Goal: Task Accomplishment & Management: Manage account settings

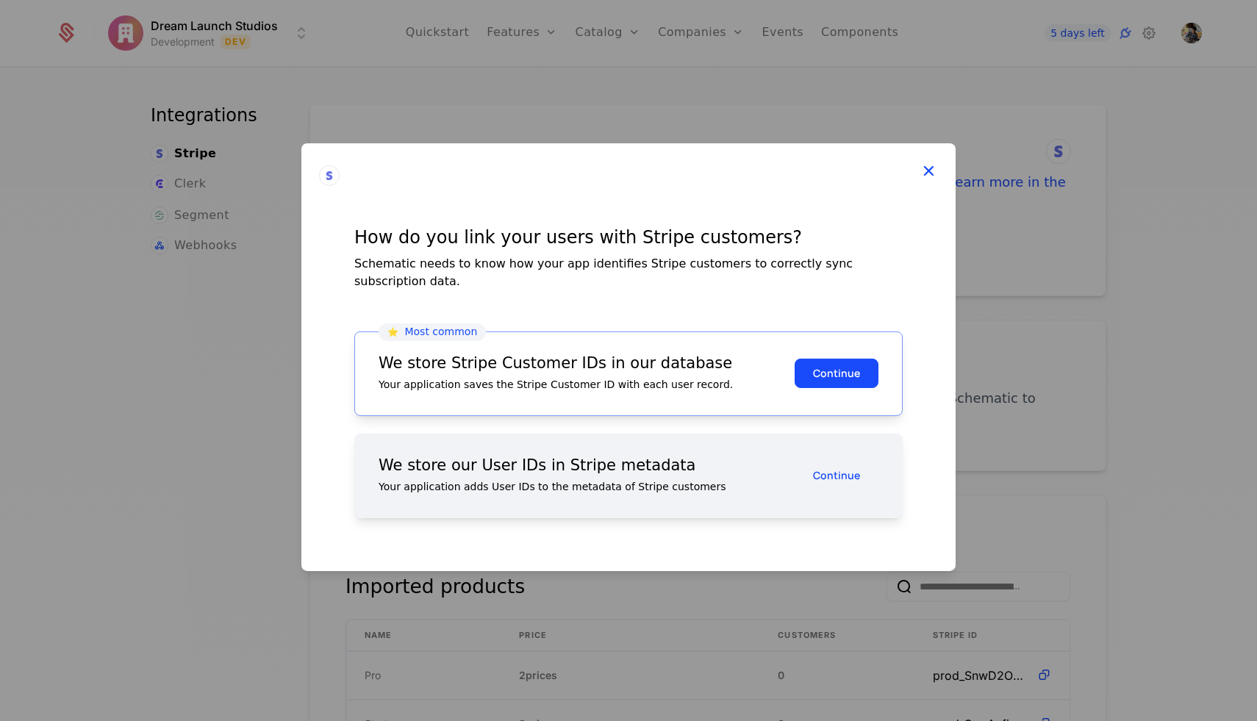
click at [931, 172] on icon at bounding box center [928, 169] width 19 height 19
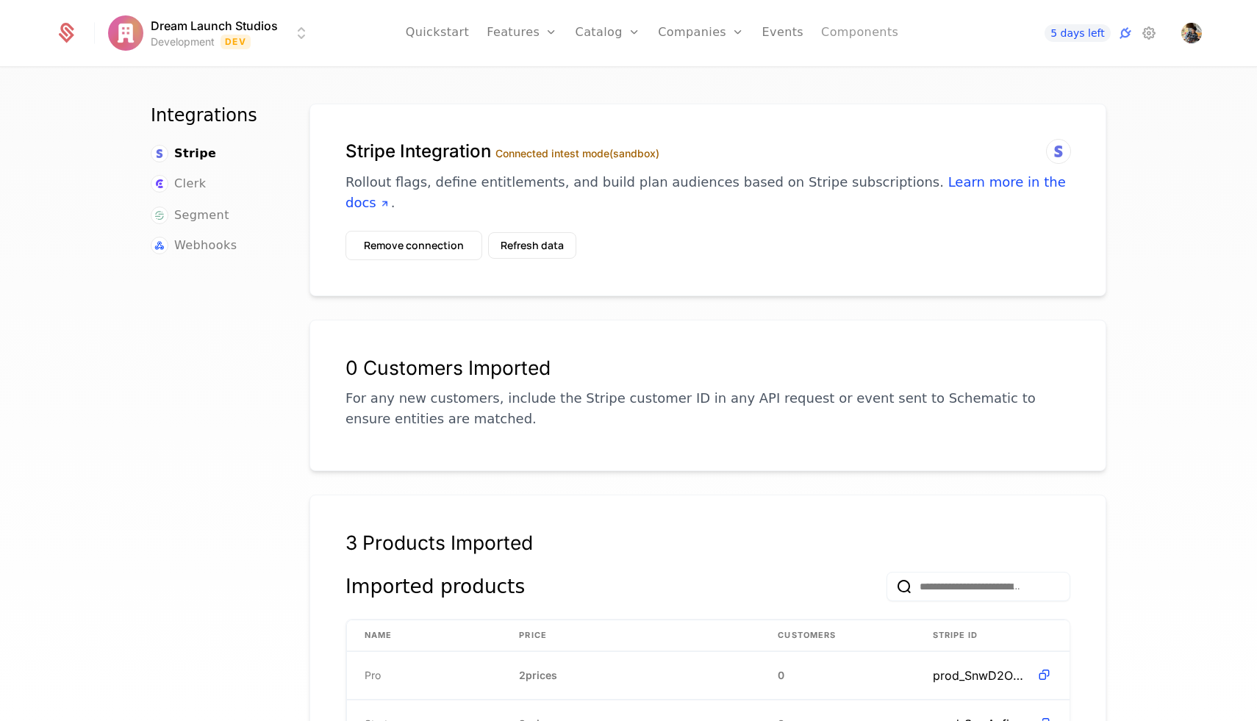
click at [859, 25] on link "Components" at bounding box center [859, 33] width 77 height 66
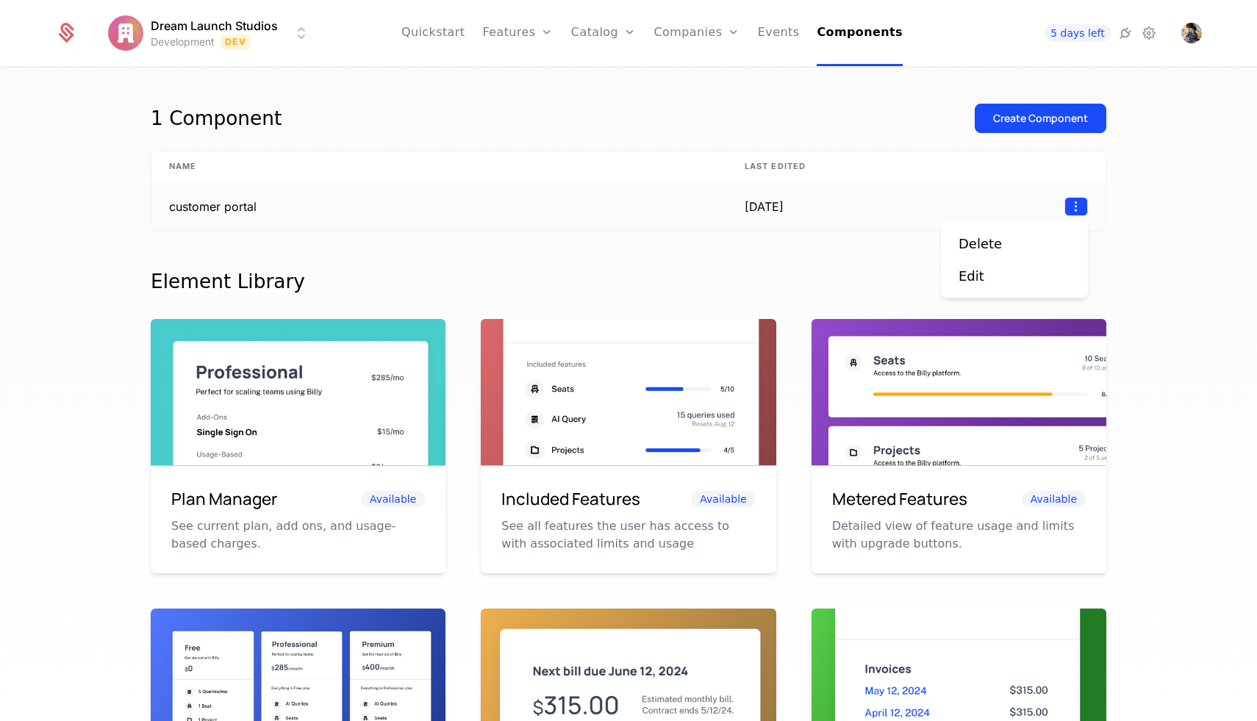
click at [1074, 198] on html "Dream Launch Studios Development Dev Quickstart Features Features Flags Catalog…" at bounding box center [628, 360] width 1257 height 721
click at [990, 274] on div "Edit" at bounding box center [977, 276] width 37 height 21
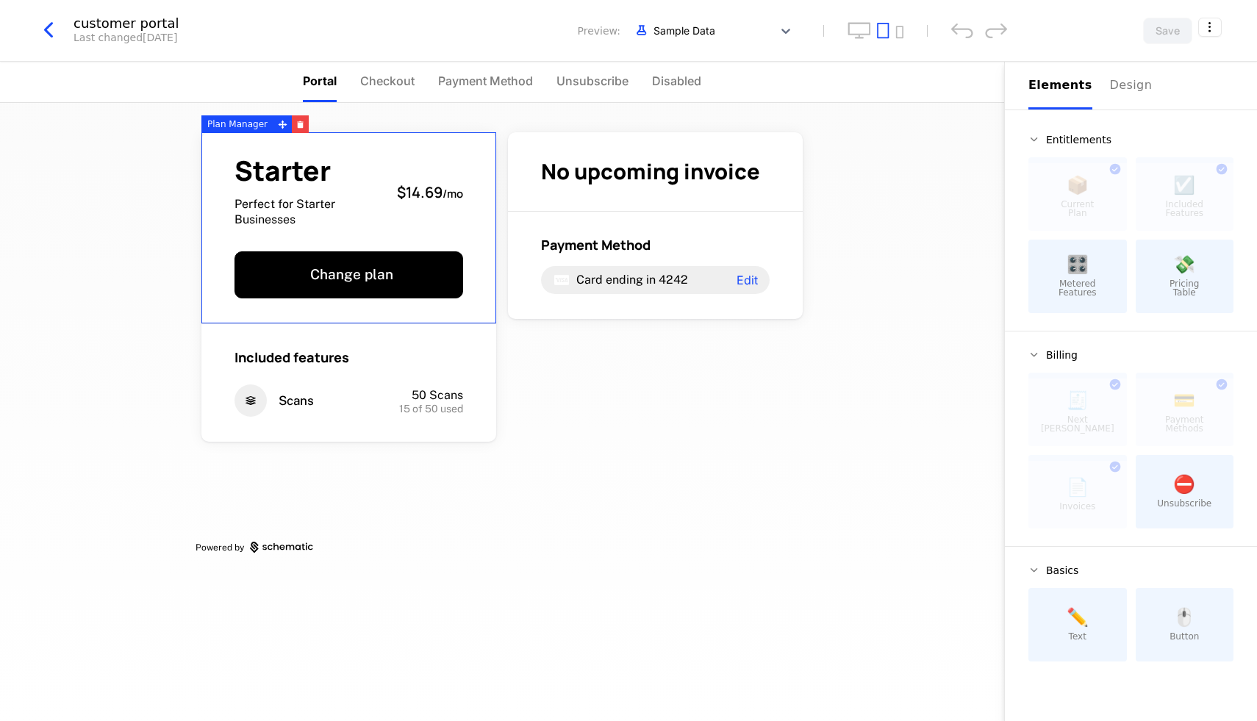
click at [278, 172] on span "Starter" at bounding box center [310, 170] width 151 height 27
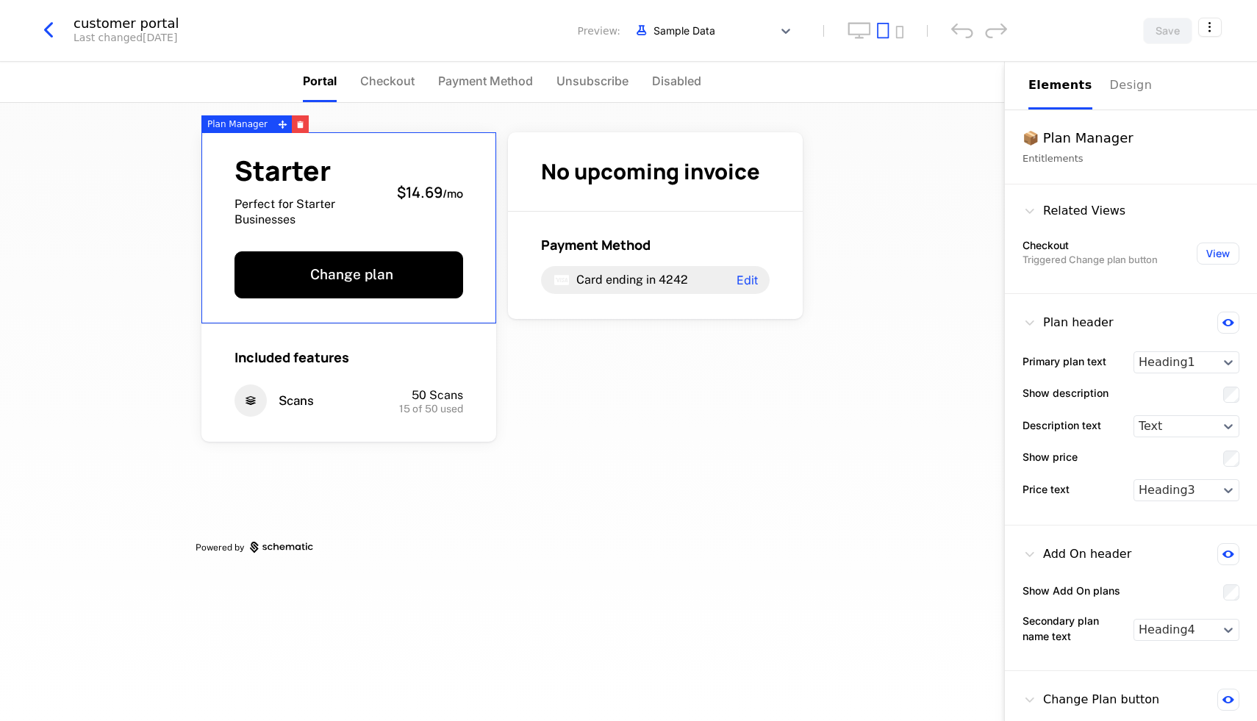
click at [278, 172] on span "Starter" at bounding box center [310, 170] width 151 height 27
click at [1048, 145] on div "📦 Plan Manager" at bounding box center [1131, 138] width 217 height 21
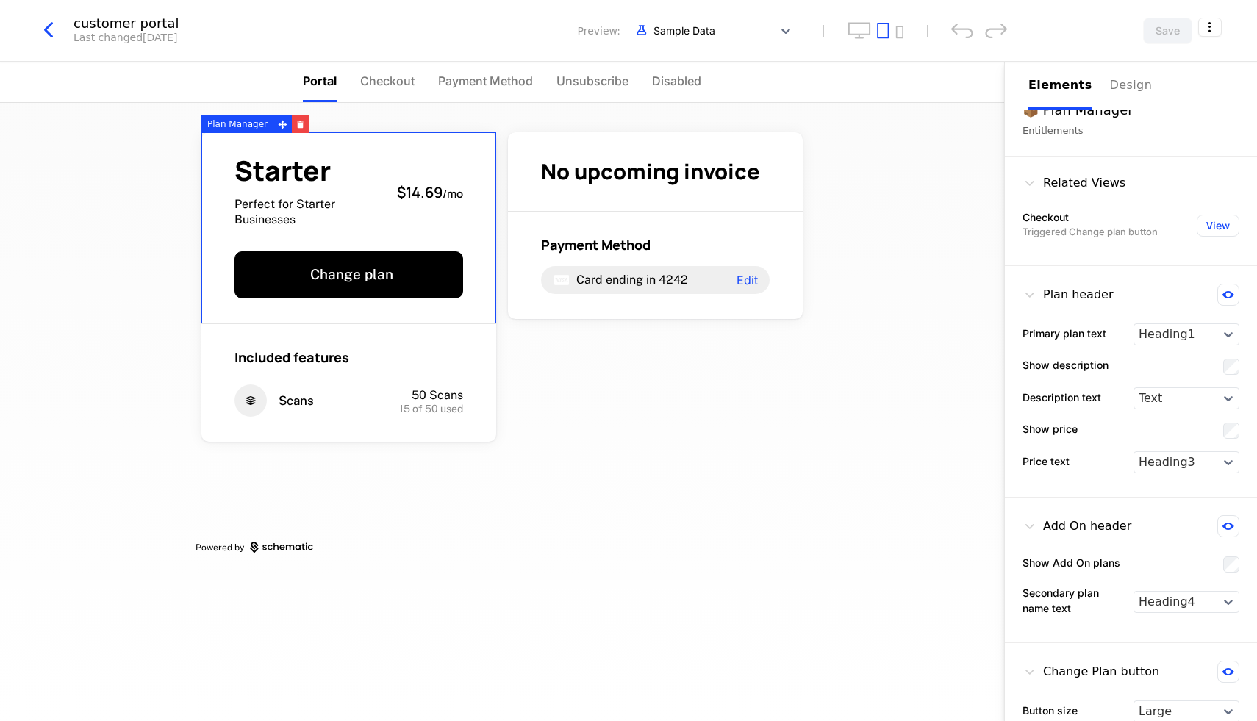
scroll to position [87, 0]
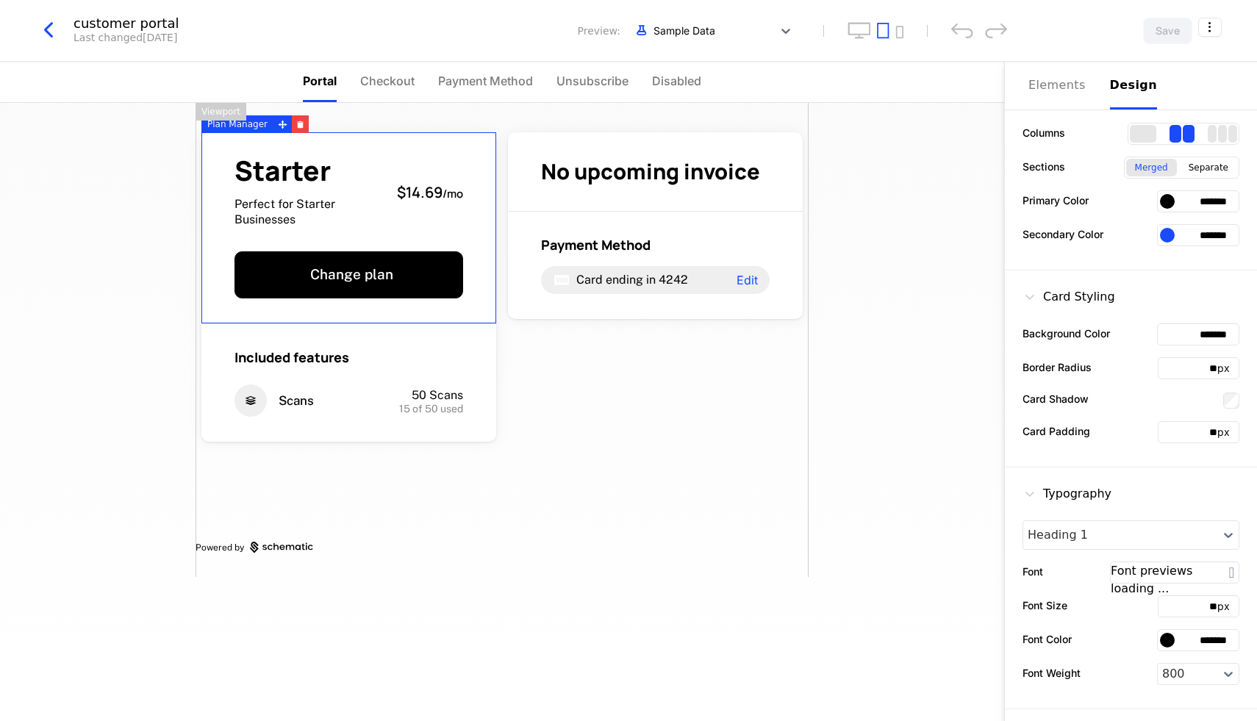
click at [1118, 65] on button "Design" at bounding box center [1133, 86] width 47 height 48
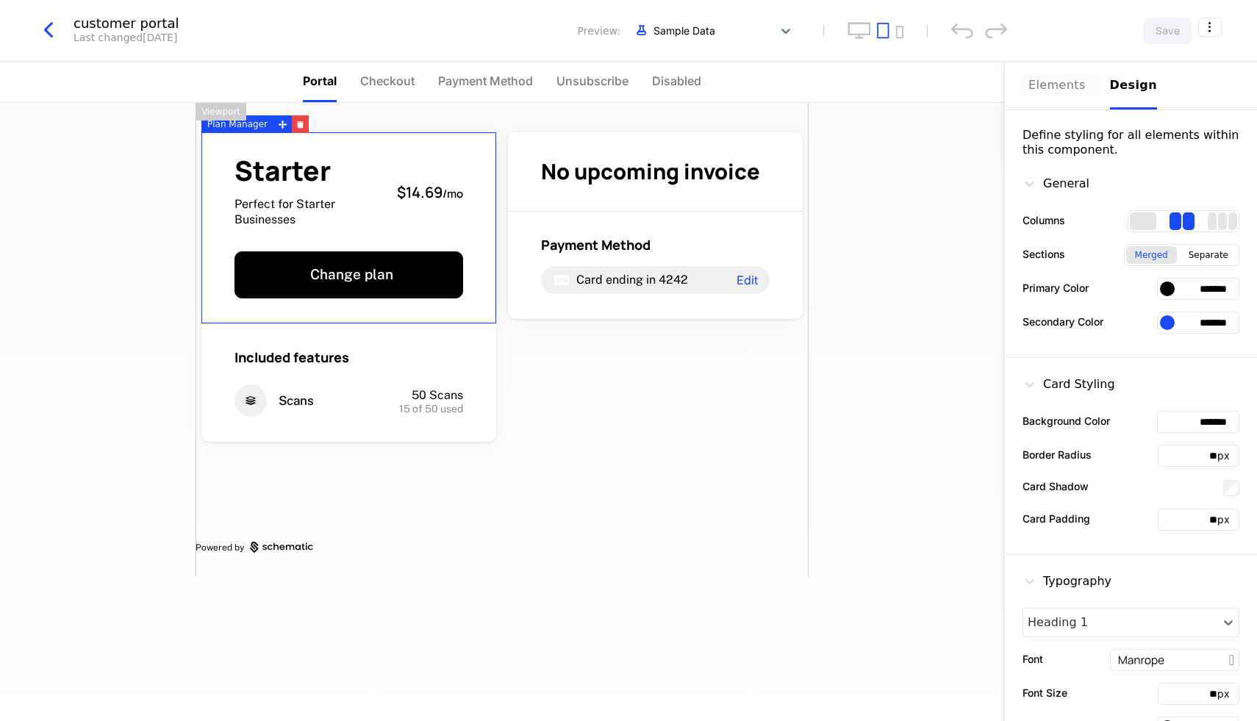
click at [1044, 85] on div "Elements" at bounding box center [1061, 85] width 64 height 18
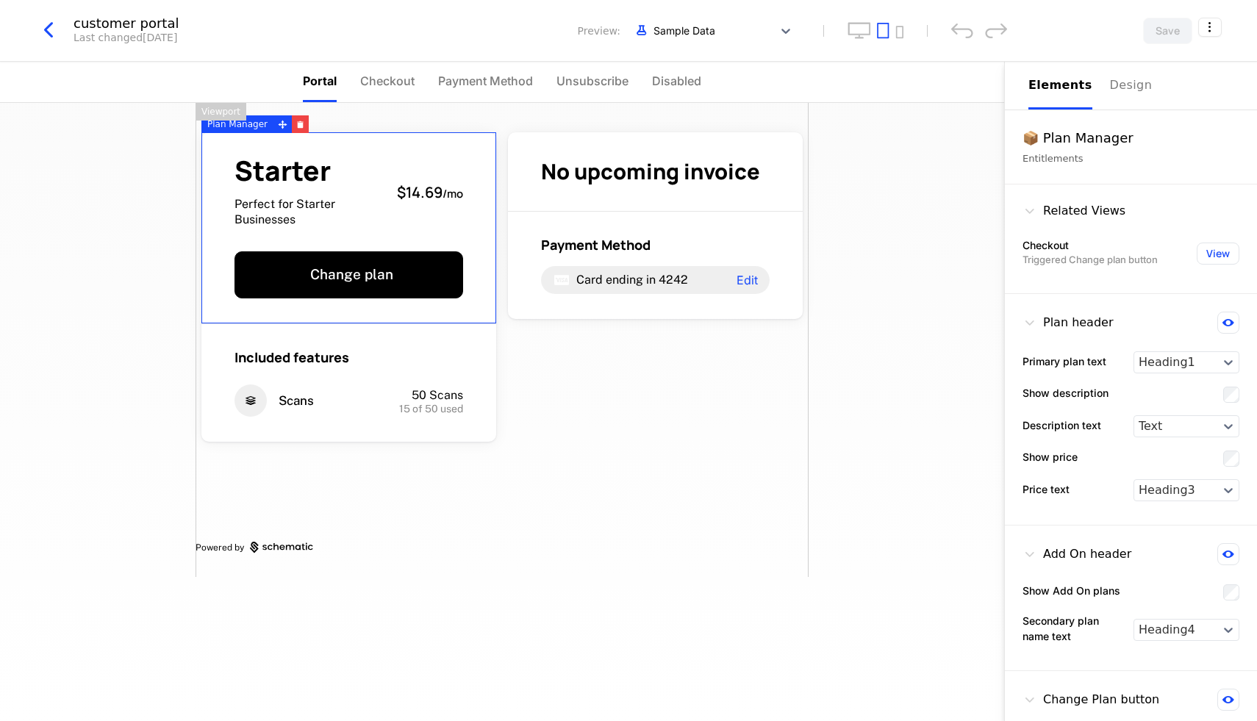
scroll to position [87, 0]
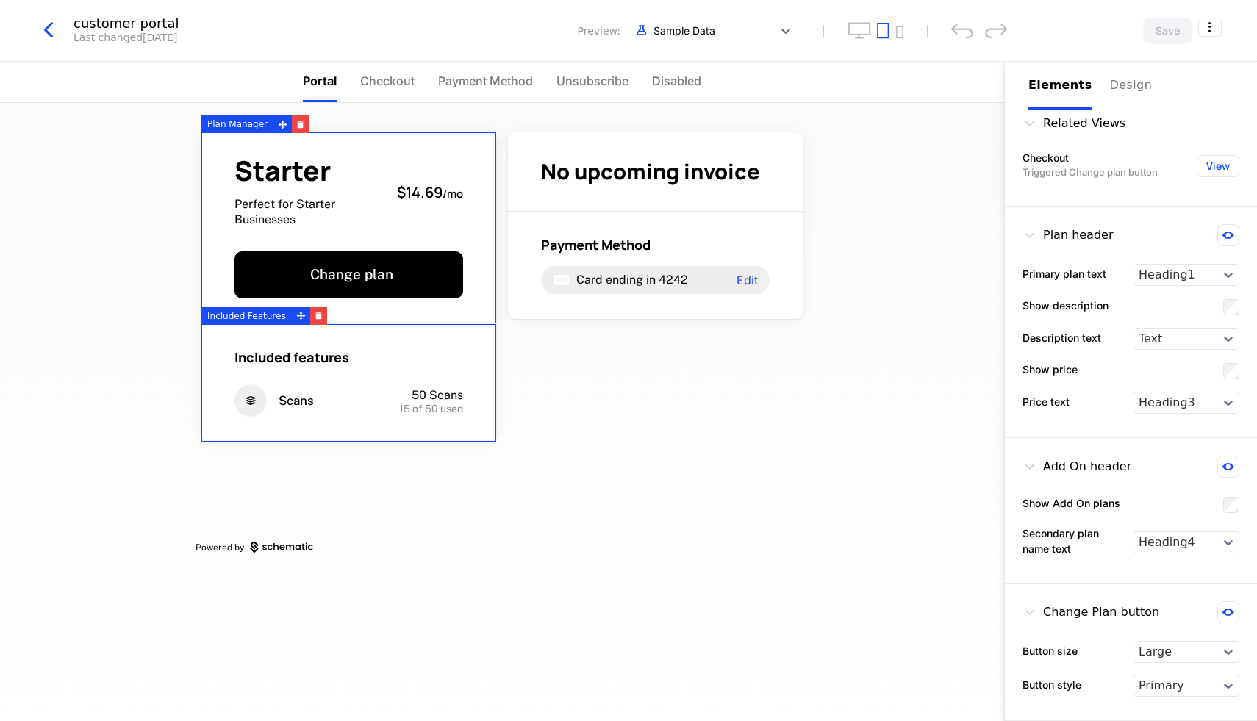
click at [377, 414] on div "Scans 50 Scans 15 of 50 used" at bounding box center [349, 401] width 229 height 32
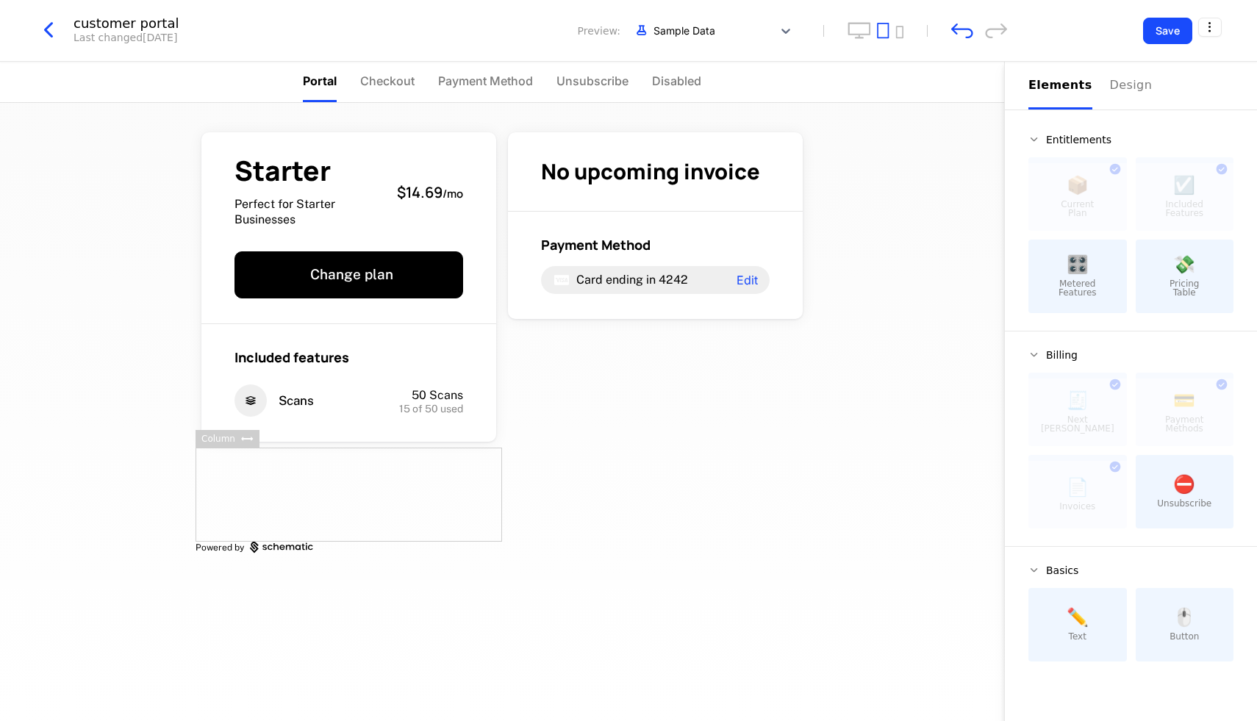
click at [365, 490] on div at bounding box center [349, 495] width 307 height 94
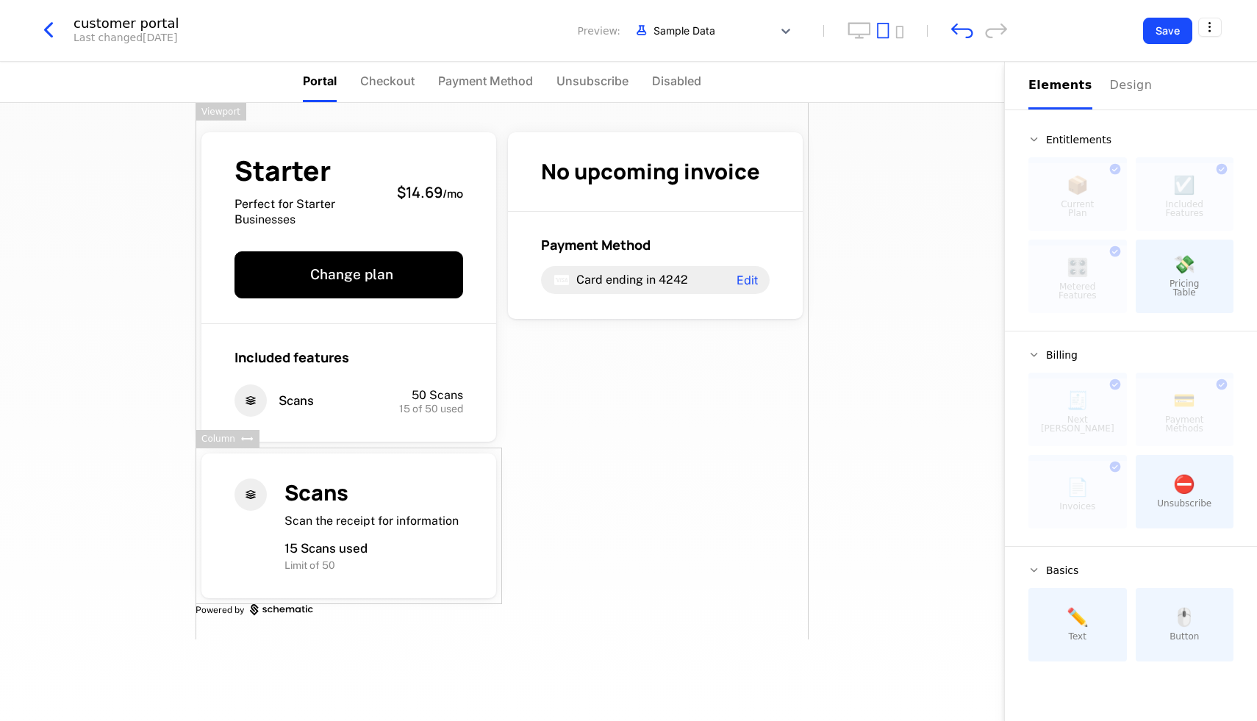
click at [716, 487] on div "Starter Perfect for Starter Businesses $14.69 / mo Change plan Included feature…" at bounding box center [502, 371] width 613 height 537
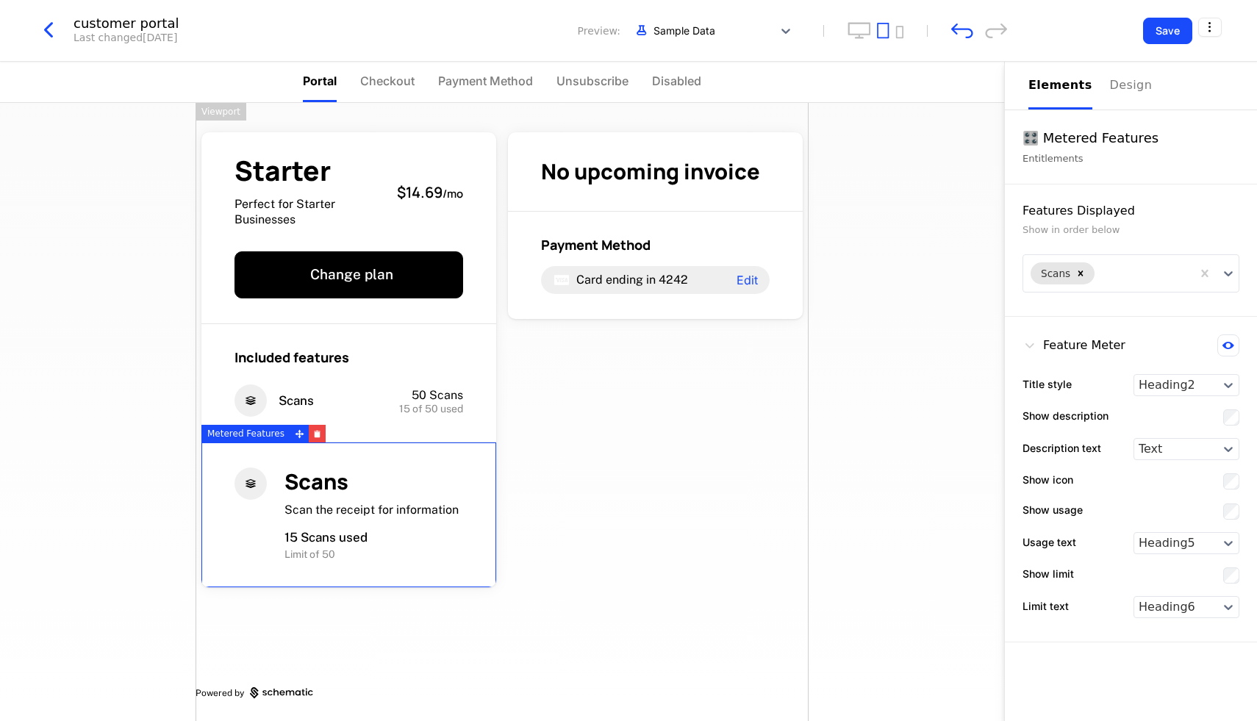
click at [667, 442] on div "Starter Perfect for Starter Businesses $14.69 / mo Change plan Included feature…" at bounding box center [502, 413] width 613 height 620
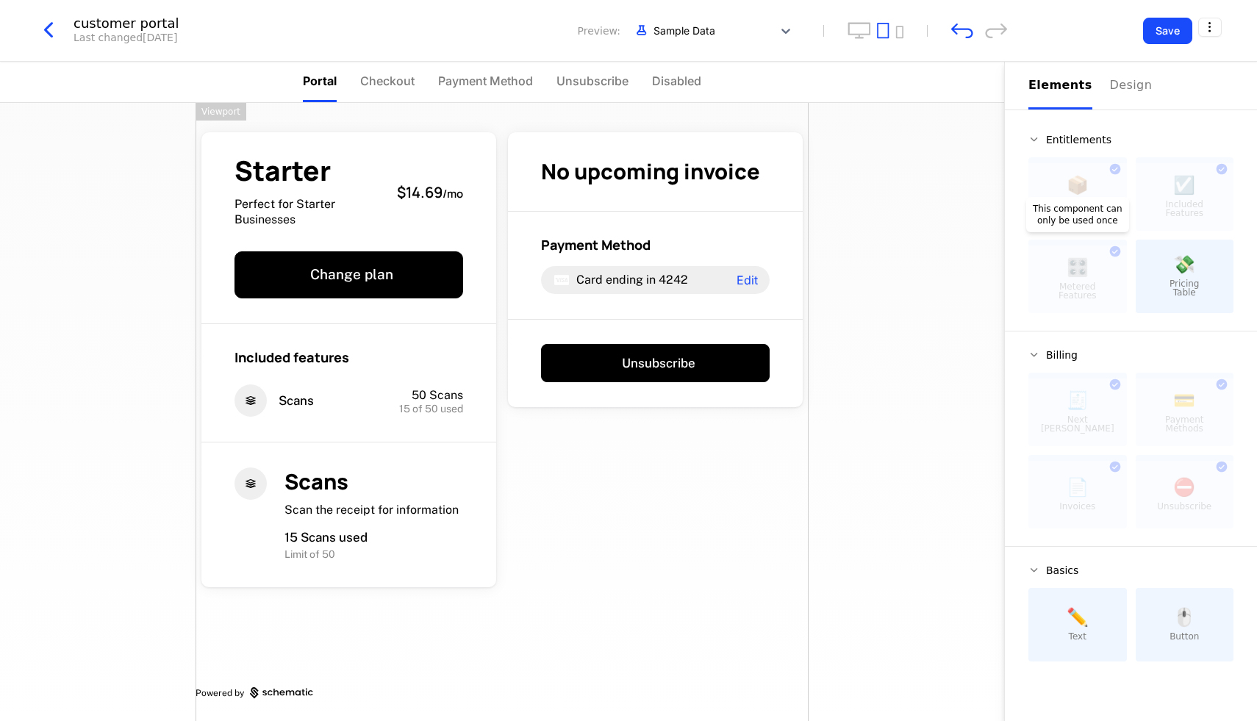
click at [1094, 282] on div at bounding box center [1078, 280] width 99 height 68
click at [1085, 424] on div at bounding box center [1078, 413] width 99 height 68
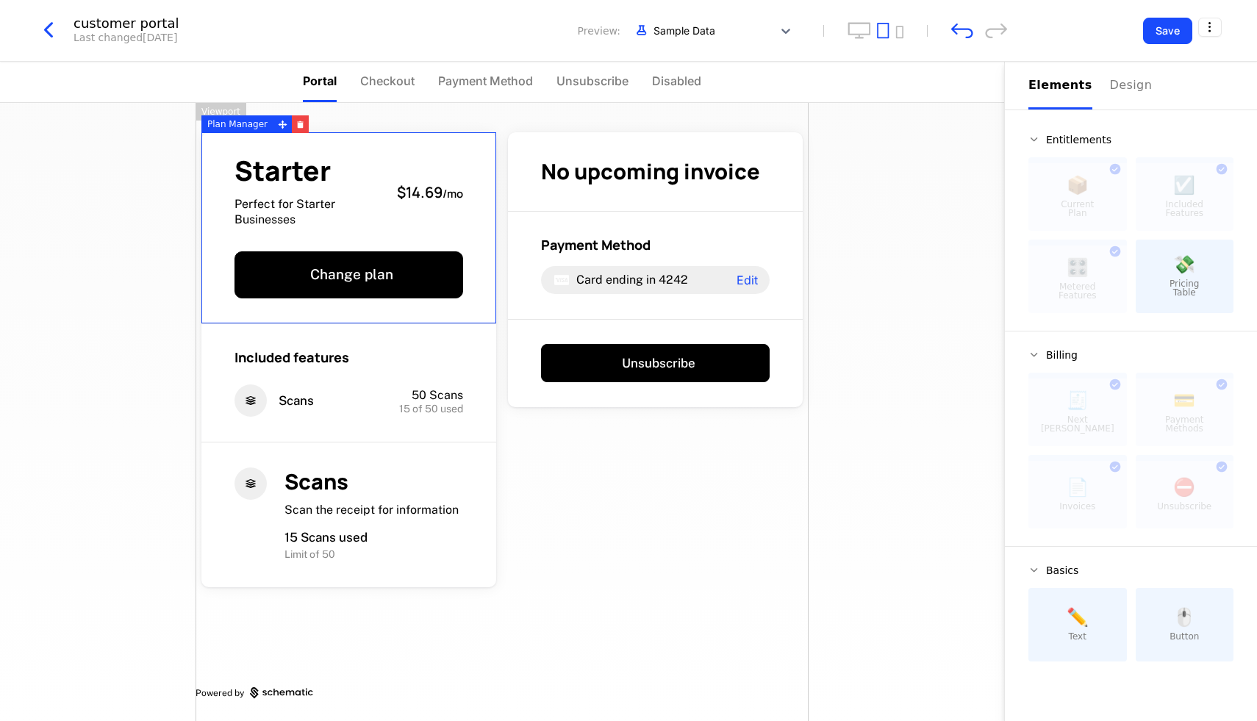
click at [275, 179] on span "Starter" at bounding box center [310, 170] width 151 height 27
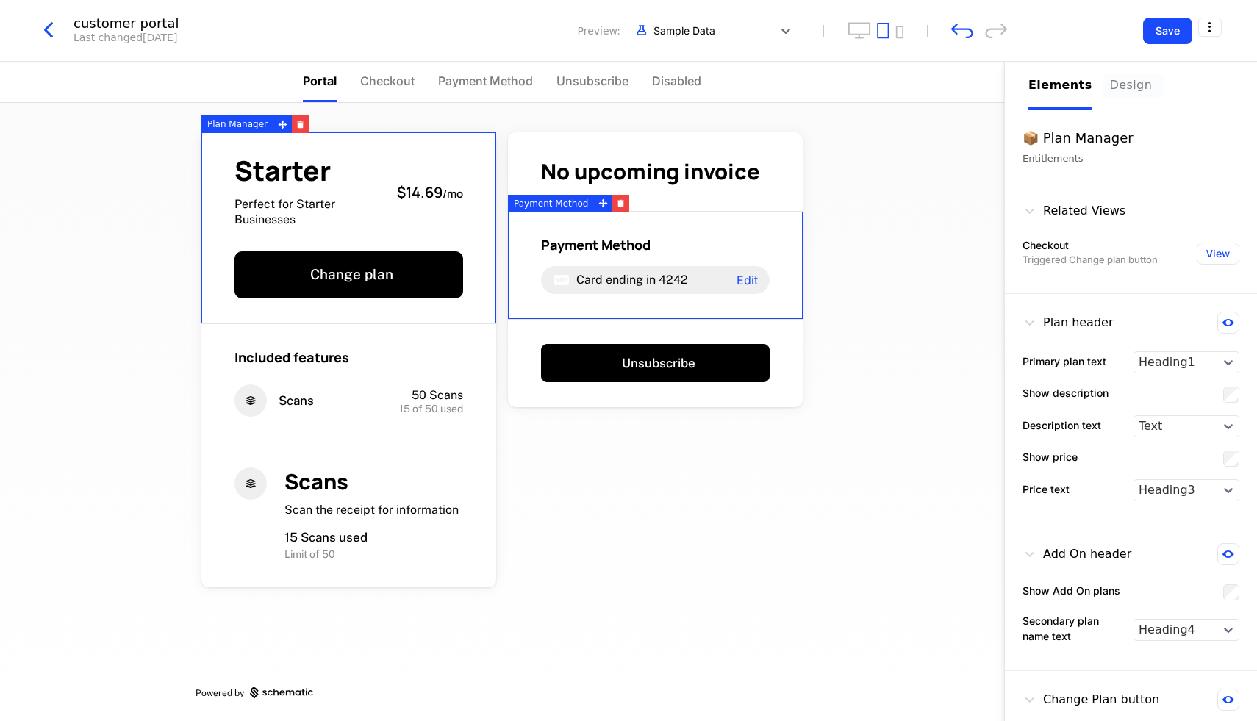
click at [1112, 90] on div "Design" at bounding box center [1133, 85] width 47 height 18
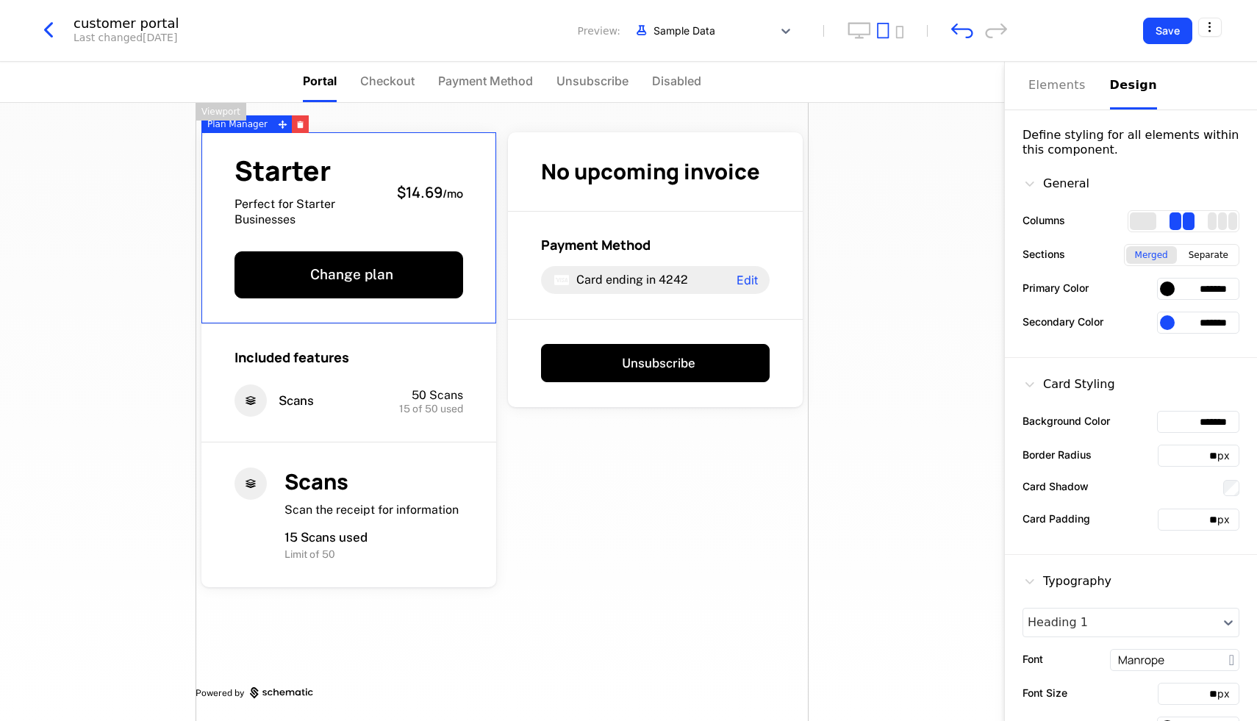
click at [806, 475] on div "Starter Perfect for Starter Businesses $14.69 / mo Change plan Included feature…" at bounding box center [502, 413] width 613 height 620
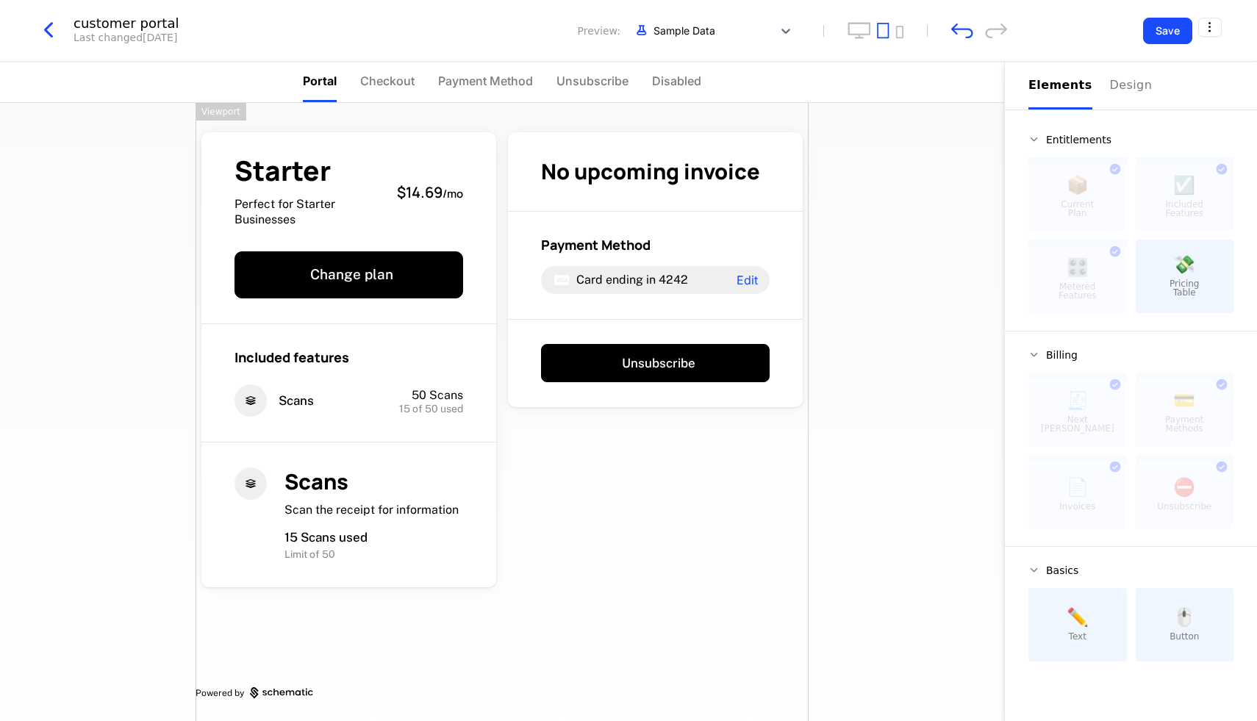
click at [868, 451] on div "Starter Perfect for Starter Businesses $14.69 / mo Change plan Included feature…" at bounding box center [502, 412] width 1004 height 618
click at [1141, 85] on div "Design" at bounding box center [1133, 85] width 47 height 18
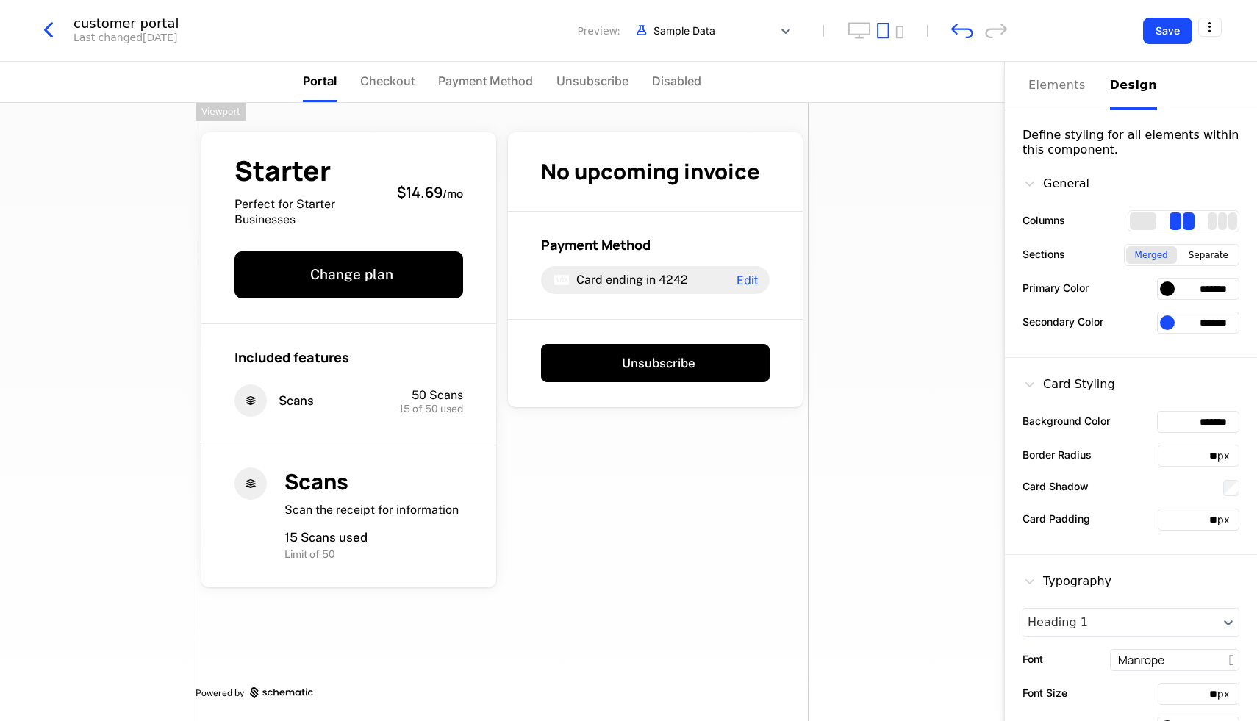
click at [1175, 291] on input "*******" at bounding box center [1198, 289] width 82 height 22
click at [1167, 290] on div at bounding box center [1167, 289] width 15 height 15
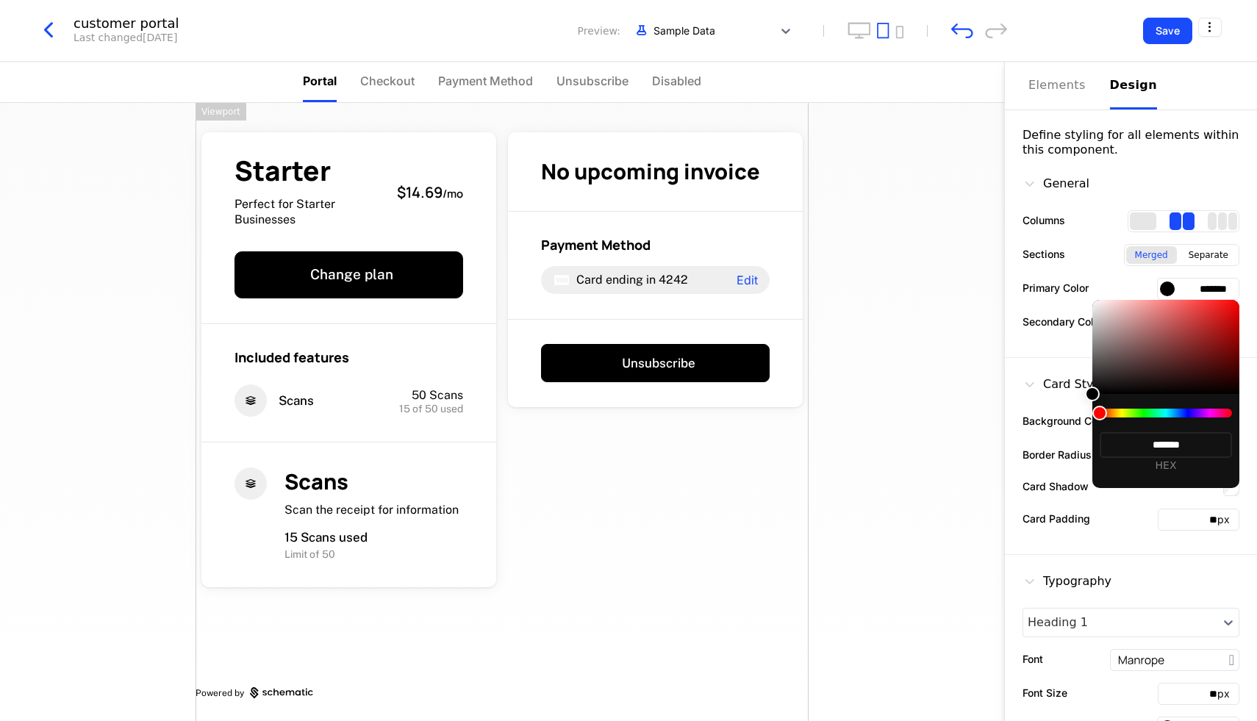
type input "*******"
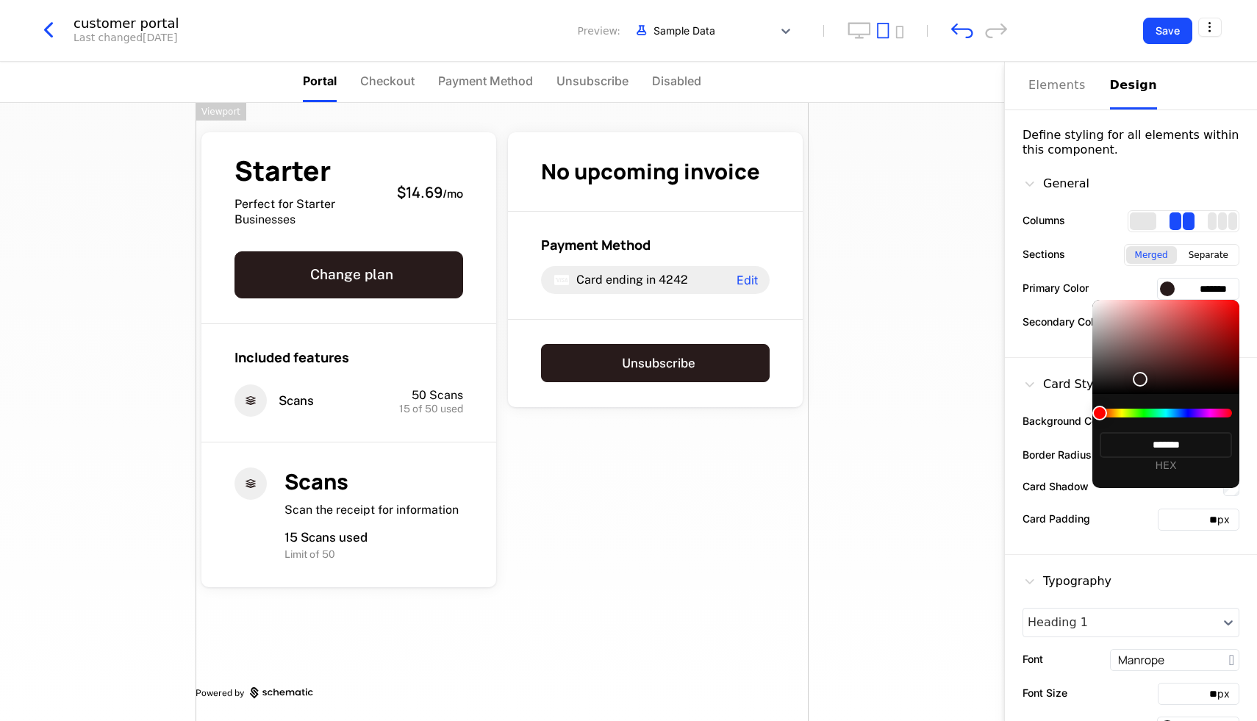
type input "*******"
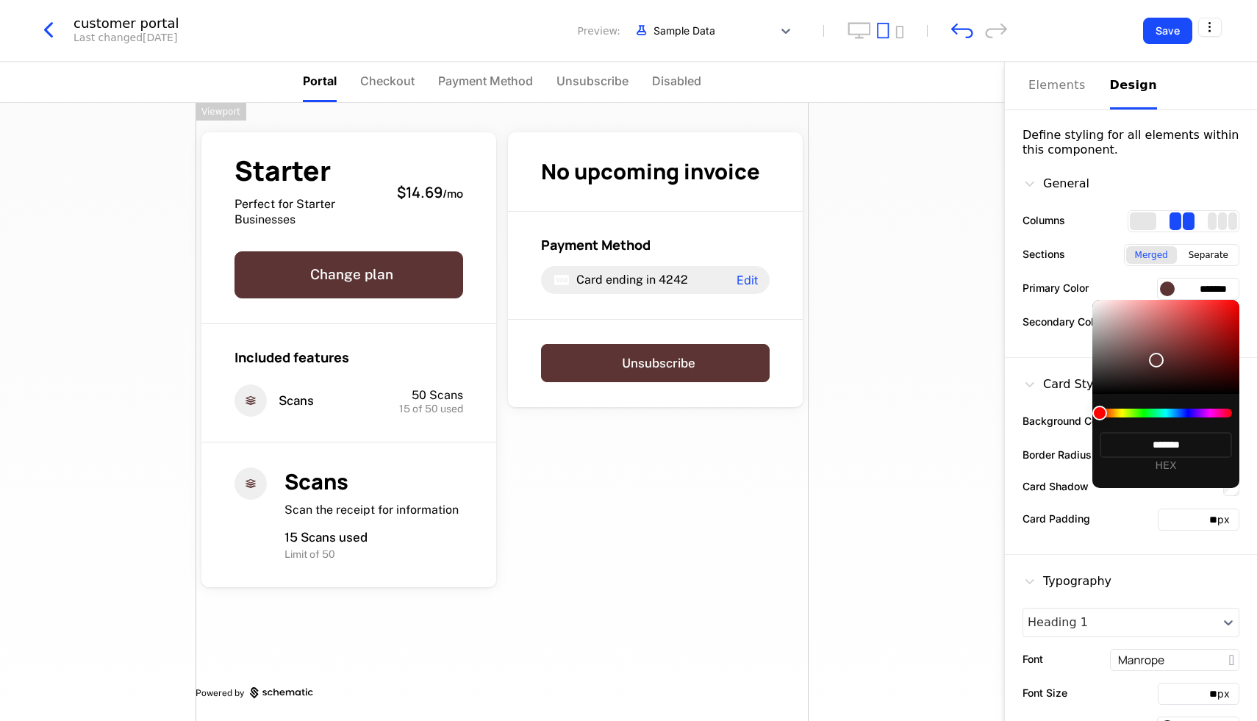
type input "*******"
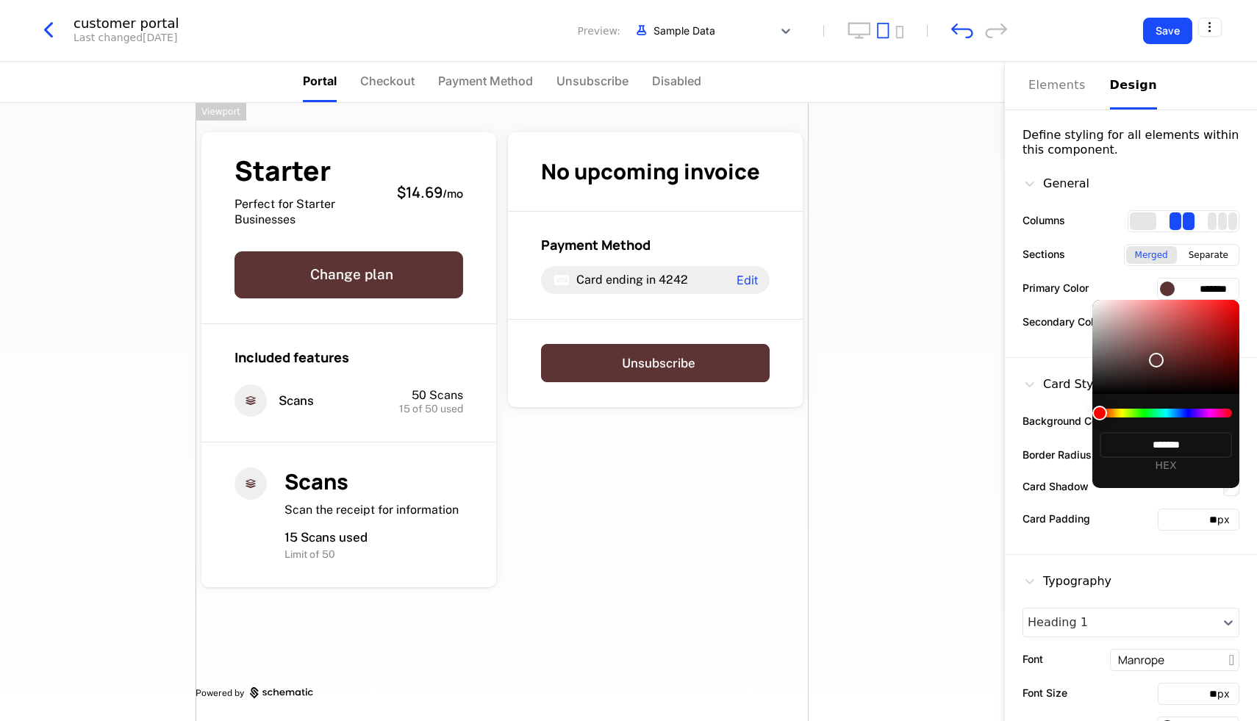
type input "*******"
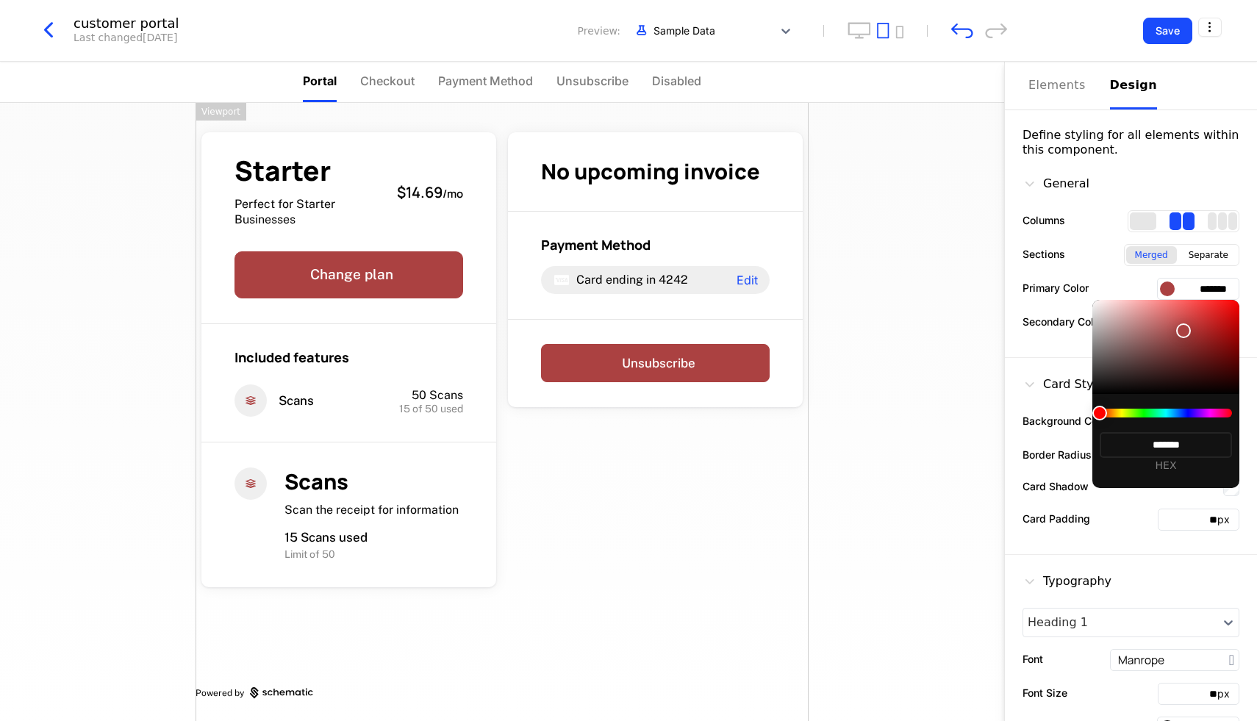
type input "*******"
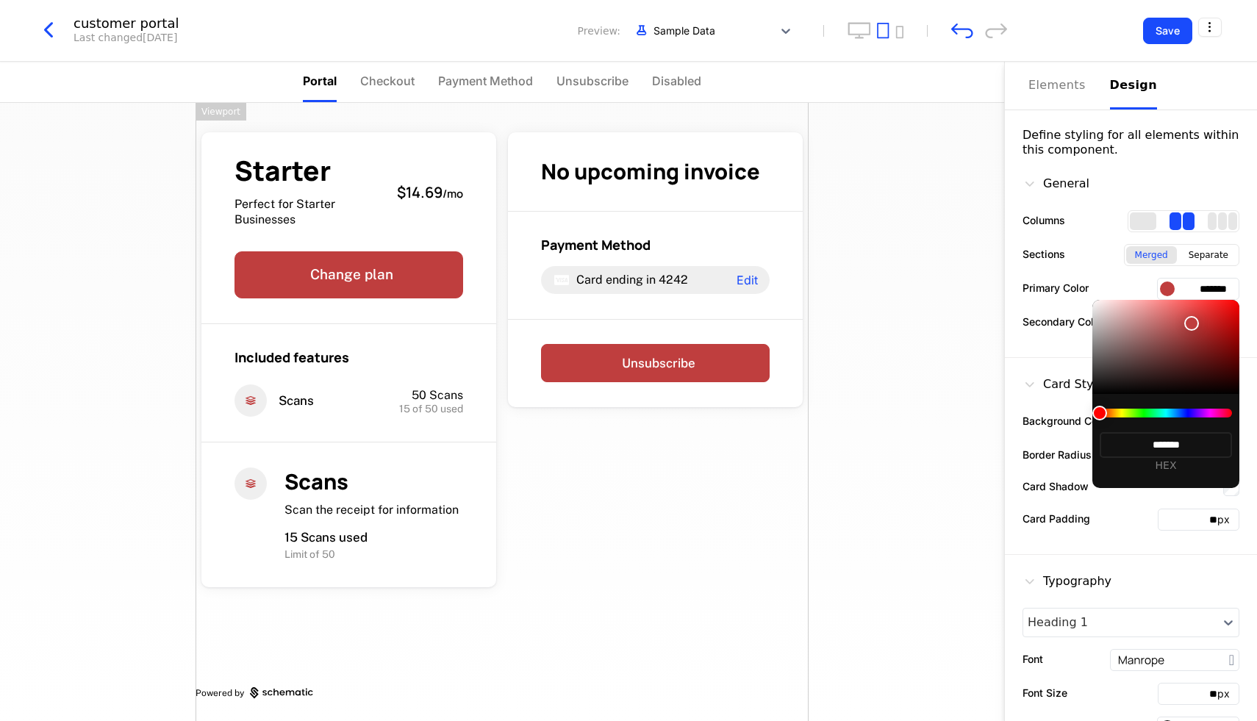
type input "*******"
drag, startPoint x: 1138, startPoint y: 379, endPoint x: 1193, endPoint y: 323, distance: 78.0
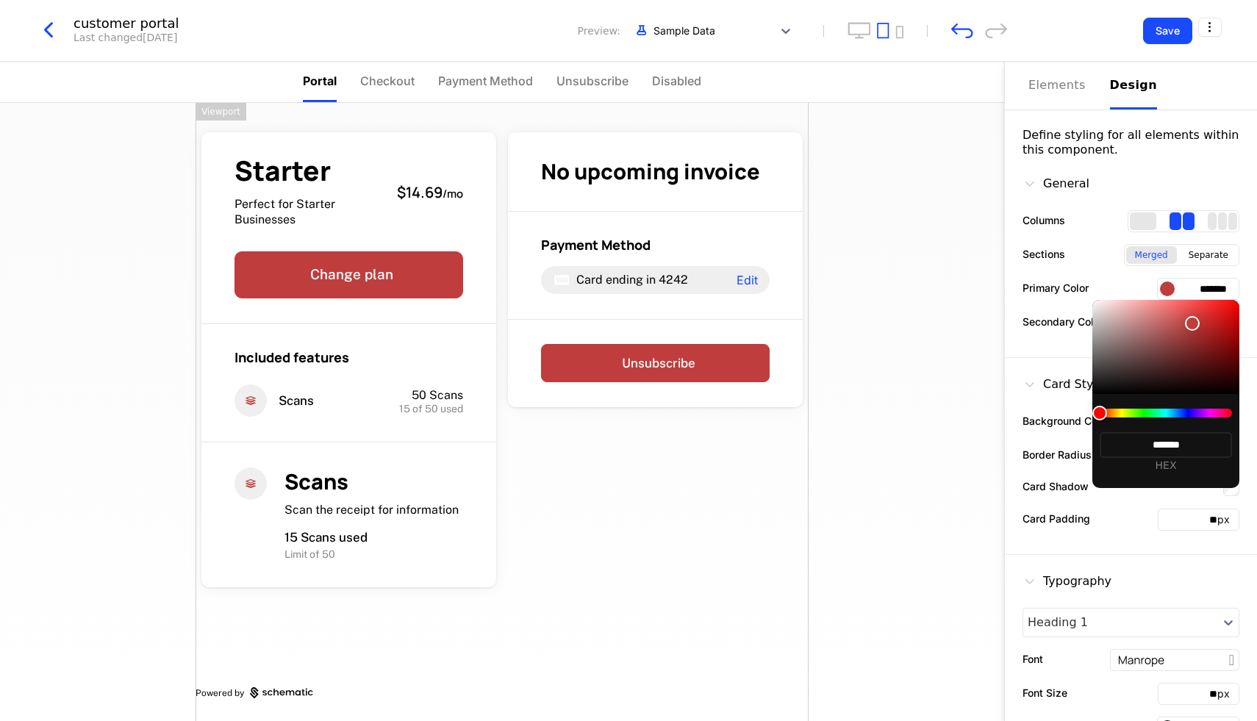
click at [1193, 323] on div at bounding box center [1166, 347] width 147 height 94
click at [1181, 404] on div "******* HEX" at bounding box center [1166, 441] width 147 height 94
click at [1181, 410] on div at bounding box center [1166, 413] width 132 height 9
type input "*******"
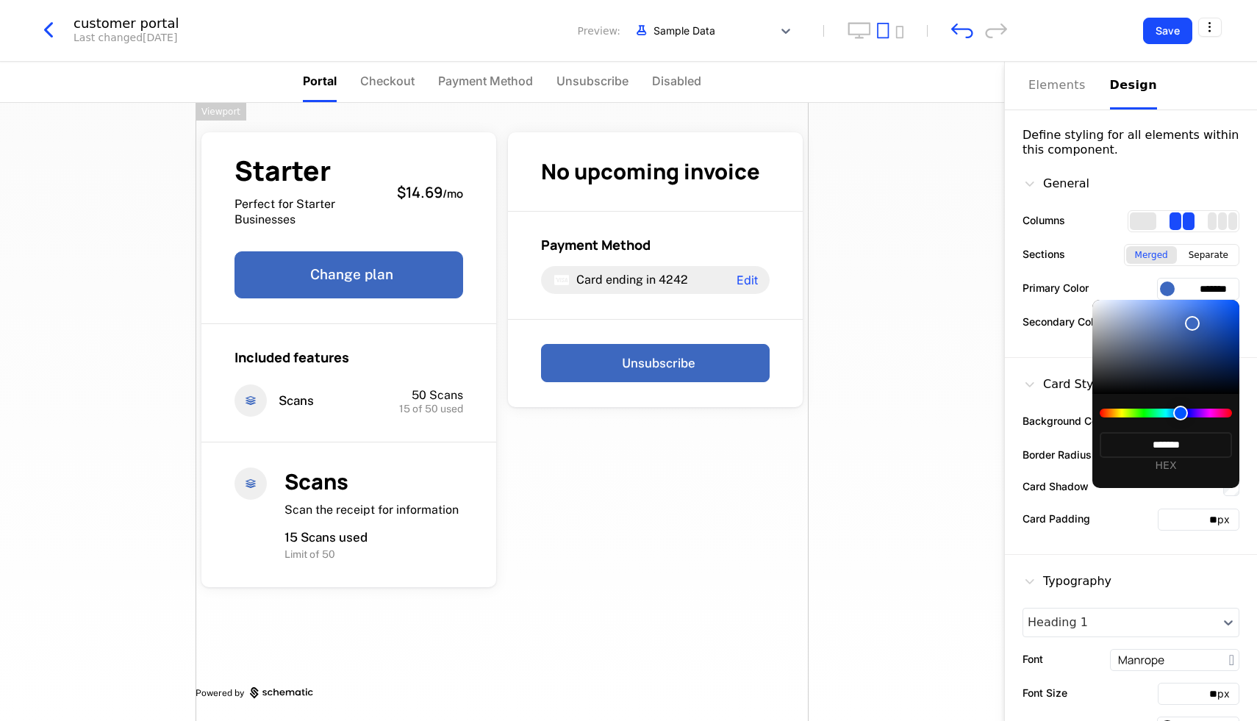
click at [865, 416] on div at bounding box center [628, 360] width 1257 height 721
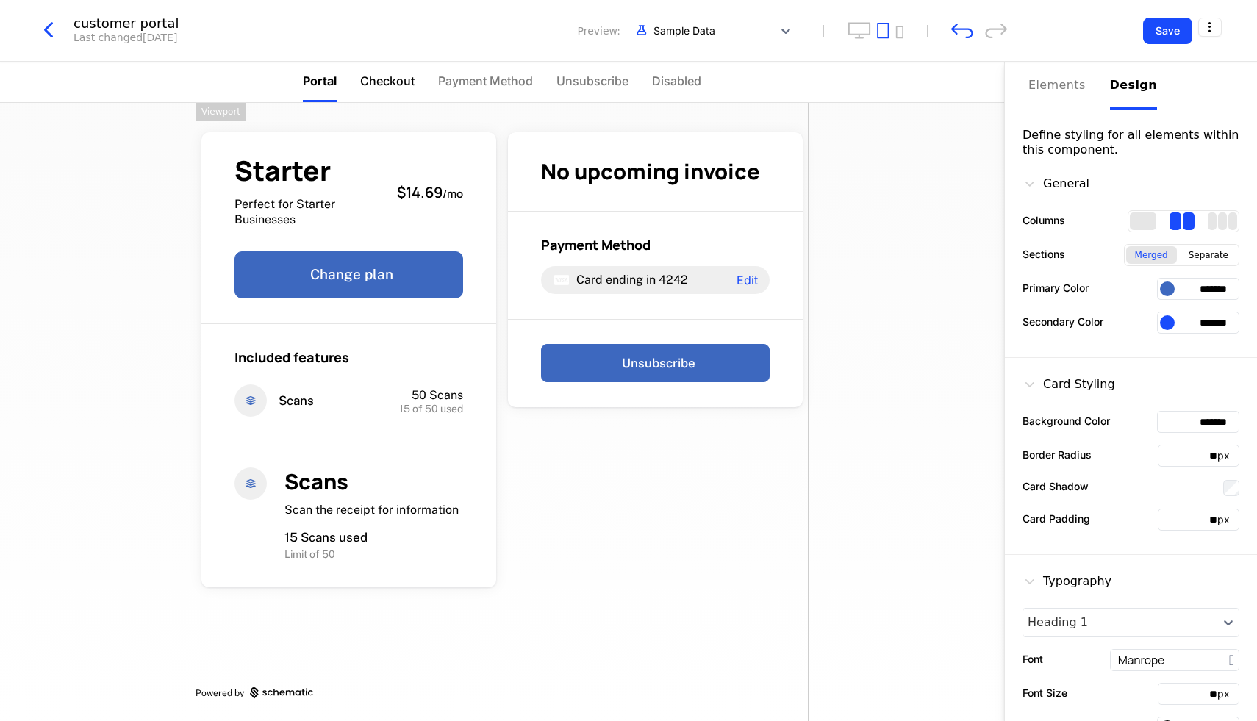
click at [385, 89] on span "Checkout" at bounding box center [387, 81] width 54 height 18
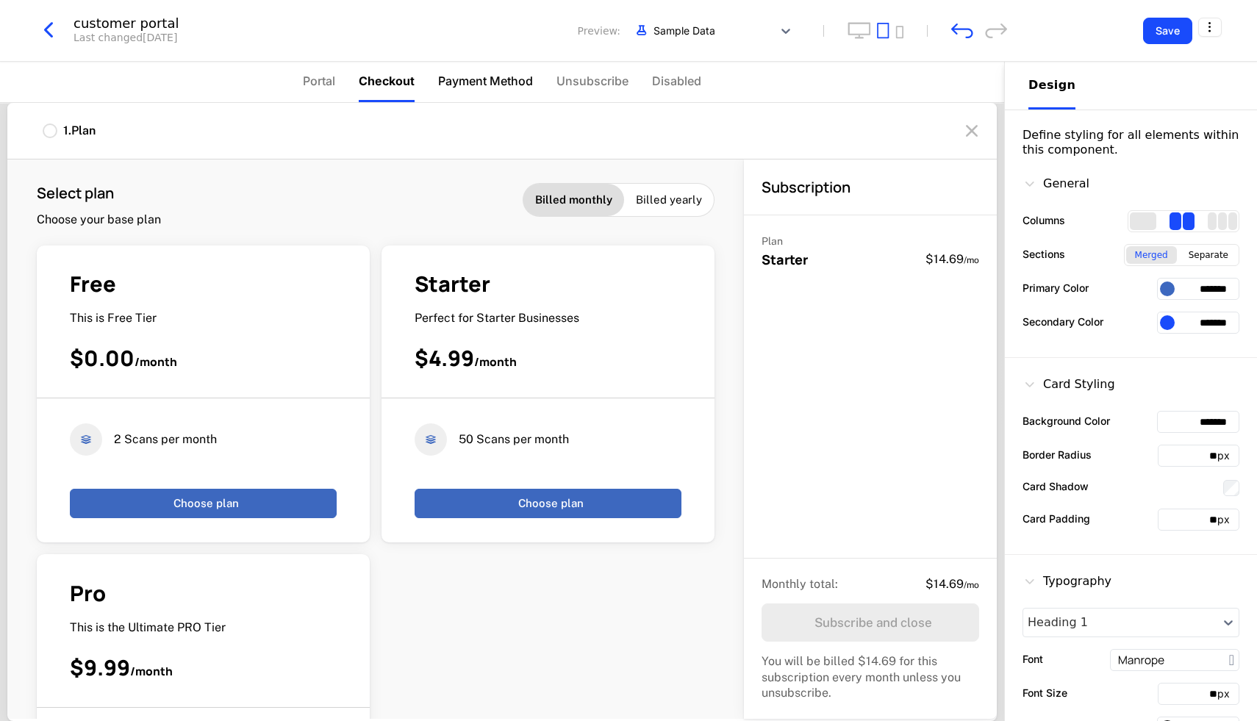
click at [493, 75] on span "Payment Method" at bounding box center [485, 81] width 95 height 18
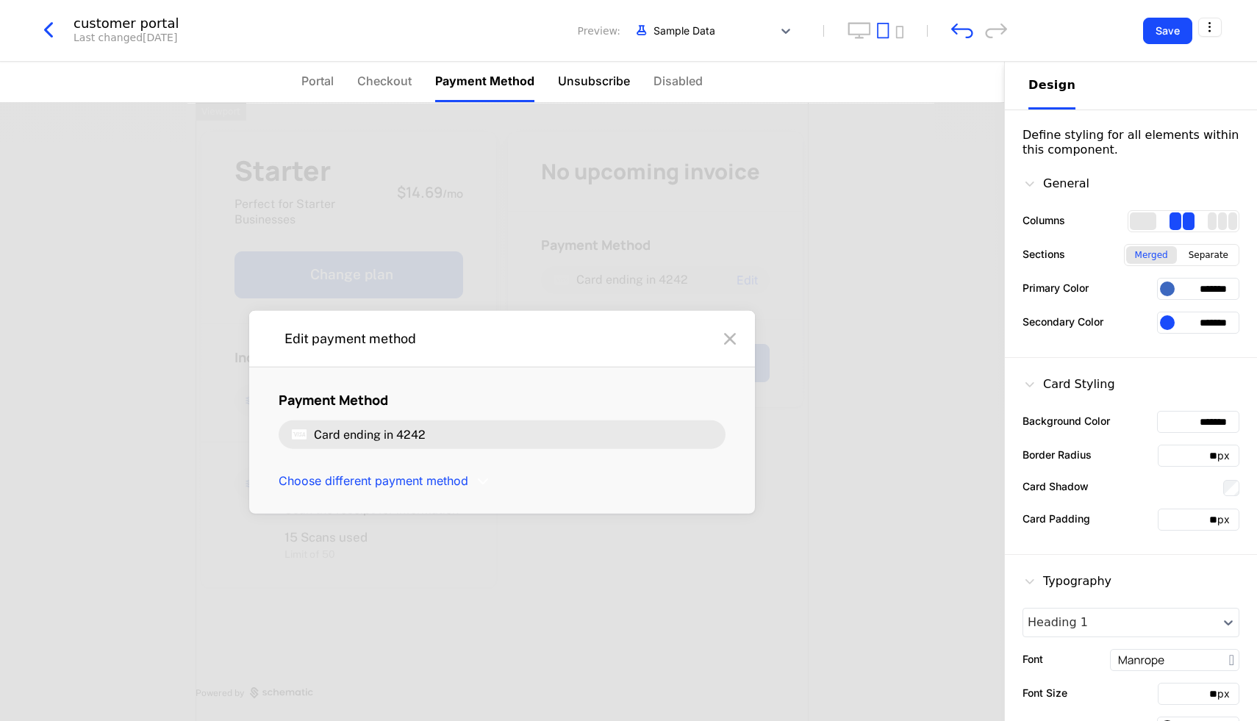
click at [588, 85] on span "Unsubscribe" at bounding box center [594, 81] width 72 height 18
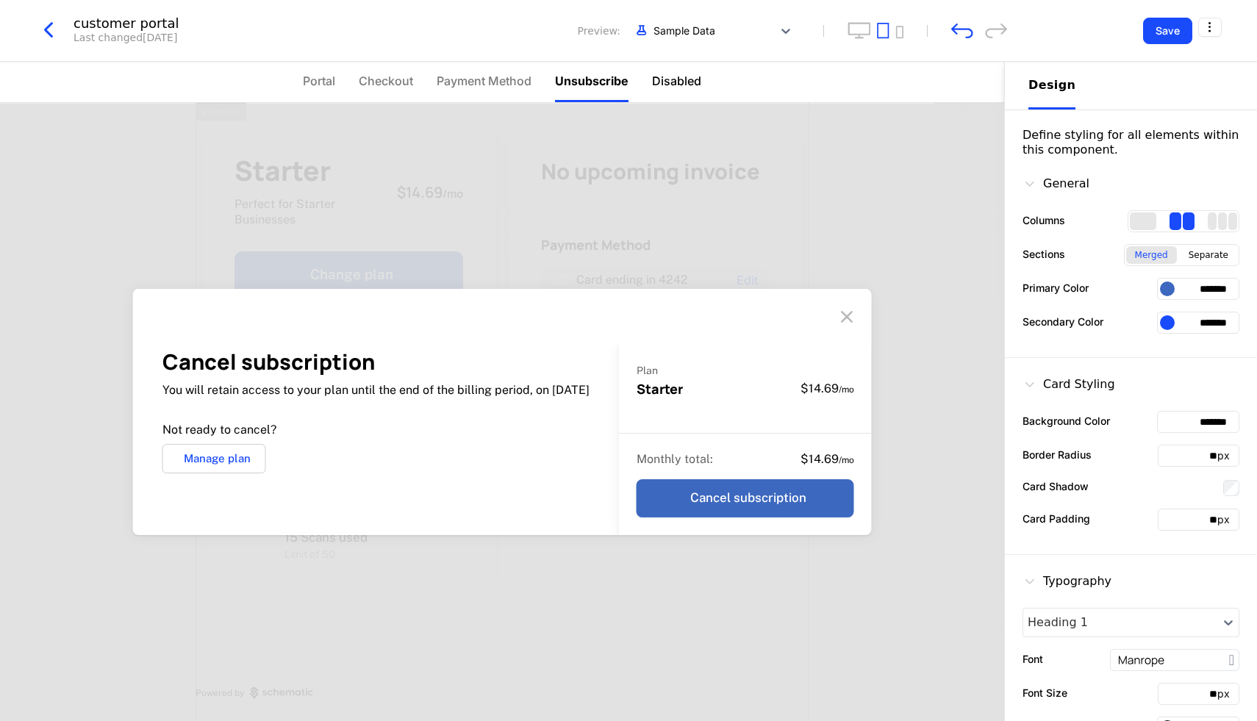
click at [654, 85] on span "Disabled" at bounding box center [676, 81] width 49 height 18
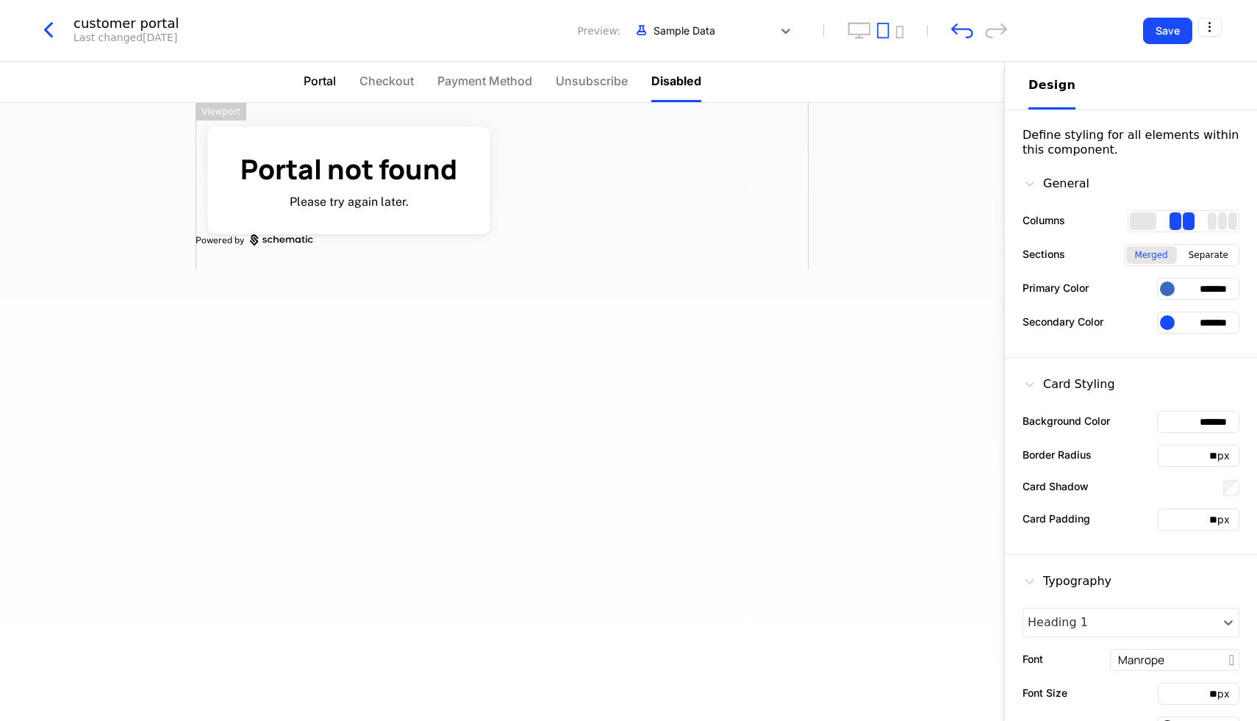
click at [309, 84] on span "Portal" at bounding box center [320, 81] width 32 height 18
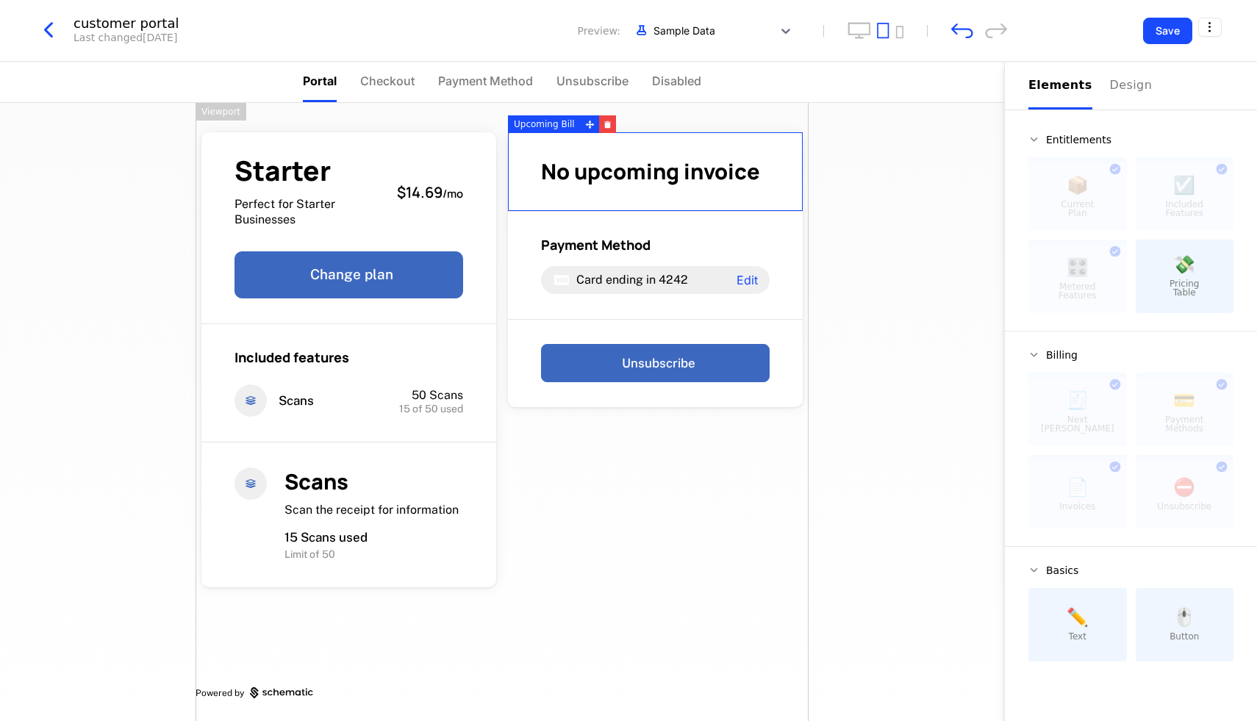
click at [1052, 90] on div "Elements" at bounding box center [1061, 85] width 64 height 18
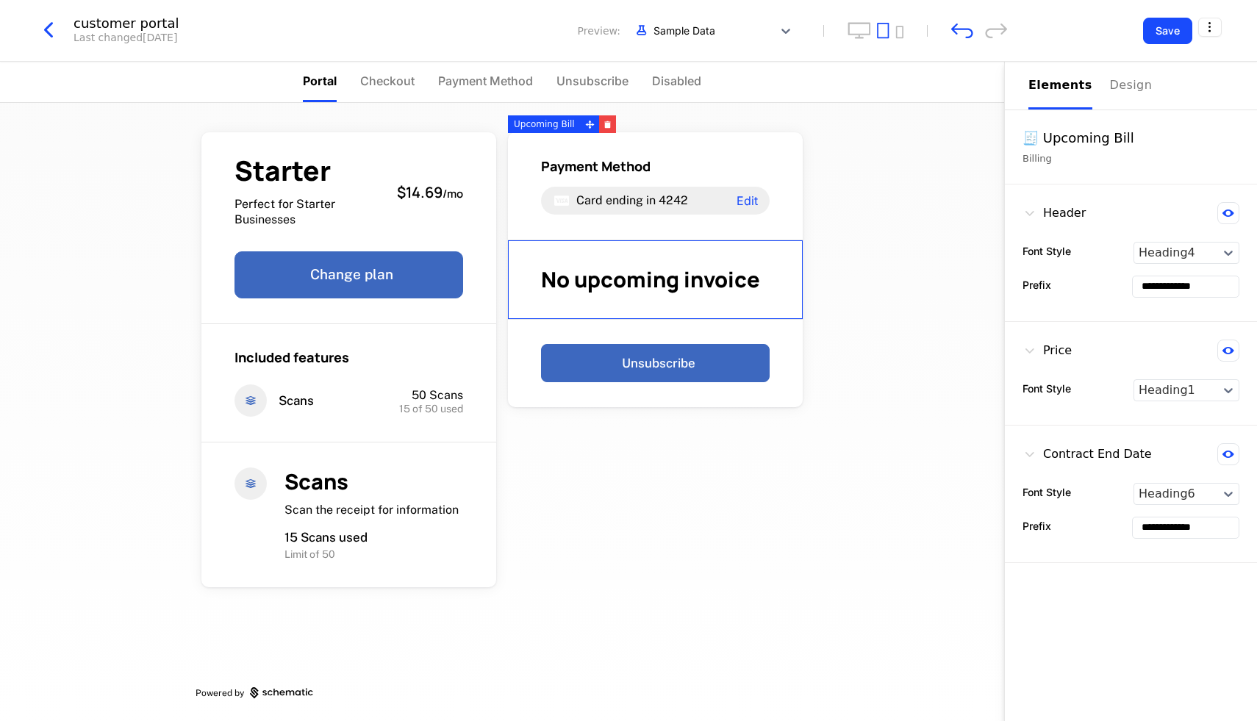
click at [895, 235] on div "Starter Perfect for Starter Businesses $14.69 / mo Change plan Included feature…" at bounding box center [502, 412] width 1004 height 618
click at [1059, 92] on div "Elements" at bounding box center [1061, 85] width 64 height 18
click at [882, 233] on div "Starter Perfect for Starter Businesses $14.69 / mo Change plan Included feature…" at bounding box center [502, 412] width 1004 height 618
click at [894, 232] on div "Starter Perfect for Starter Businesses $14.69 / mo Change plan Included feature…" at bounding box center [502, 412] width 1004 height 618
click at [901, 454] on div "Starter Perfect for Starter Businesses $14.69 / mo Change plan Included feature…" at bounding box center [502, 412] width 1004 height 618
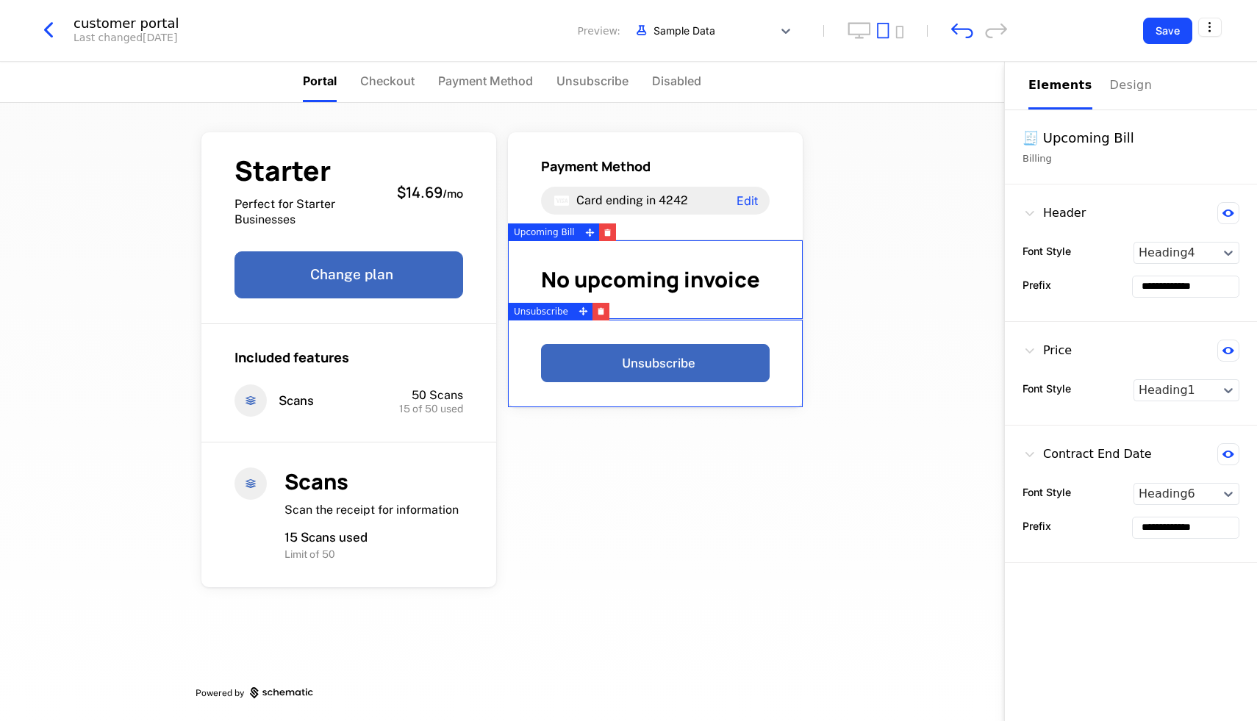
click at [772, 398] on div "Unsubscribe" at bounding box center [655, 364] width 295 height 88
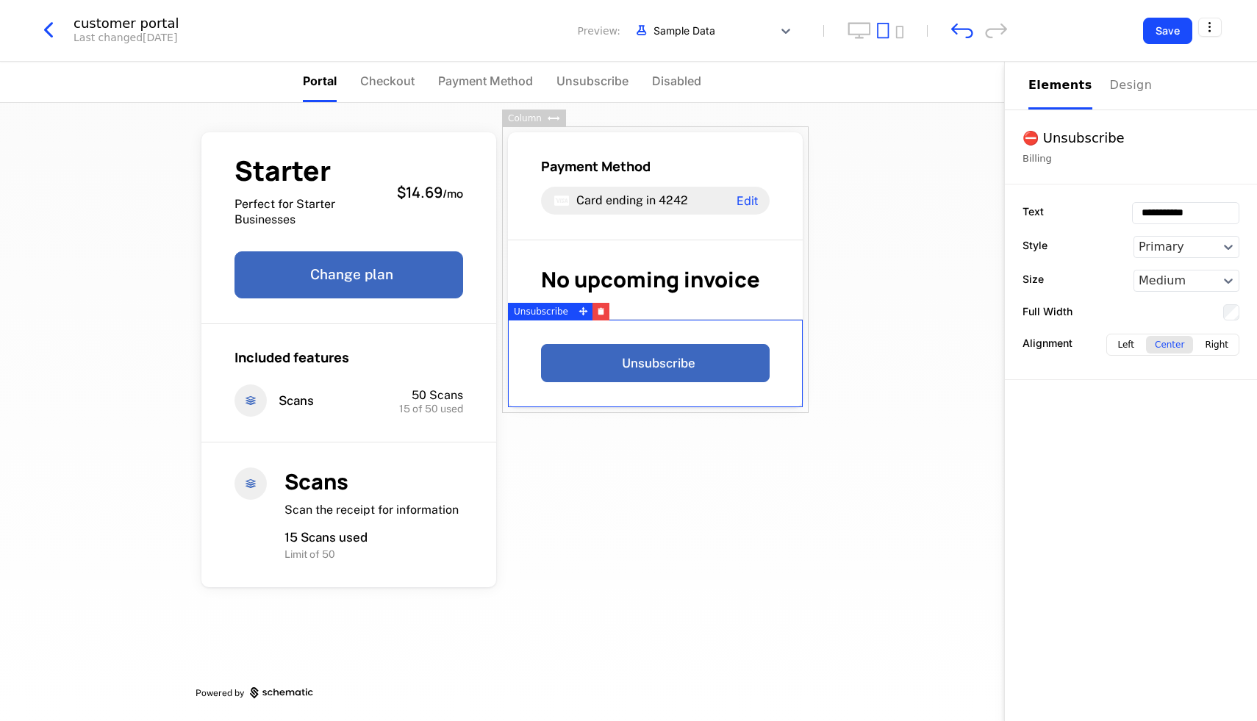
click at [877, 407] on div "Starter Perfect for Starter Businesses $14.69 / mo Change plan Included feature…" at bounding box center [502, 412] width 1004 height 618
click at [383, 84] on span "Checkout" at bounding box center [387, 81] width 54 height 18
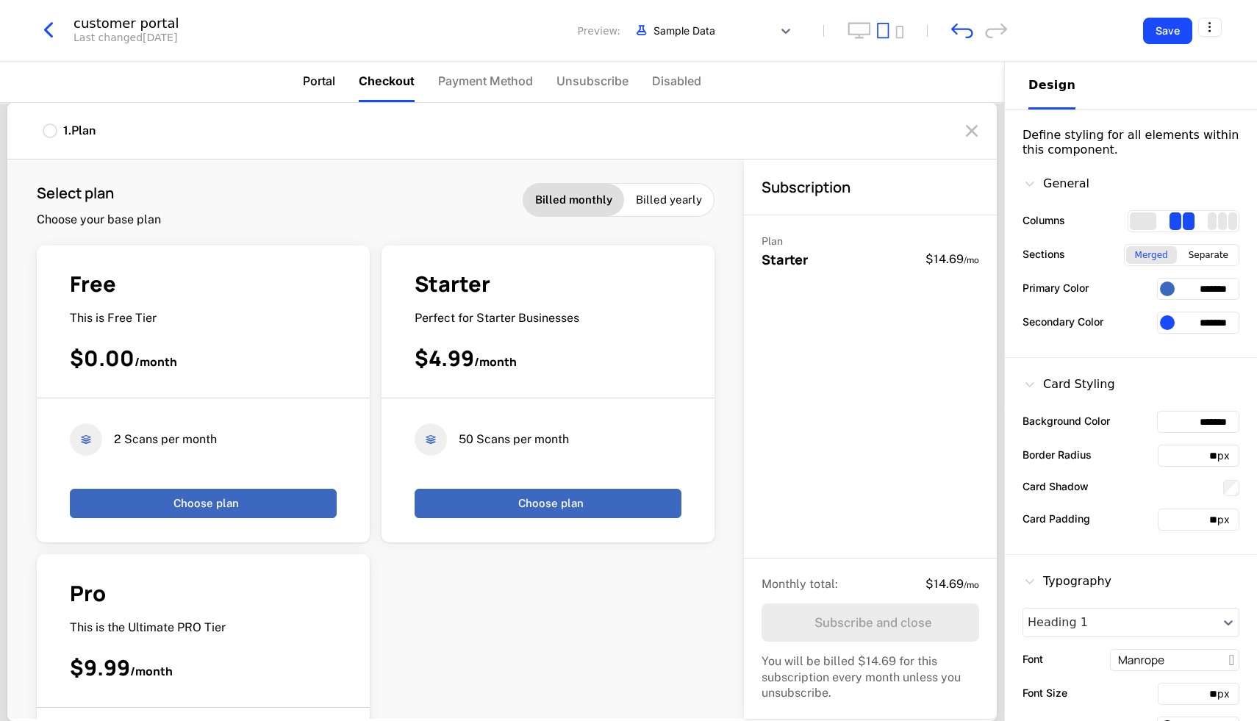
click at [317, 82] on span "Portal" at bounding box center [319, 81] width 32 height 18
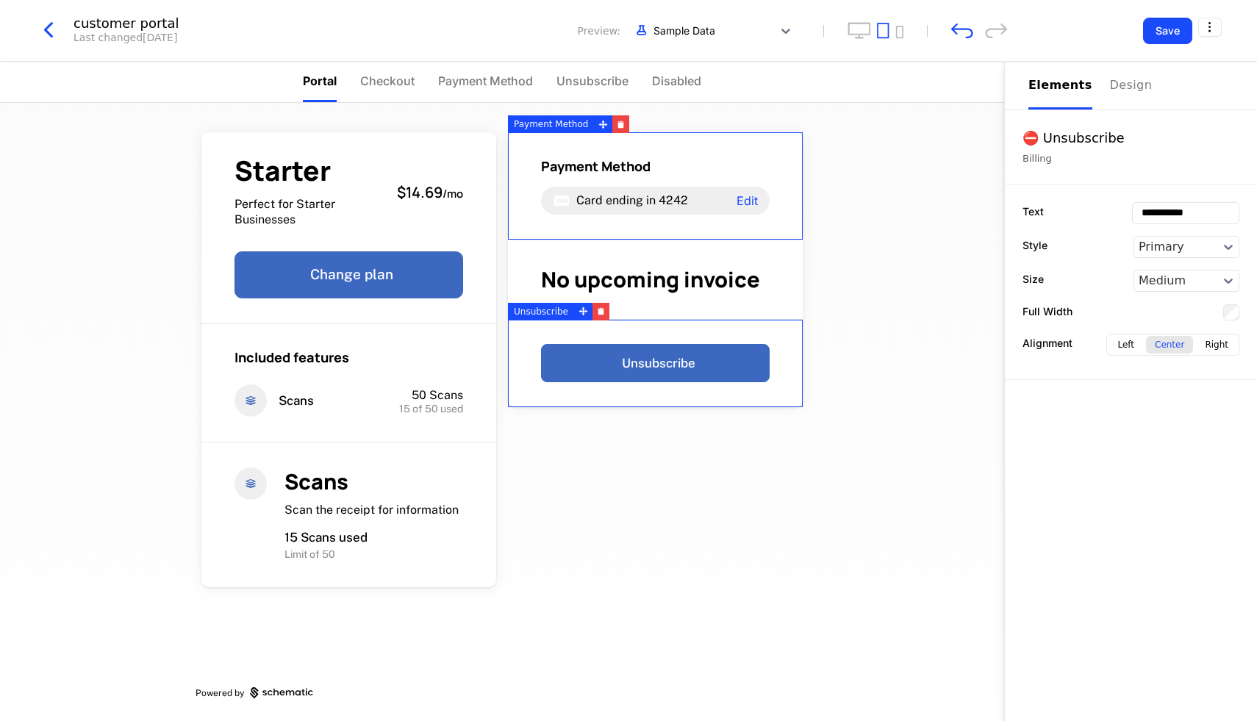
click at [1076, 69] on button "Elements" at bounding box center [1061, 86] width 64 height 48
click at [957, 298] on div "Starter Perfect for Starter Businesses $14.69 / mo Change plan Included feature…" at bounding box center [502, 412] width 1004 height 618
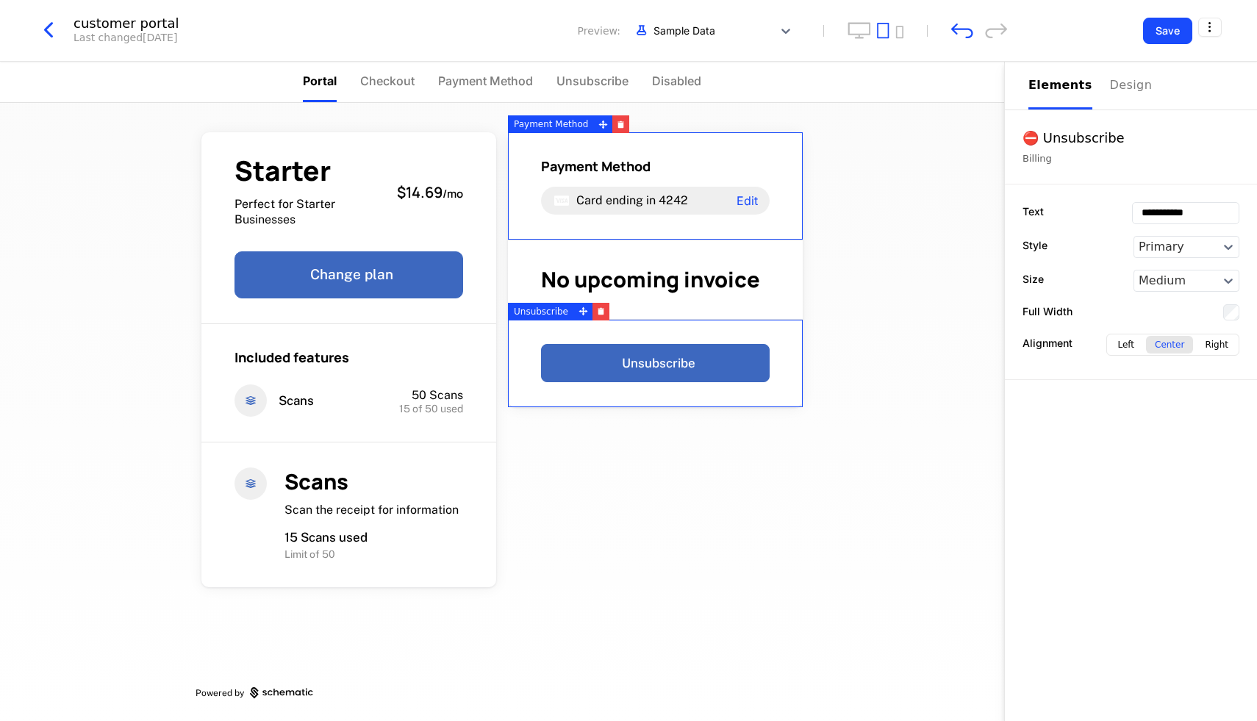
click at [957, 298] on div "Starter Perfect for Starter Businesses $14.69 / mo Change plan Included feature…" at bounding box center [502, 412] width 1004 height 618
click at [957, 504] on div "Starter Perfect for Starter Businesses $14.69 / mo Change plan Included feature…" at bounding box center [502, 412] width 1004 height 618
click at [1095, 89] on div "Elements Design" at bounding box center [1131, 86] width 205 height 48
click at [1049, 85] on div "Elements" at bounding box center [1061, 85] width 64 height 18
click at [909, 197] on div "Starter Perfect for Starter Businesses $14.69 / mo Change plan Included feature…" at bounding box center [502, 412] width 1004 height 618
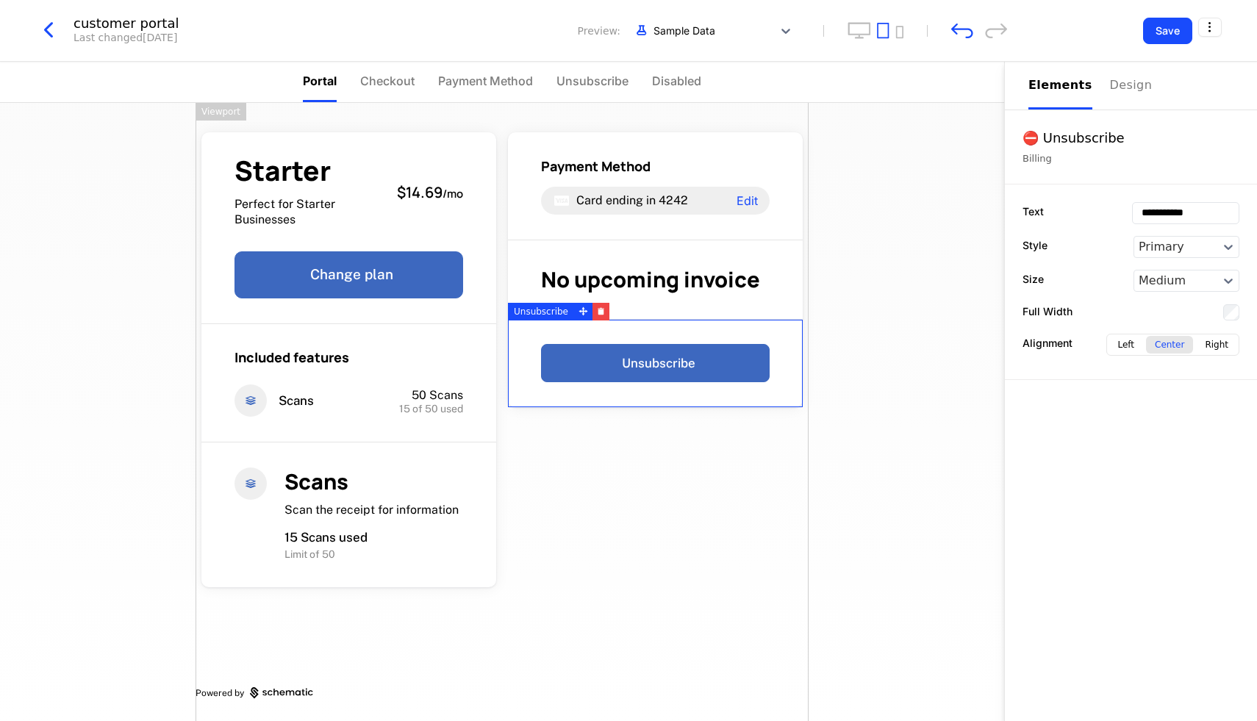
click at [260, 695] on icon at bounding box center [281, 693] width 63 height 12
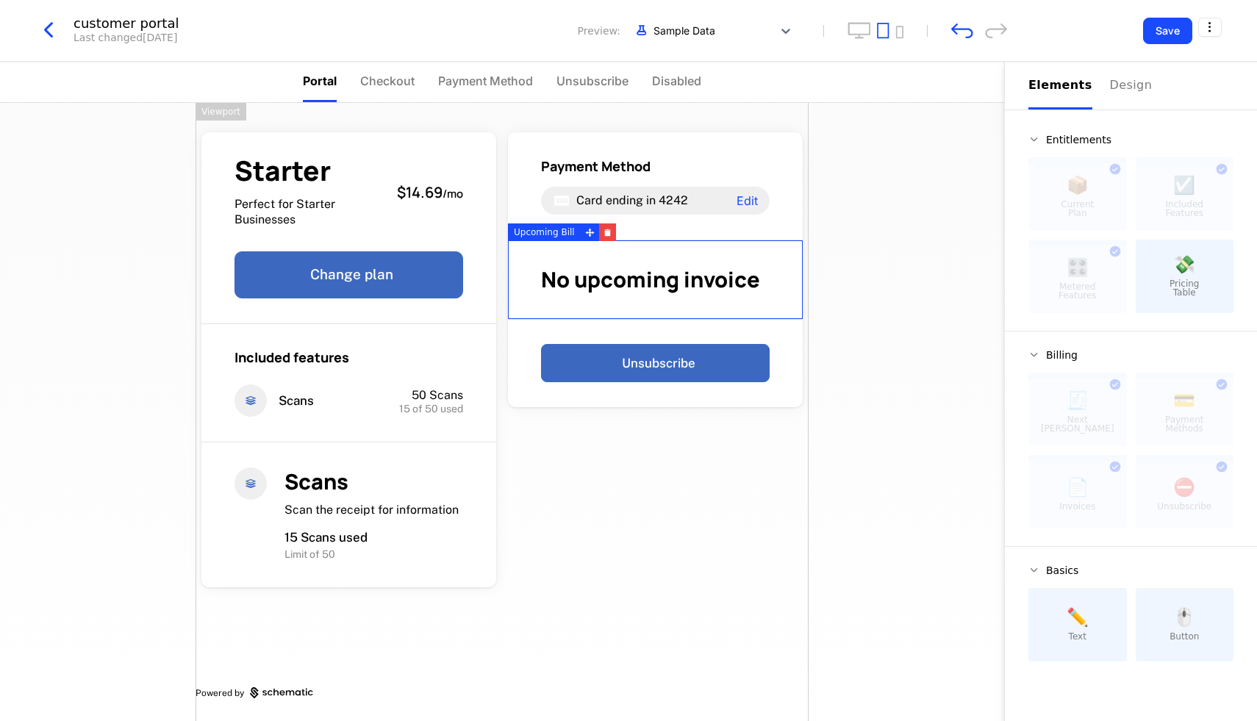
click at [579, 303] on div "No upcoming invoice" at bounding box center [655, 279] width 295 height 79
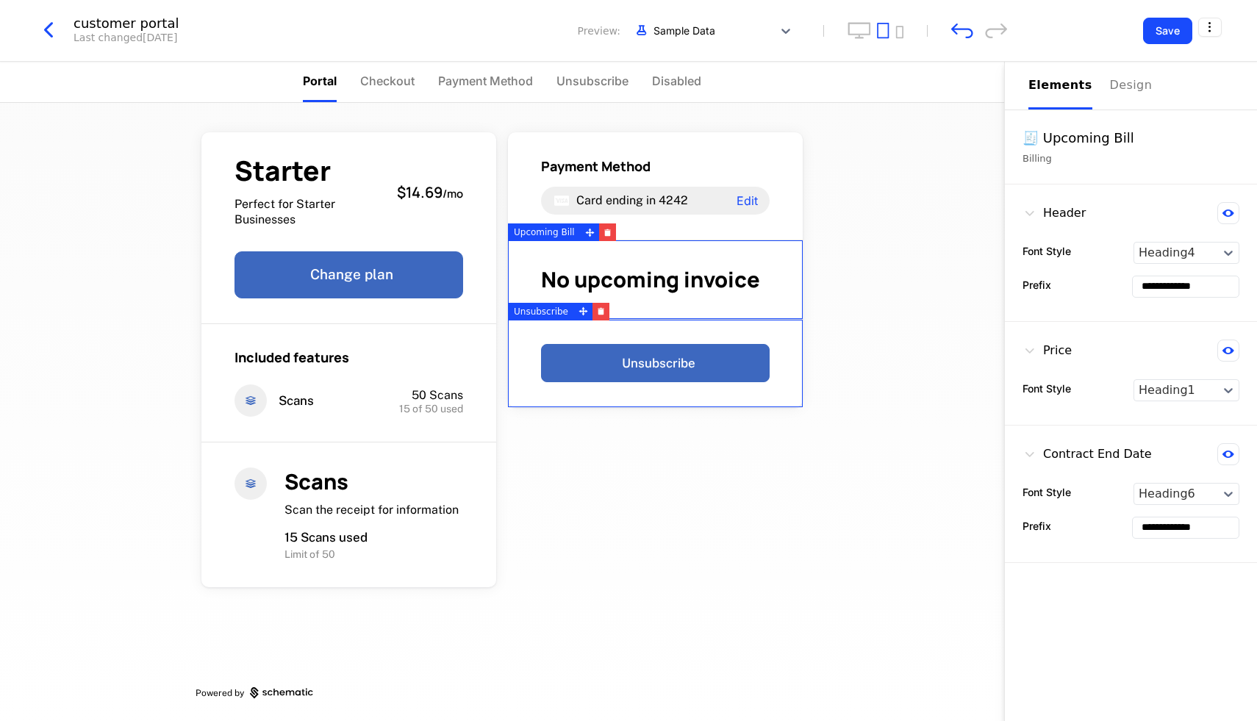
click at [873, 195] on div "Starter Perfect for Starter Businesses $14.69 / mo Change plan Included feature…" at bounding box center [502, 412] width 1004 height 618
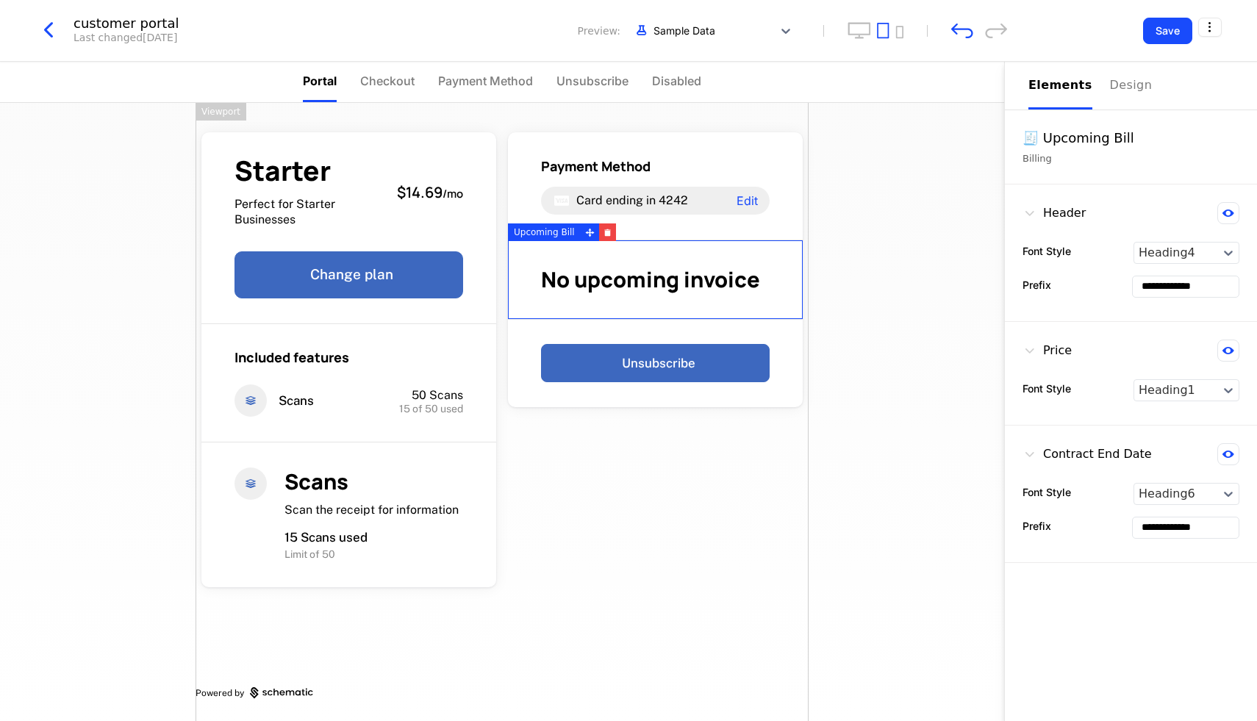
click at [289, 700] on div "Starter Perfect for Starter Businesses $14.69 / mo Change plan Included feature…" at bounding box center [502, 413] width 613 height 620
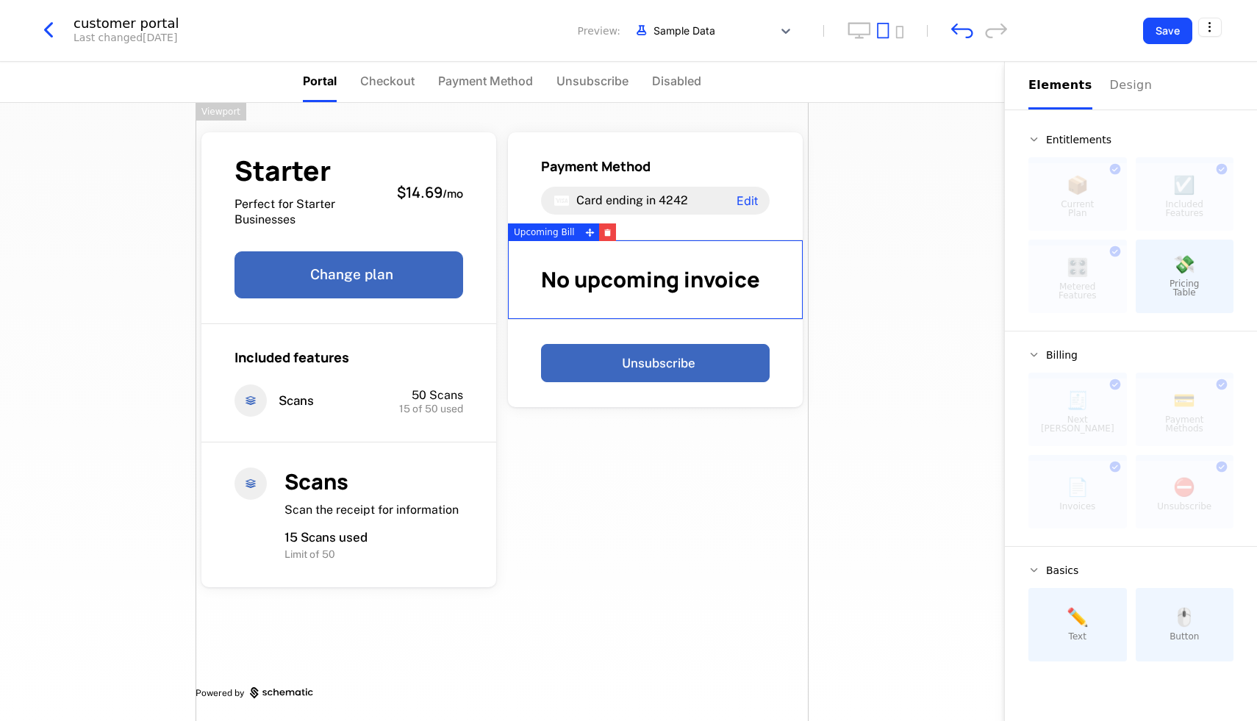
click at [894, 286] on div "Starter Perfect for Starter Businesses $14.69 / mo Change plan Included feature…" at bounding box center [502, 412] width 1004 height 618
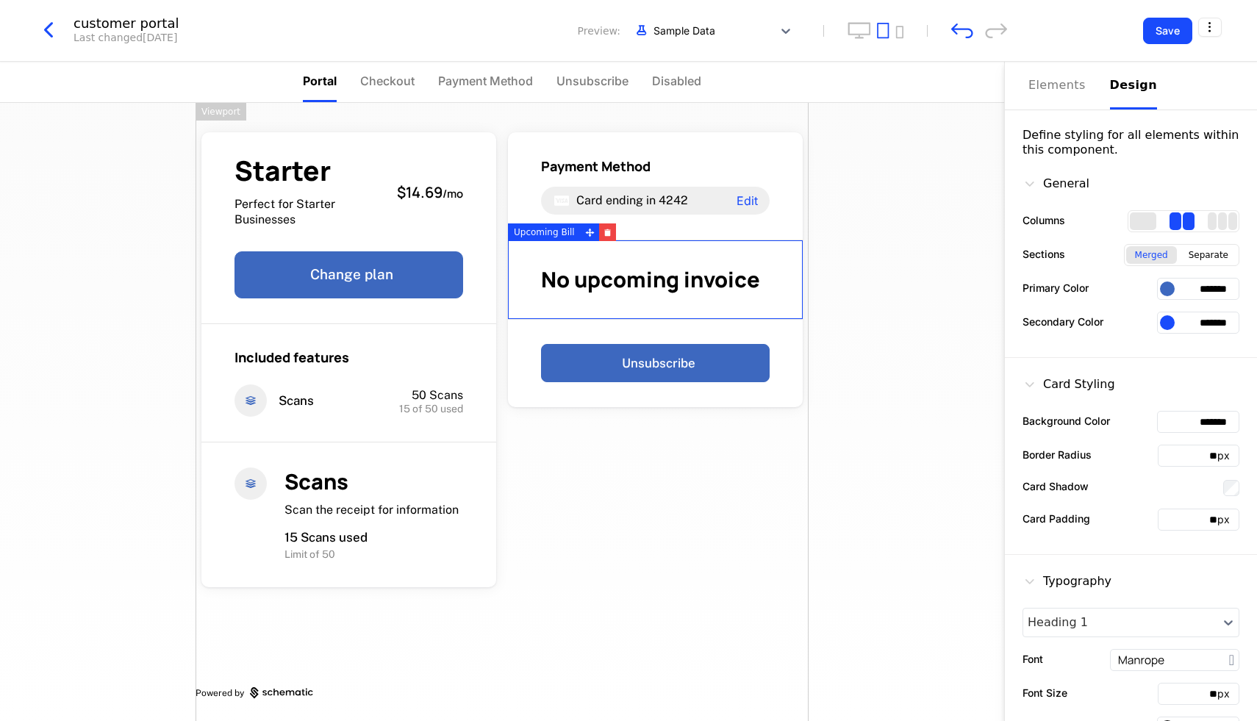
click at [1117, 97] on button "Design" at bounding box center [1133, 86] width 47 height 48
click at [1208, 290] on input "*******" at bounding box center [1198, 289] width 82 height 22
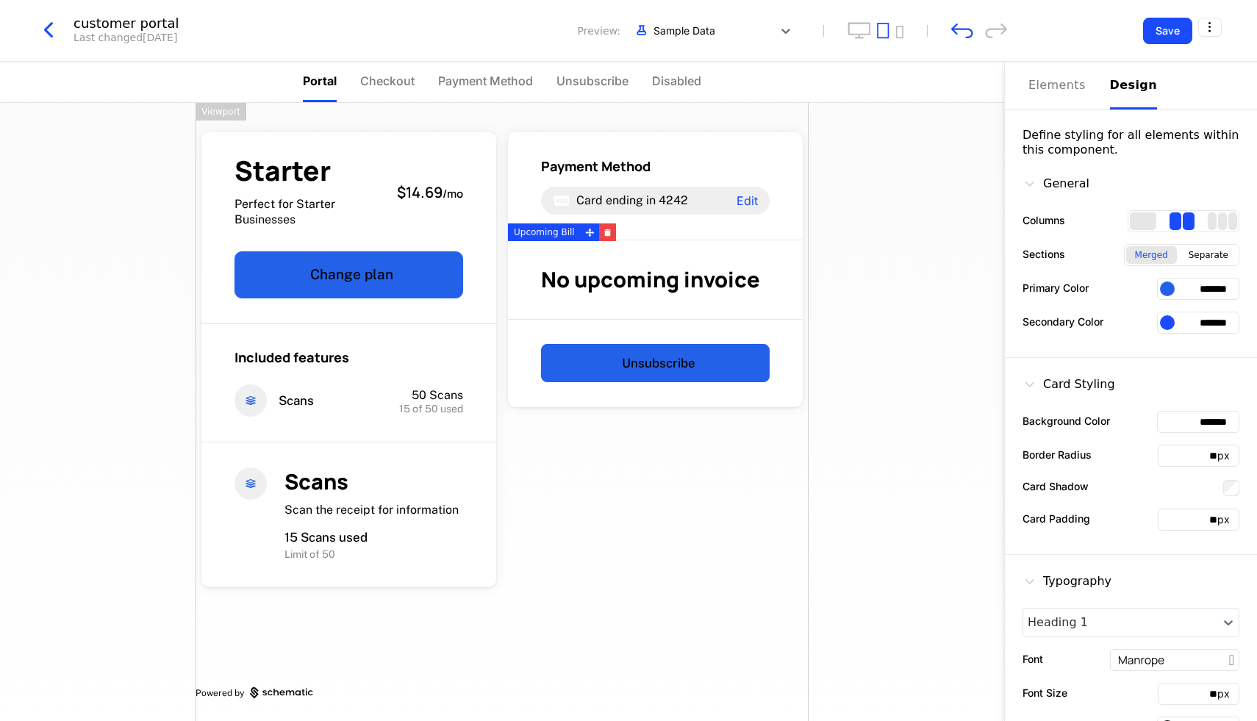
type input "*******"
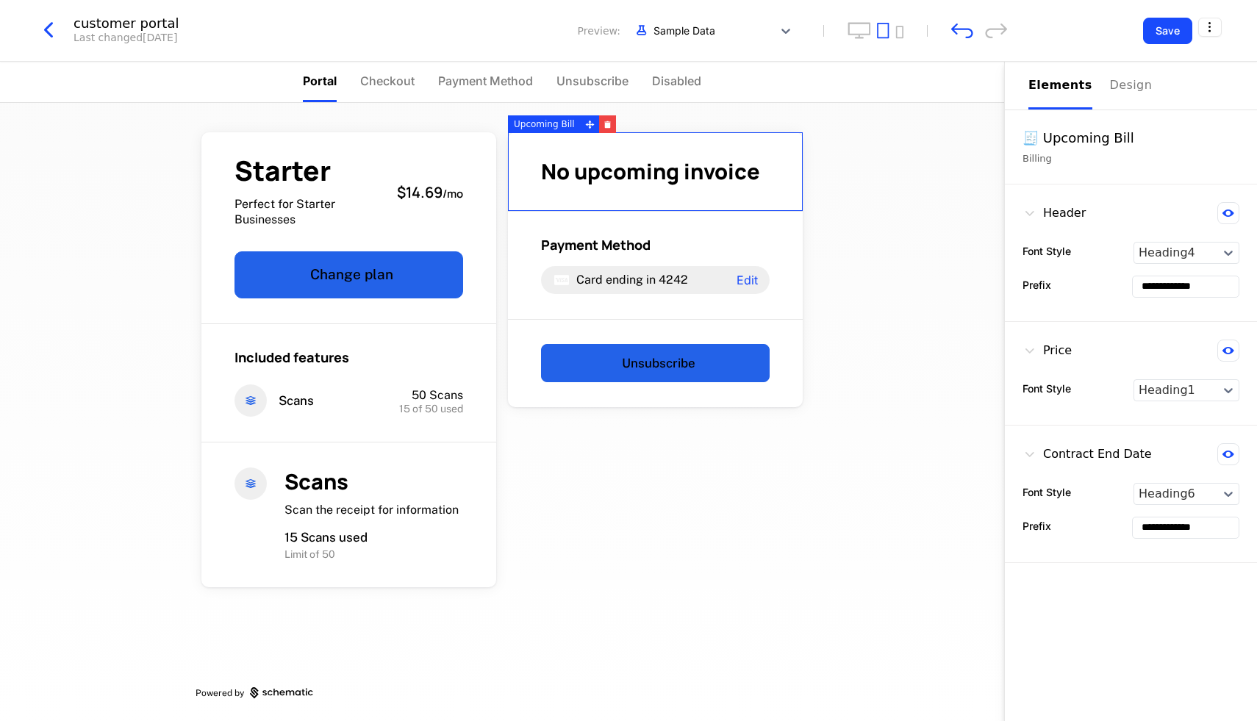
click at [915, 208] on div "Starter Perfect for Starter Businesses $14.69 / mo Change plan Included feature…" at bounding box center [502, 412] width 1004 height 618
click at [956, 174] on div "Starter Perfect for Starter Businesses $14.69 / mo Change plan Included feature…" at bounding box center [502, 412] width 1004 height 618
click at [1120, 77] on div "Design" at bounding box center [1133, 85] width 47 height 18
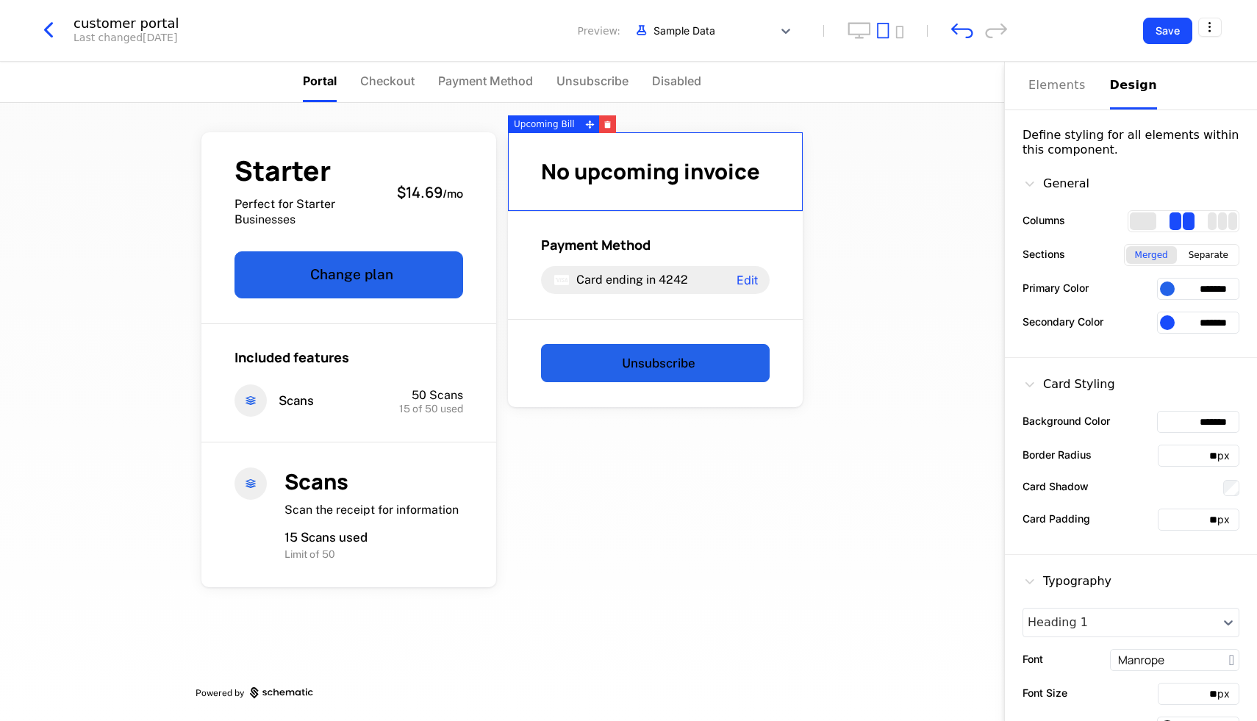
click at [1169, 323] on div at bounding box center [1167, 322] width 15 height 15
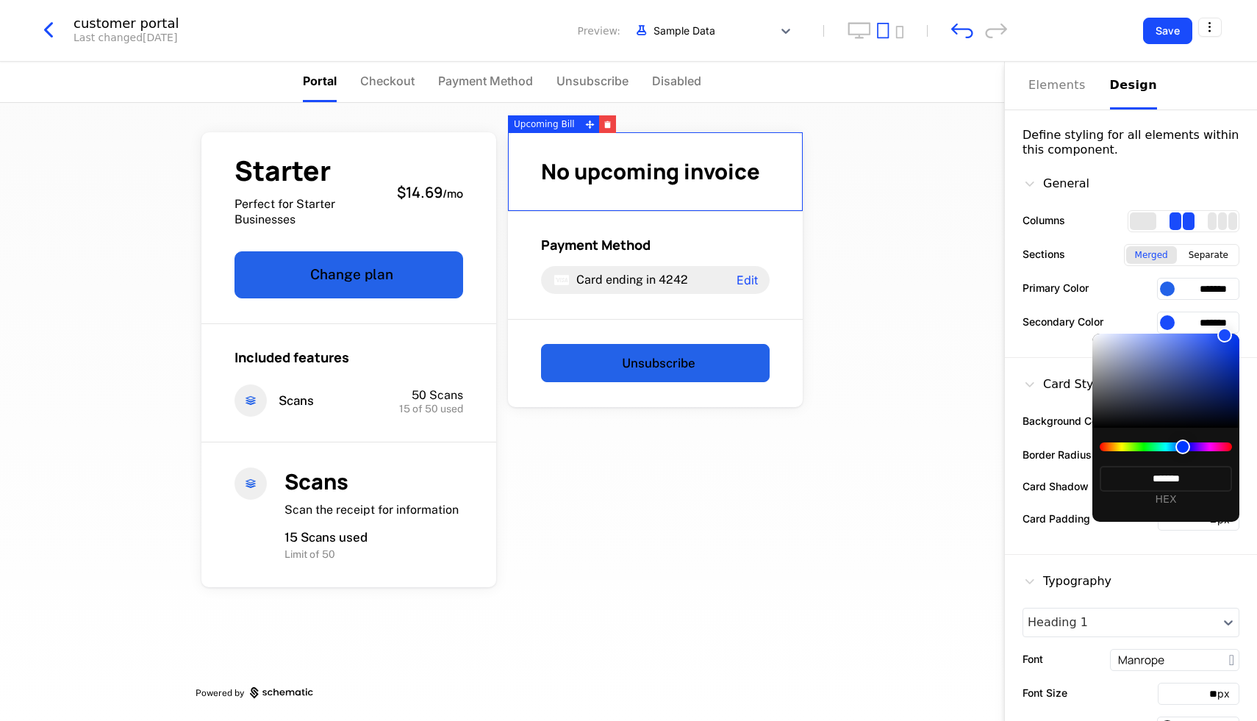
type input "*******"
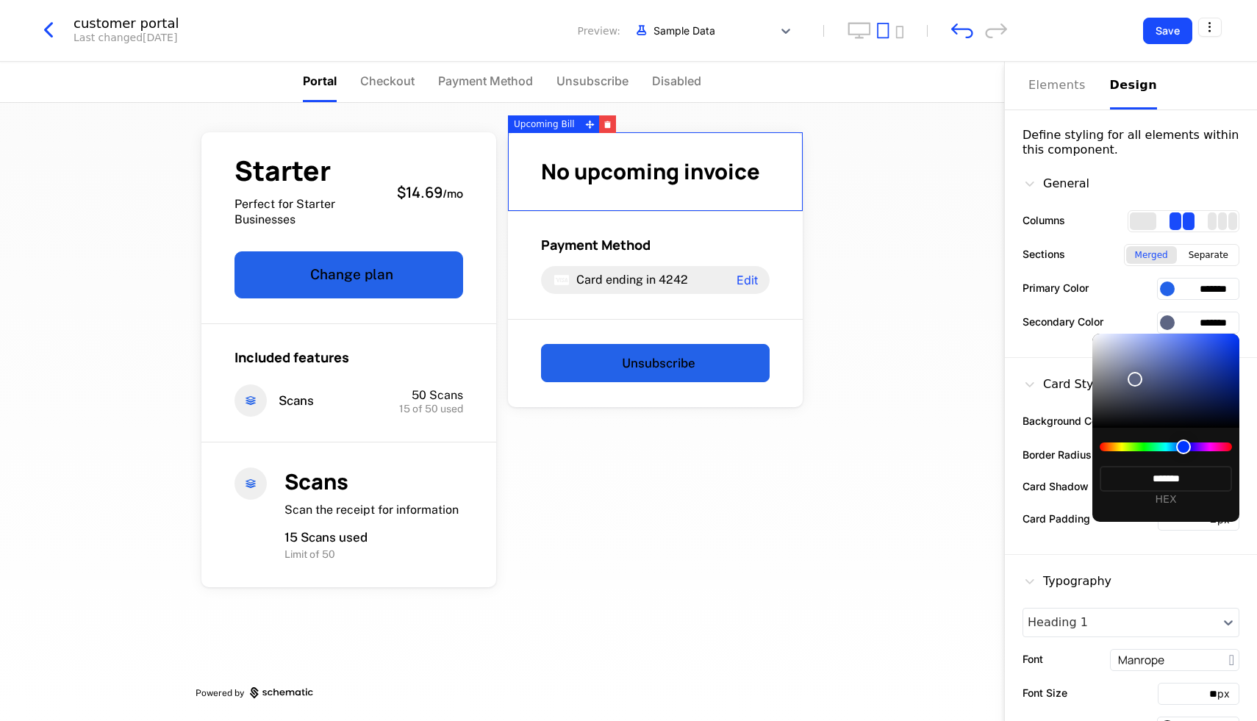
type input "*******"
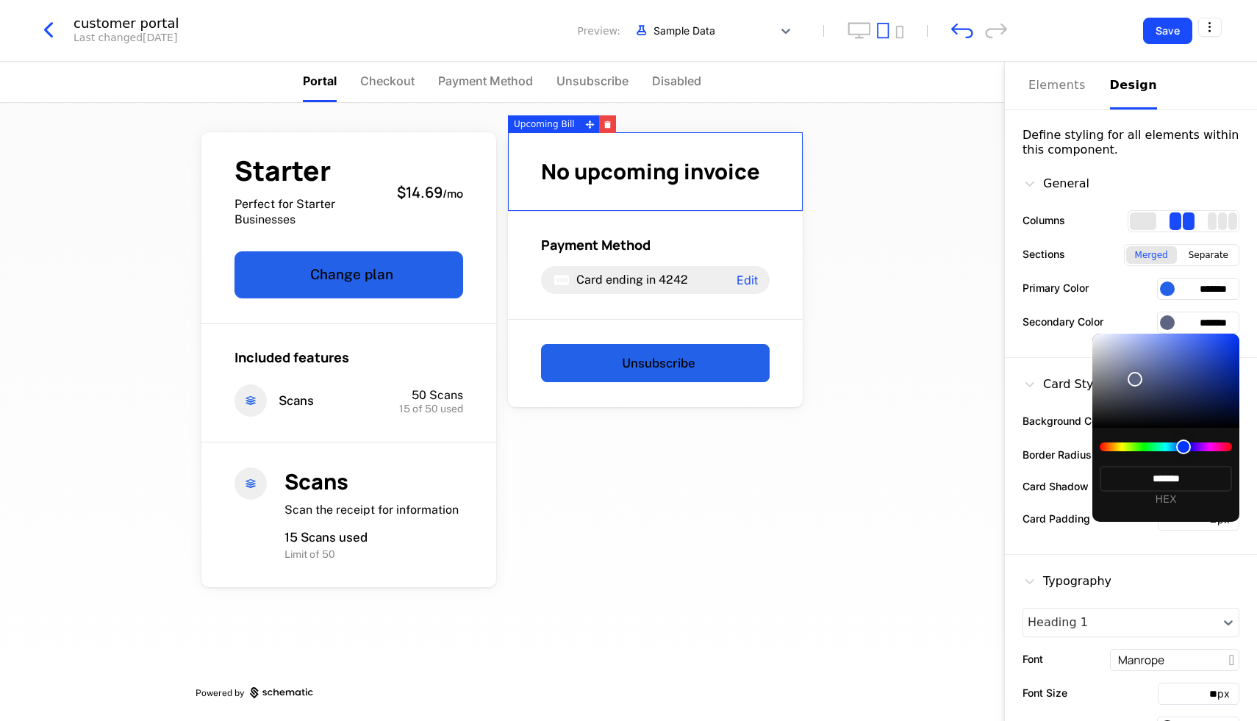
type input "*******"
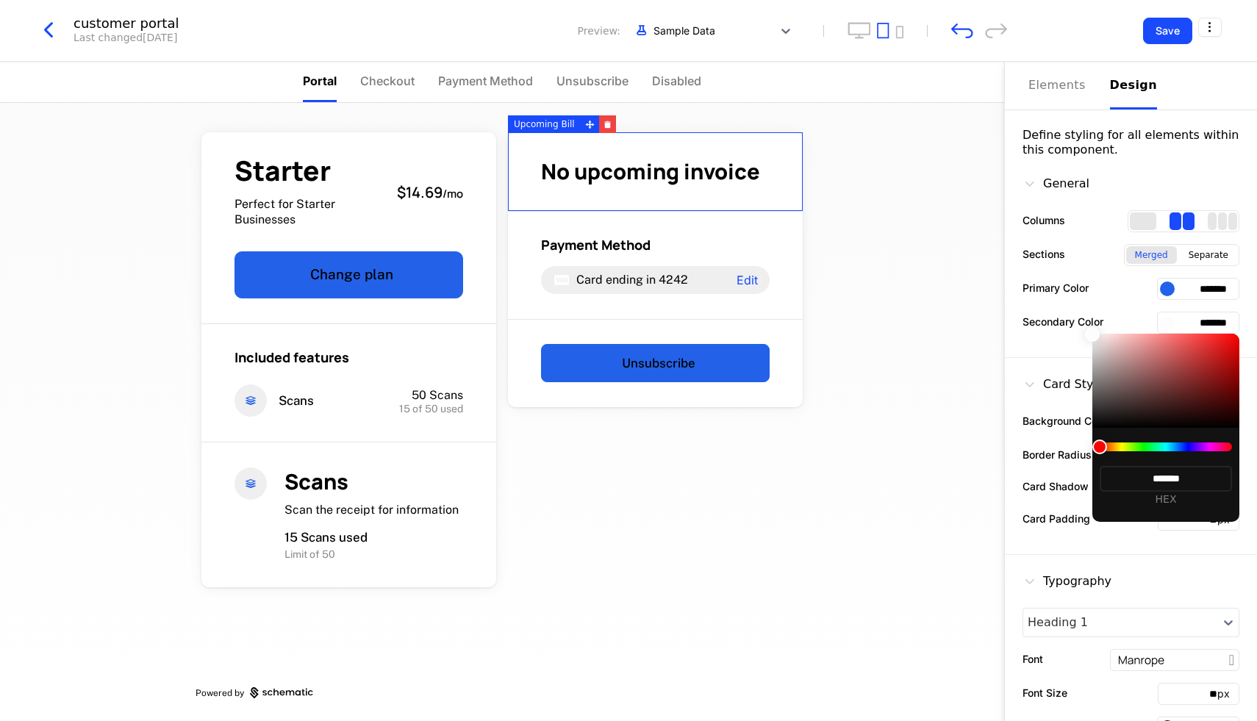
type input "*******"
drag, startPoint x: 1136, startPoint y: 379, endPoint x: 980, endPoint y: 320, distance: 166.9
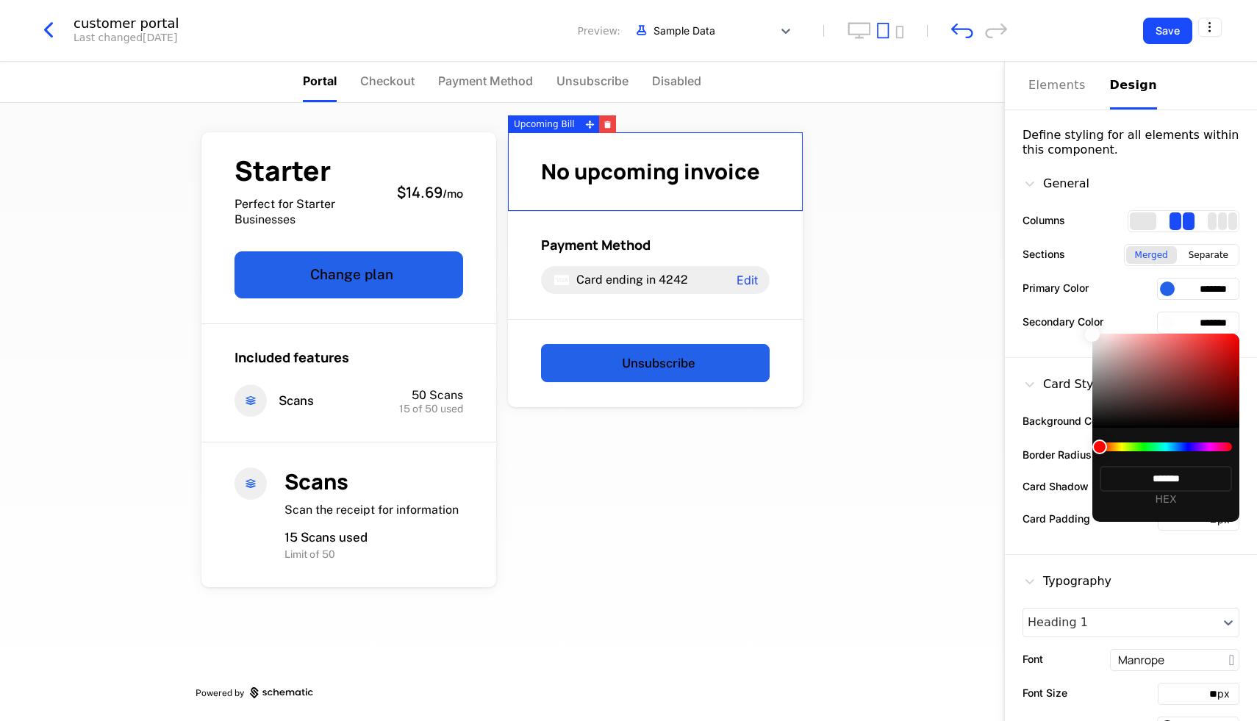
click at [980, 320] on body "Dream Launch Studios Development Dev Quickstart Features Features Flags Catalog…" at bounding box center [628, 360] width 1257 height 721
type input "*******"
click at [1165, 376] on div at bounding box center [1166, 381] width 147 height 94
click at [944, 426] on div at bounding box center [628, 360] width 1257 height 721
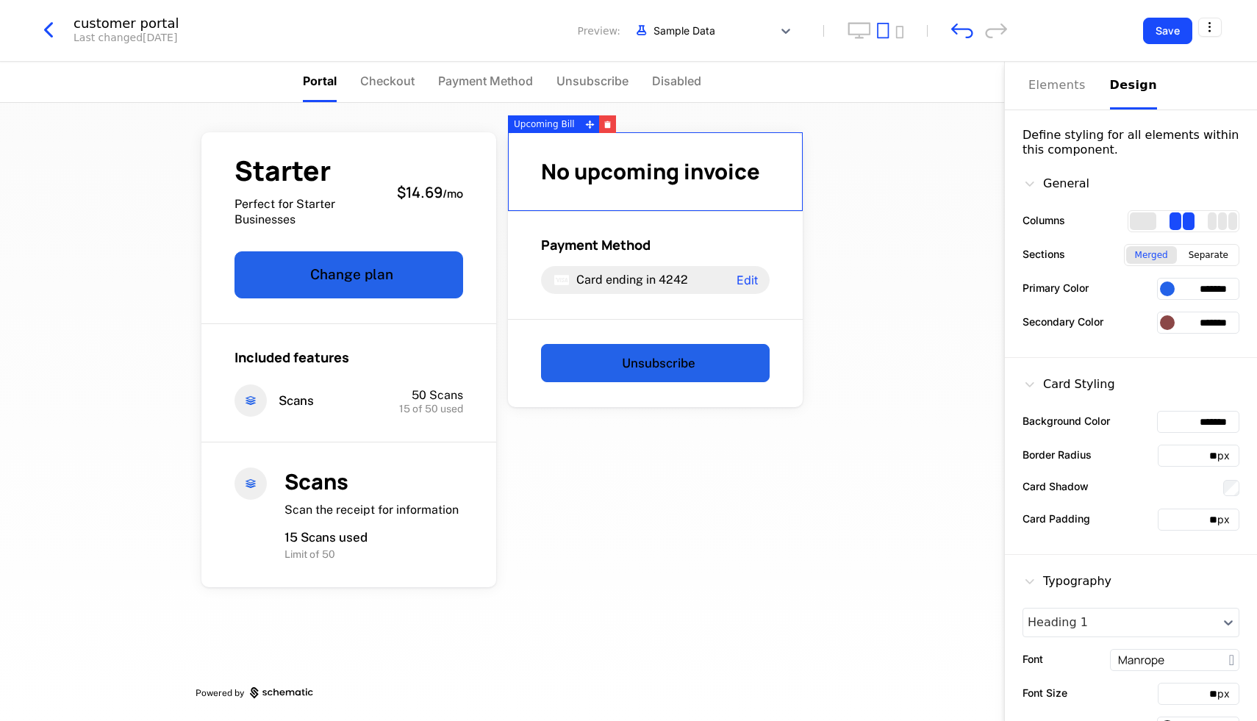
click at [944, 426] on div "Starter Perfect for Starter Businesses $14.69 / mo Change plan Included feature…" at bounding box center [502, 412] width 1004 height 618
click at [1198, 332] on input "*******" at bounding box center [1198, 323] width 82 height 22
click at [1206, 324] on input "*******" at bounding box center [1198, 323] width 82 height 22
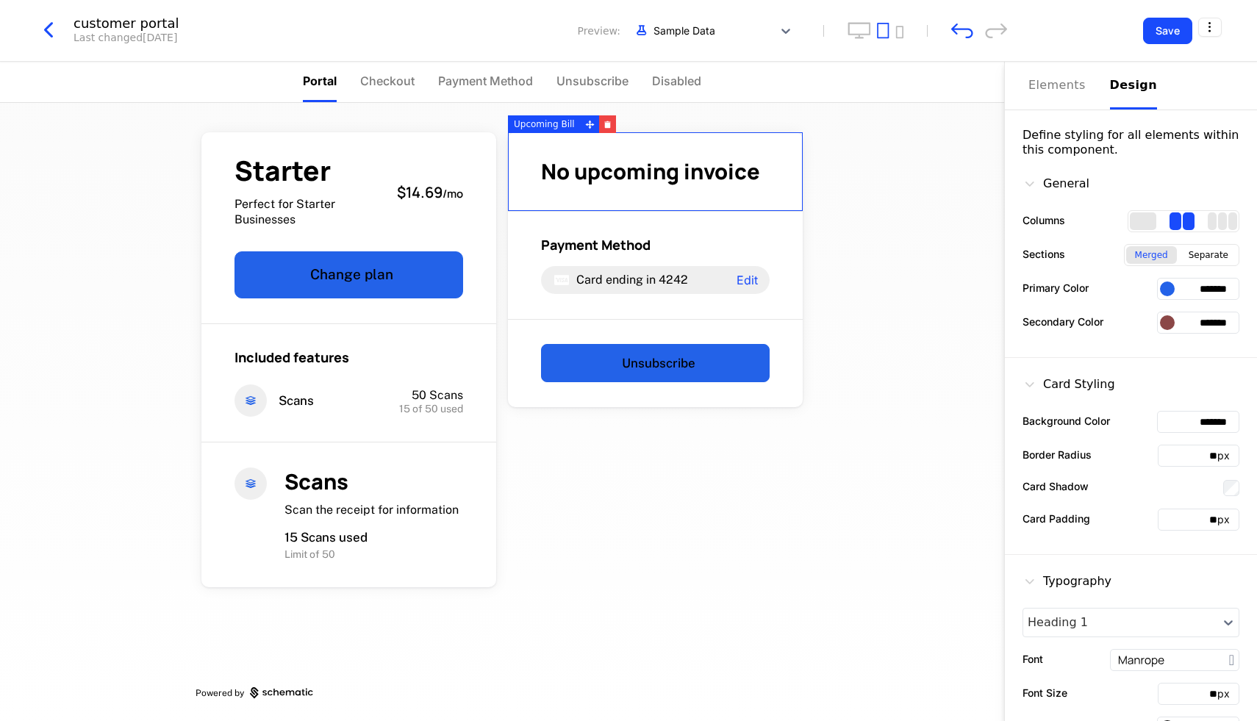
click at [1206, 324] on input "*******" at bounding box center [1198, 323] width 82 height 22
click at [1170, 321] on div at bounding box center [1167, 322] width 15 height 15
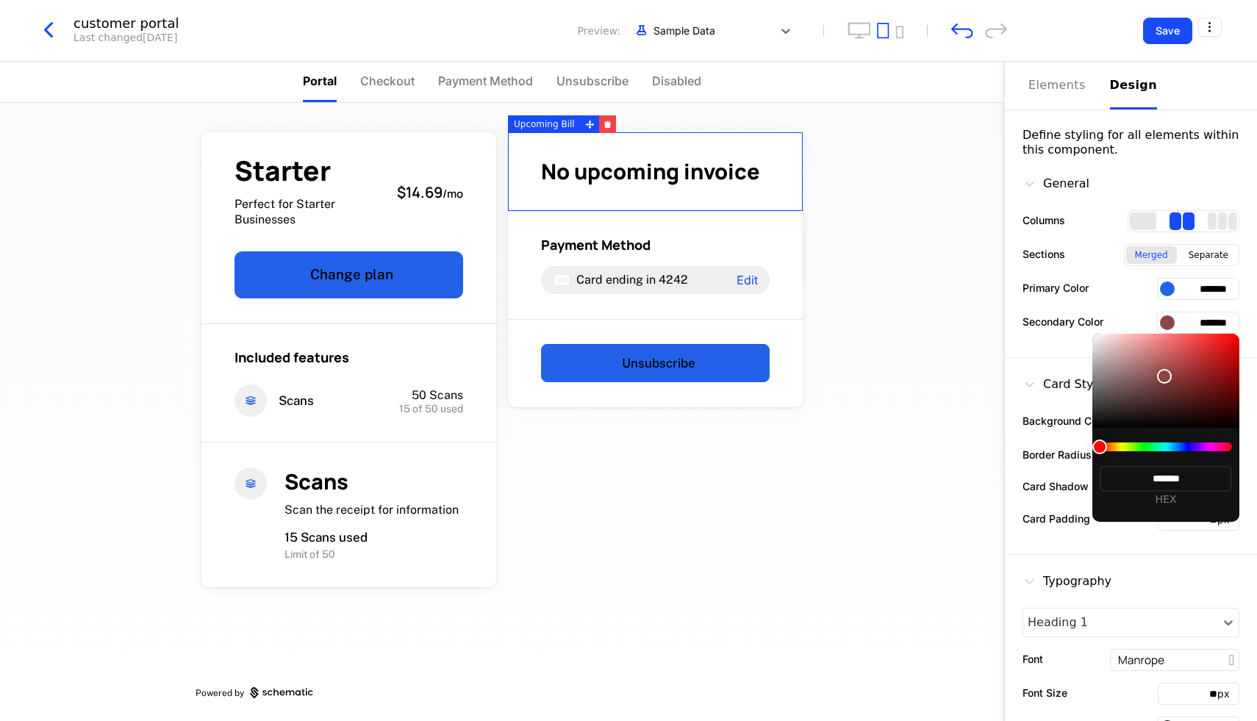
type input "*******"
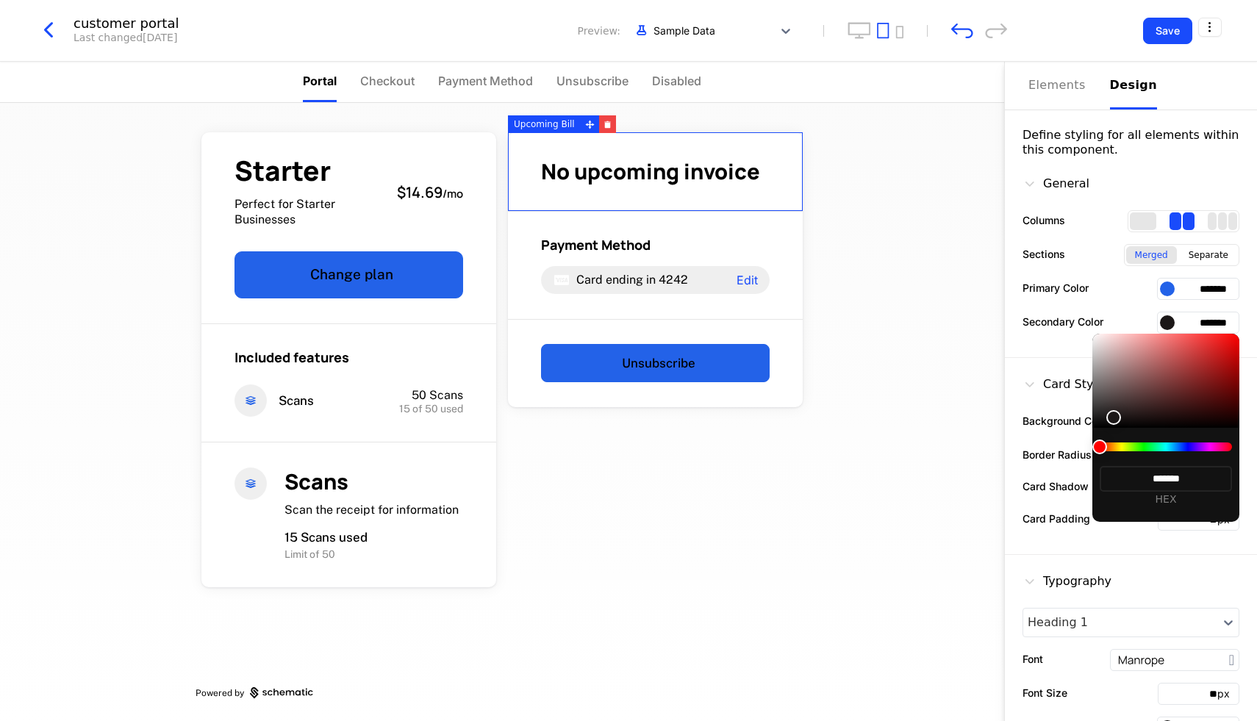
type input "*******"
drag, startPoint x: 1115, startPoint y: 418, endPoint x: 1016, endPoint y: 510, distance: 135.8
click at [1016, 510] on body "Dream Launch Studios Development Dev Quickstart Features Features Flags Catalog…" at bounding box center [628, 360] width 1257 height 721
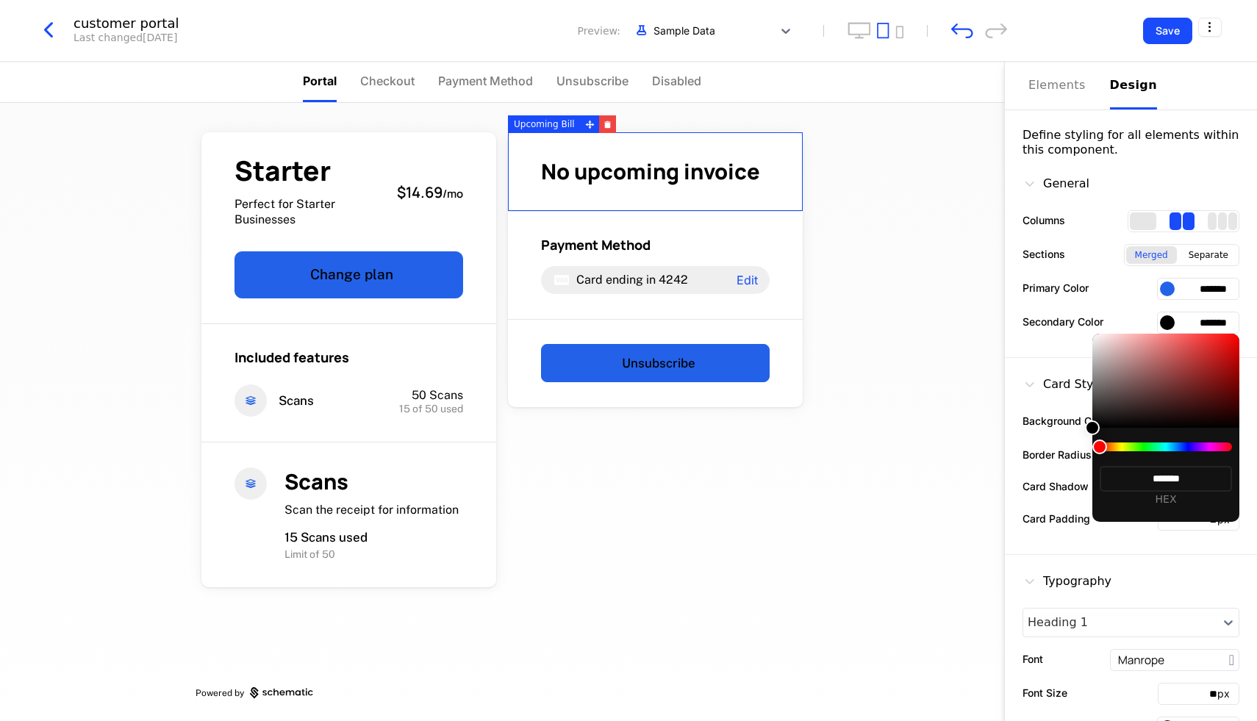
click at [901, 458] on div at bounding box center [628, 360] width 1257 height 721
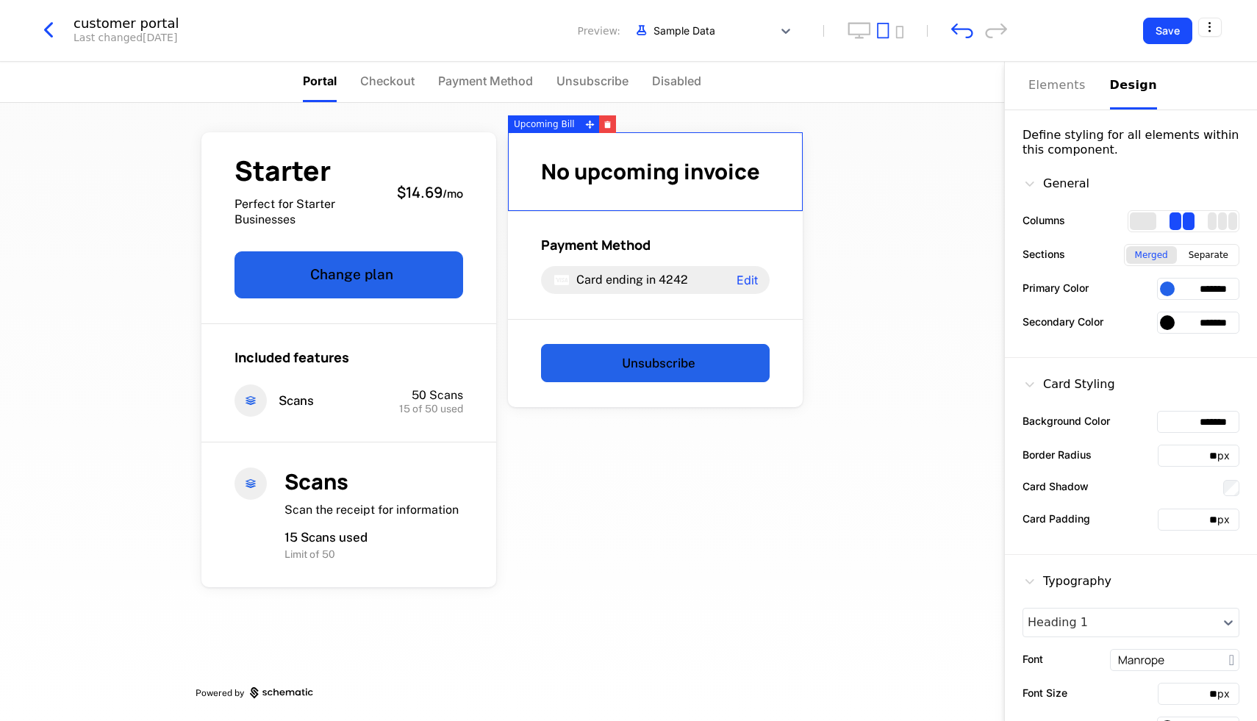
click at [901, 458] on div "Starter Perfect for Starter Businesses $14.69 / mo Change plan Included feature…" at bounding box center [502, 412] width 1004 height 618
click at [387, 73] on span "Checkout" at bounding box center [387, 81] width 54 height 18
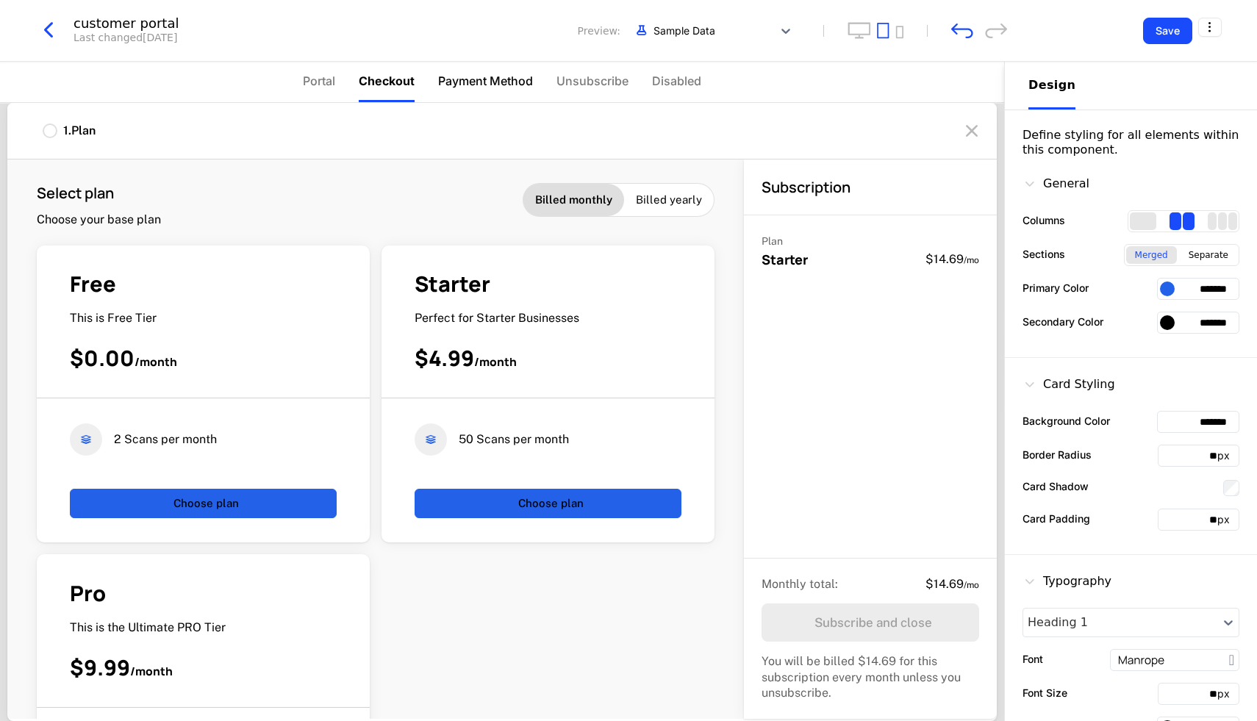
click at [454, 82] on span "Payment Method" at bounding box center [485, 81] width 95 height 18
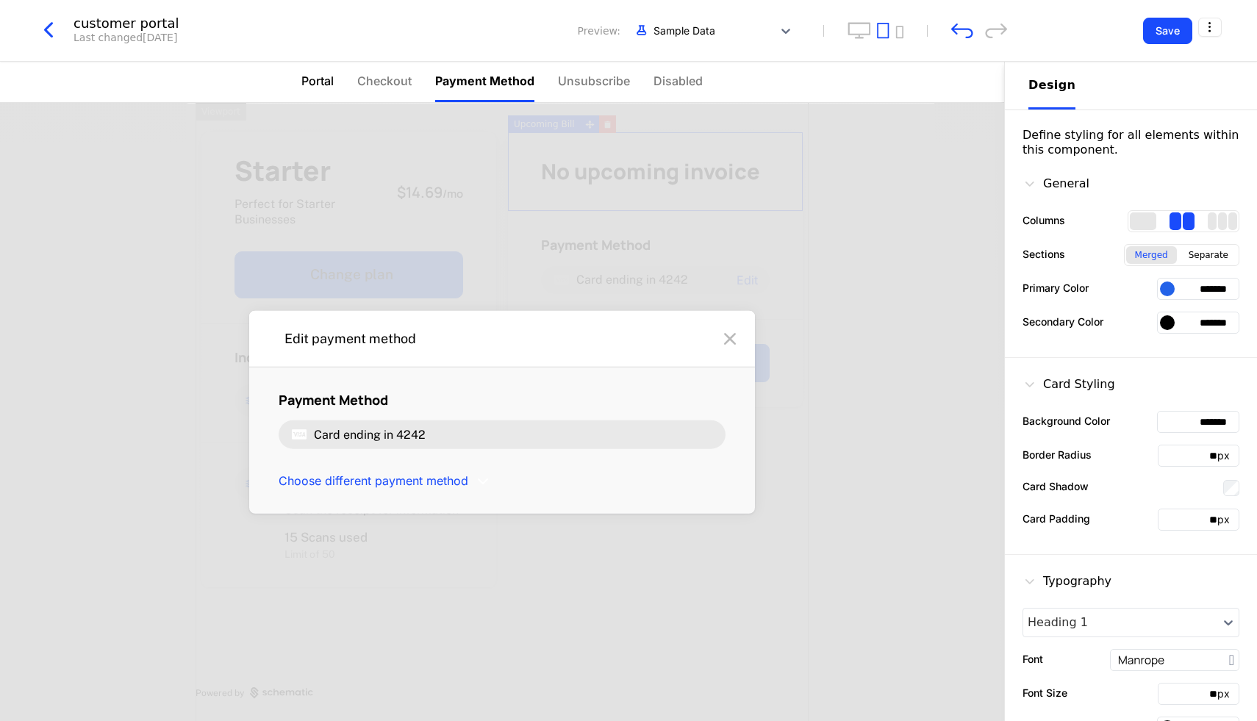
click at [312, 89] on span "Portal" at bounding box center [317, 81] width 32 height 18
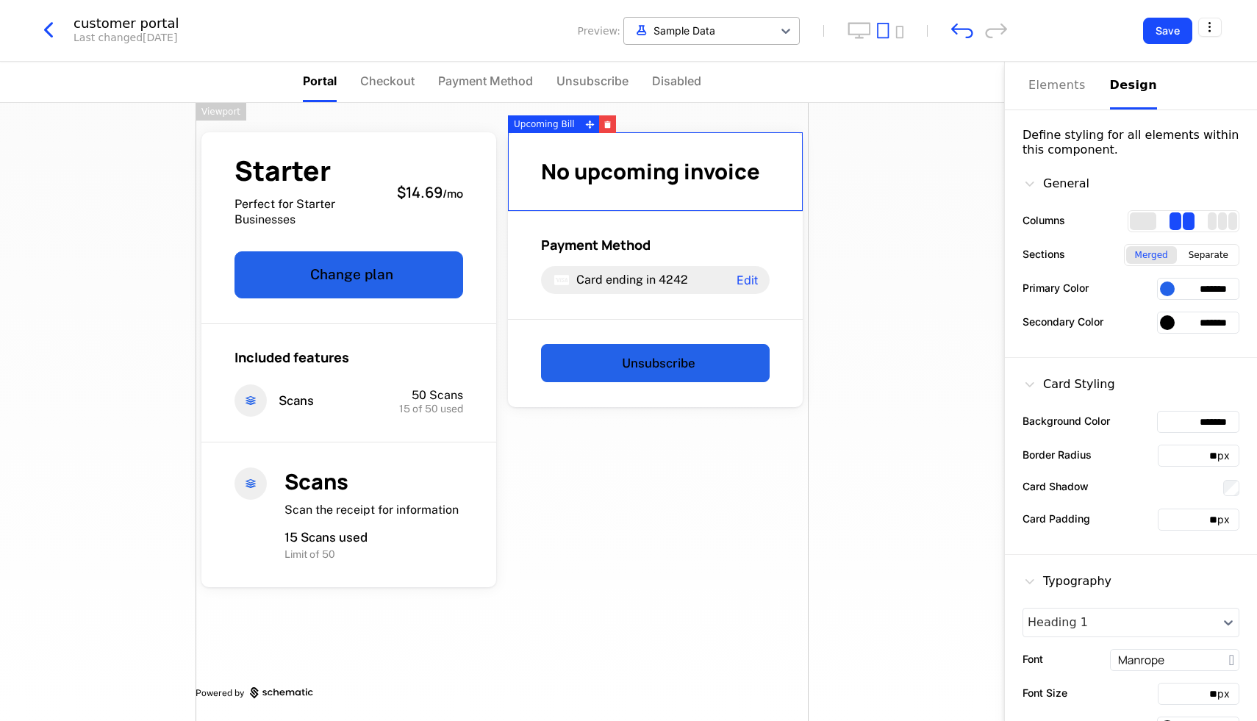
click at [687, 29] on div at bounding box center [699, 30] width 134 height 18
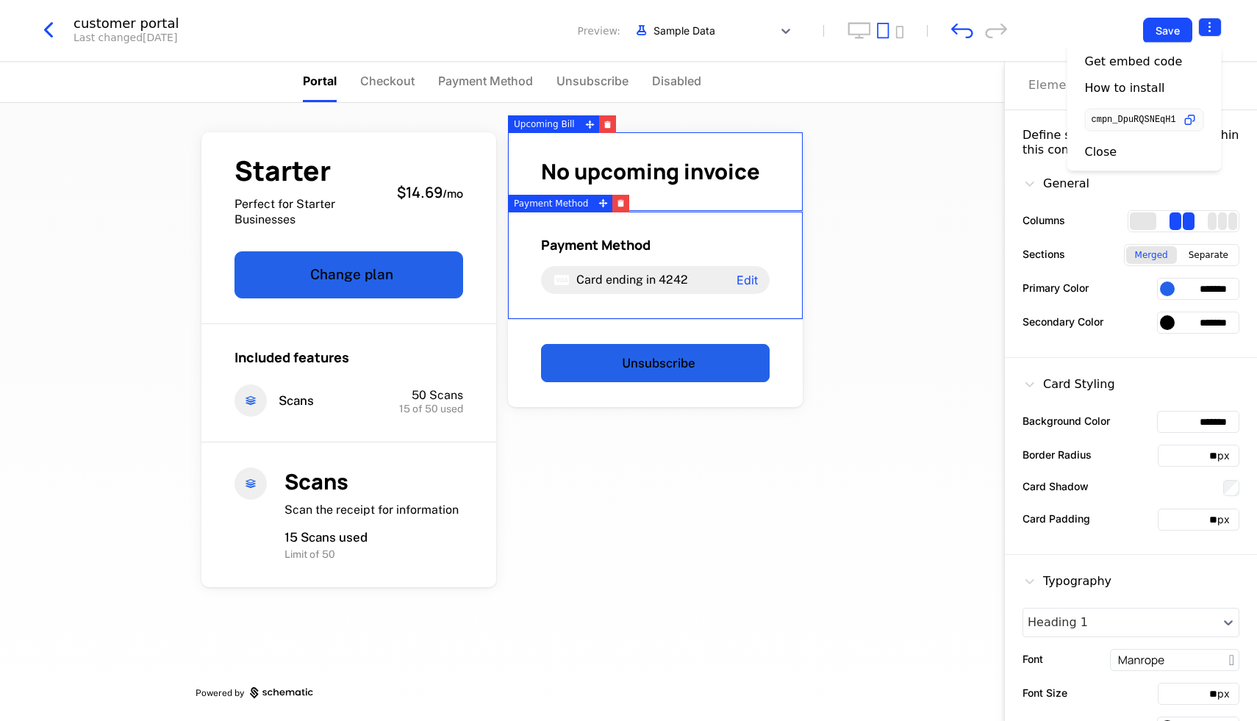
click at [1209, 25] on html "Dream Launch Studios Development Dev Quickstart Features Features Flags Catalog…" at bounding box center [628, 360] width 1257 height 721
click at [1190, 115] on icon "button" at bounding box center [1189, 119] width 15 height 15
click at [1216, 29] on html "Dream Launch Studios Development Dev Quickstart Features Features Flags Catalog…" at bounding box center [628, 360] width 1257 height 721
click at [1138, 87] on div "How to install" at bounding box center [1125, 88] width 80 height 15
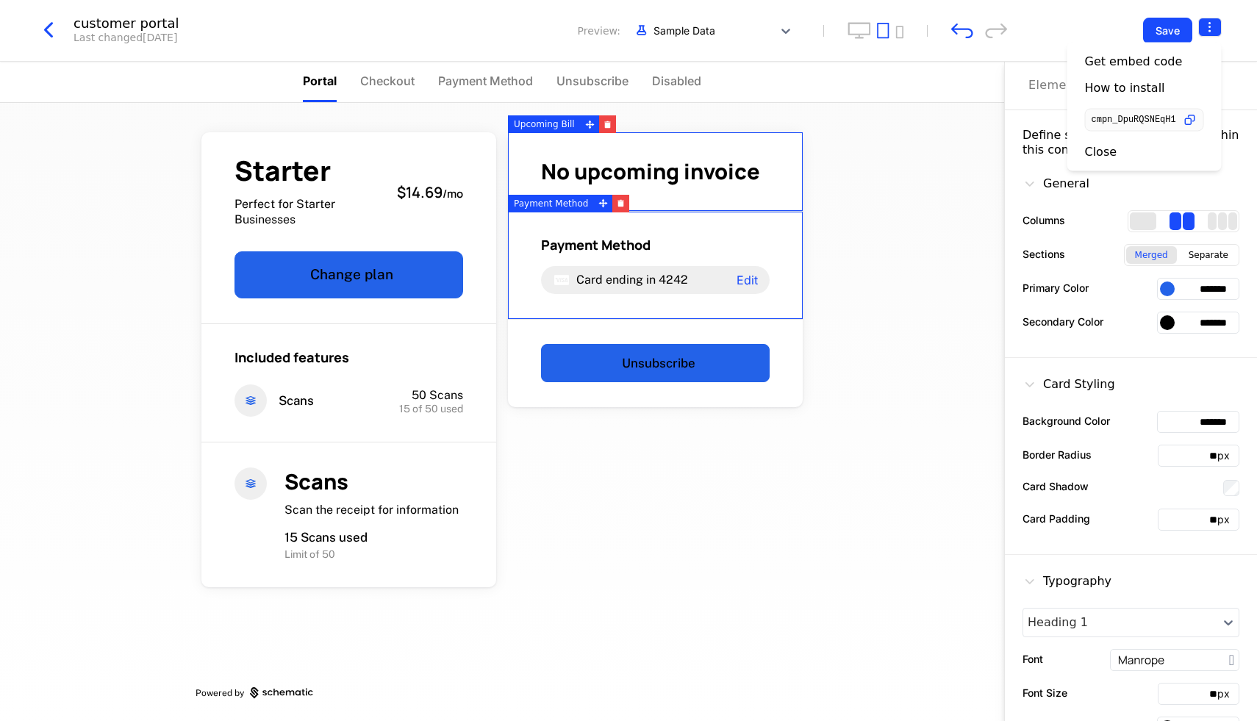
click at [1202, 23] on html "Dream Launch Studios Development Dev Quickstart Features Features Flags Catalog…" at bounding box center [628, 360] width 1257 height 721
click at [1190, 120] on icon "button" at bounding box center [1189, 119] width 15 height 15
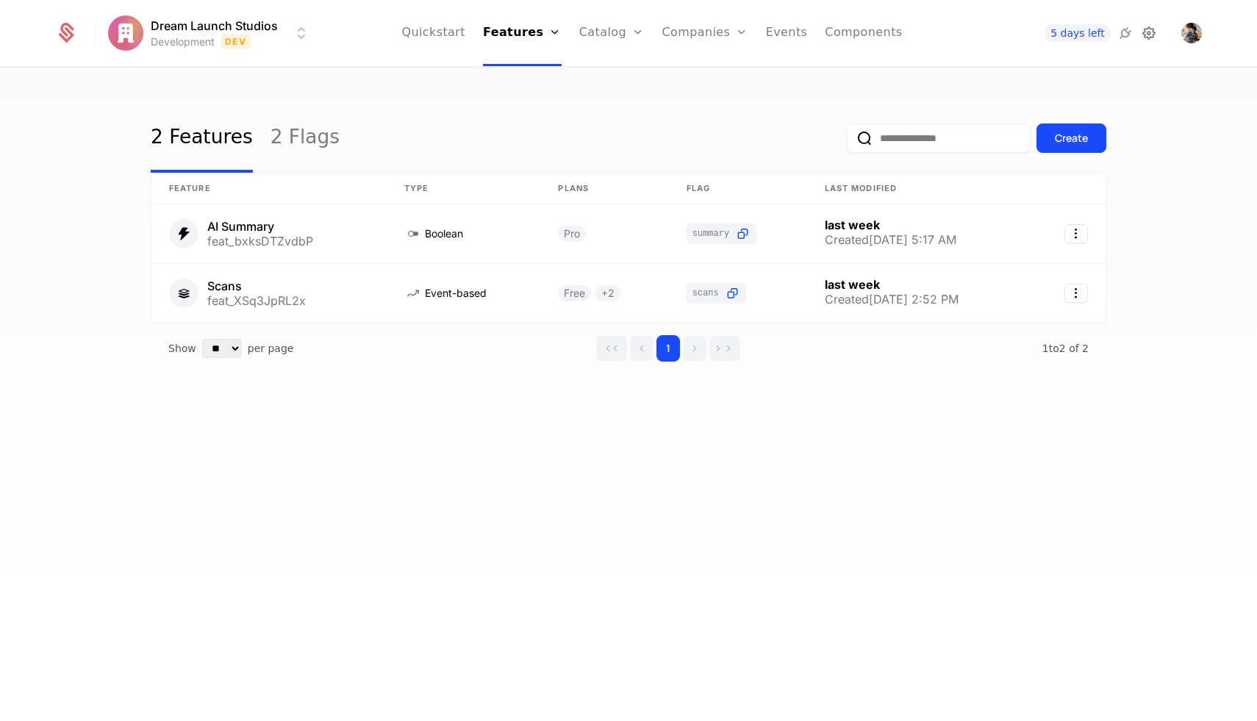
click at [1151, 29] on icon at bounding box center [1149, 33] width 18 height 18
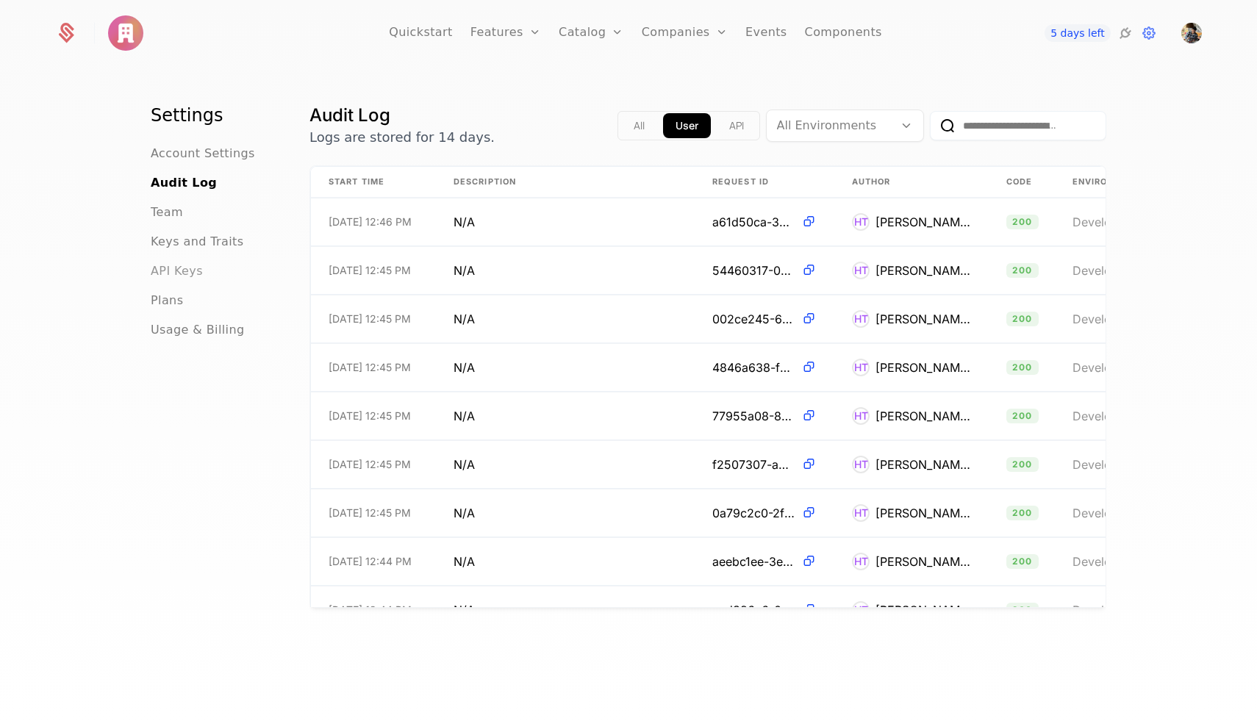
click at [160, 274] on span "API Keys" at bounding box center [177, 271] width 52 height 18
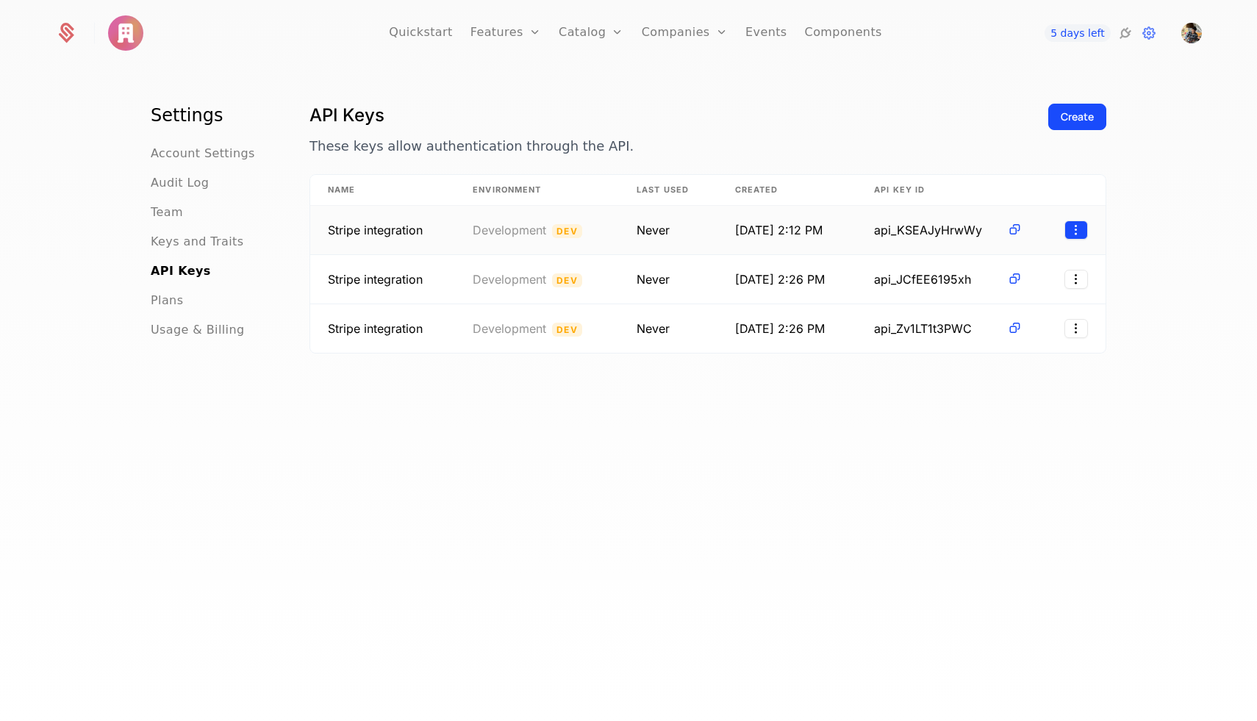
click at [1087, 234] on html "Quickstart Features Features Flags Catalog Plans Add Ons Configuration Companie…" at bounding box center [628, 360] width 1257 height 721
click at [1054, 288] on div "Edit Revoke" at bounding box center [1015, 283] width 112 height 53
click at [980, 298] on div "Revoke" at bounding box center [983, 300] width 48 height 21
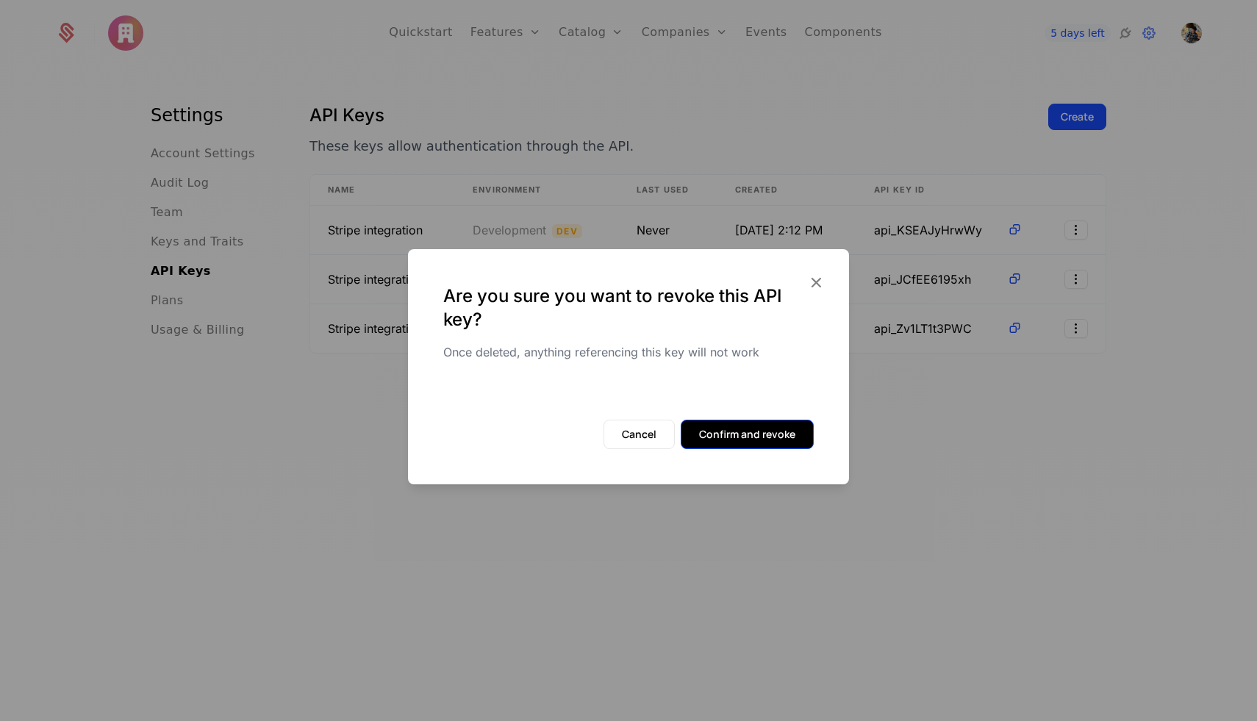
click at [767, 435] on button "Confirm and revoke" at bounding box center [747, 434] width 133 height 29
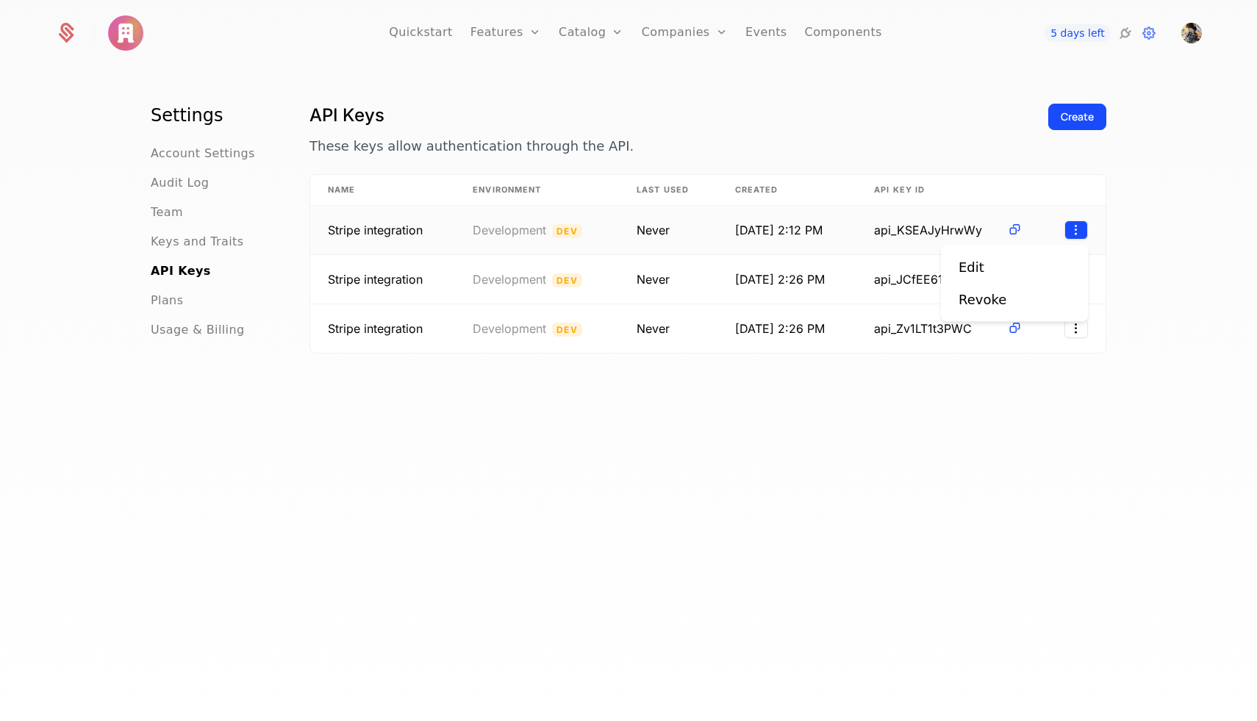
click at [1077, 232] on html "Quickstart Features Features Flags Catalog Plans Add Ons Configuration Companie…" at bounding box center [628, 360] width 1257 height 721
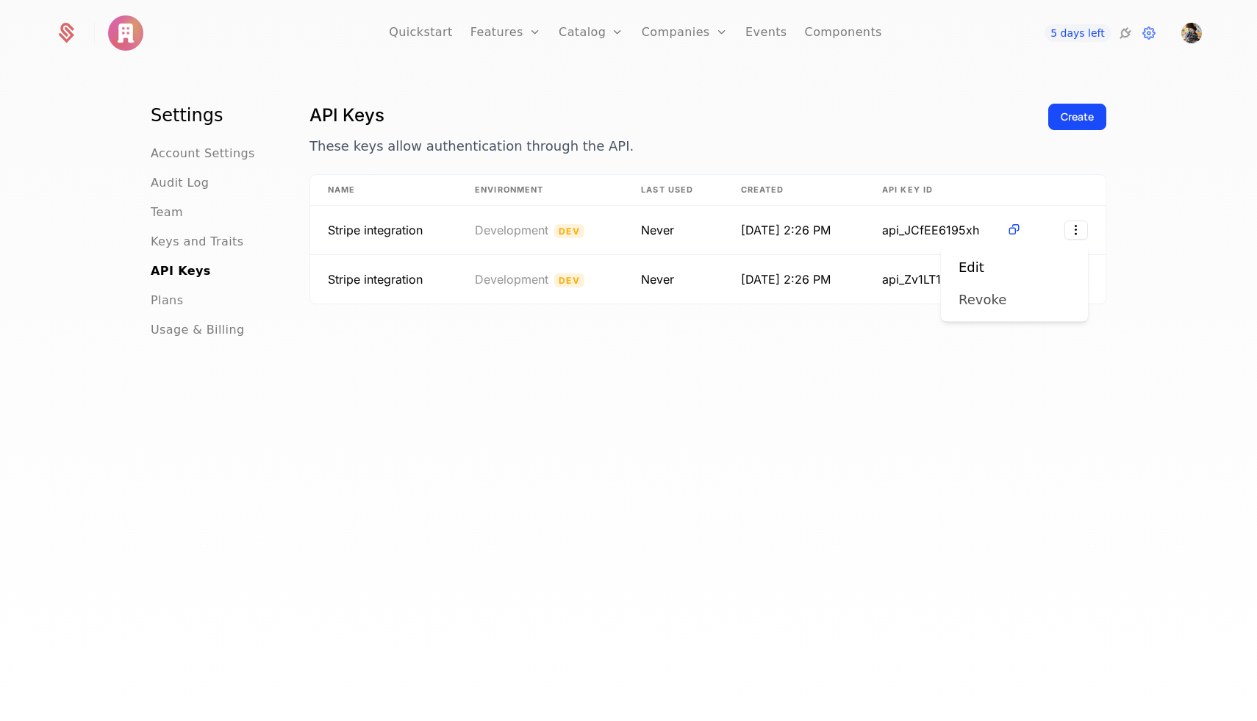
click at [998, 297] on div "Revoke" at bounding box center [983, 300] width 48 height 21
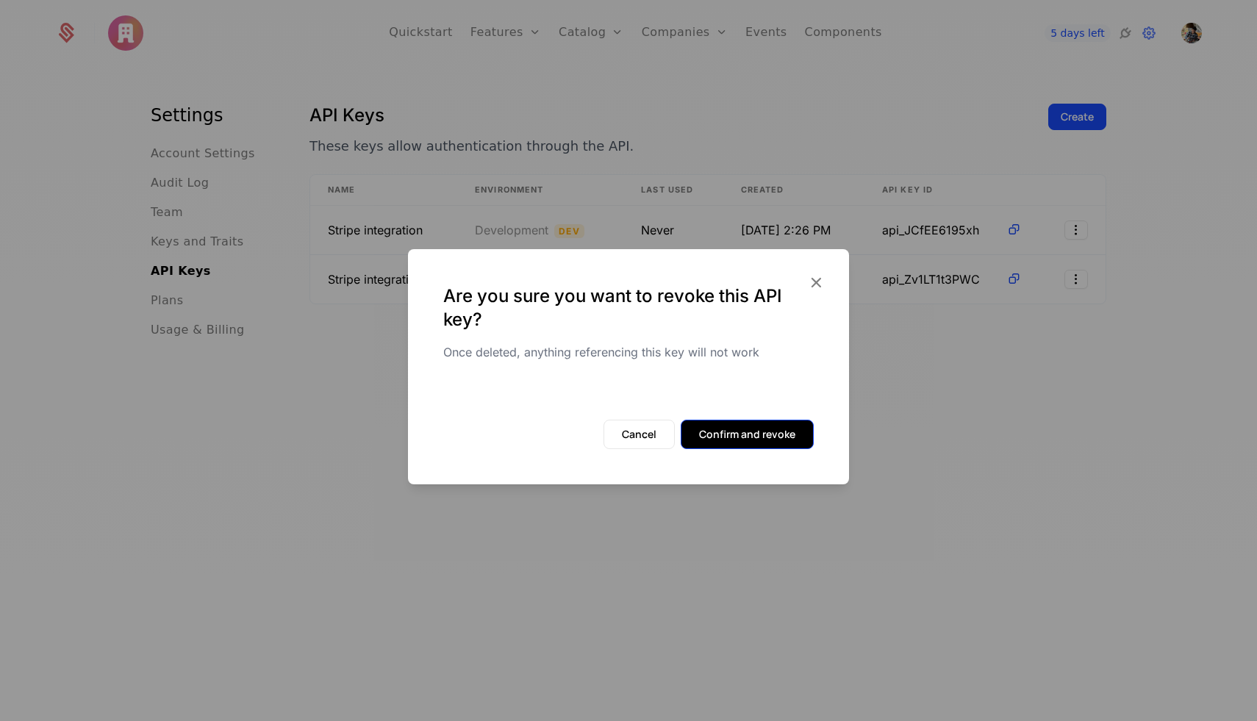
click at [770, 431] on button "Confirm and revoke" at bounding box center [747, 434] width 133 height 29
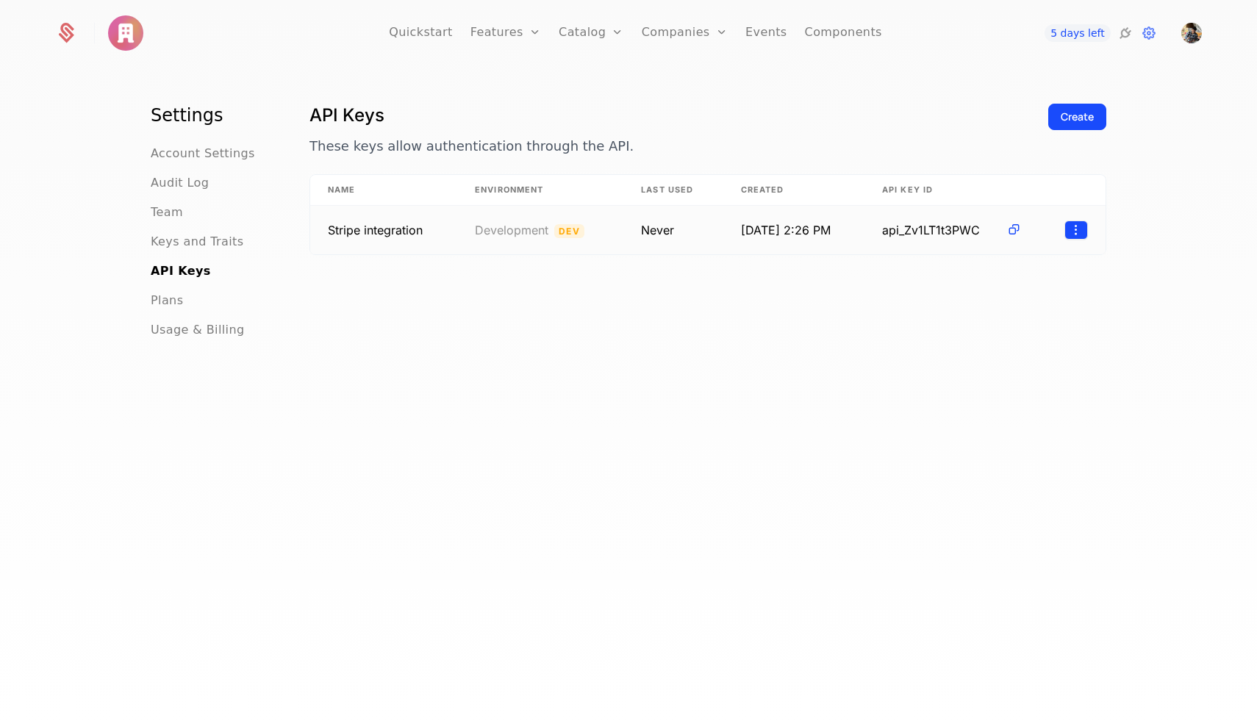
click at [1074, 229] on html "Quickstart Features Features Flags Catalog Plans Add Ons Configuration Companie…" at bounding box center [628, 360] width 1257 height 721
click at [1015, 304] on div "Revoke" at bounding box center [1015, 300] width 112 height 21
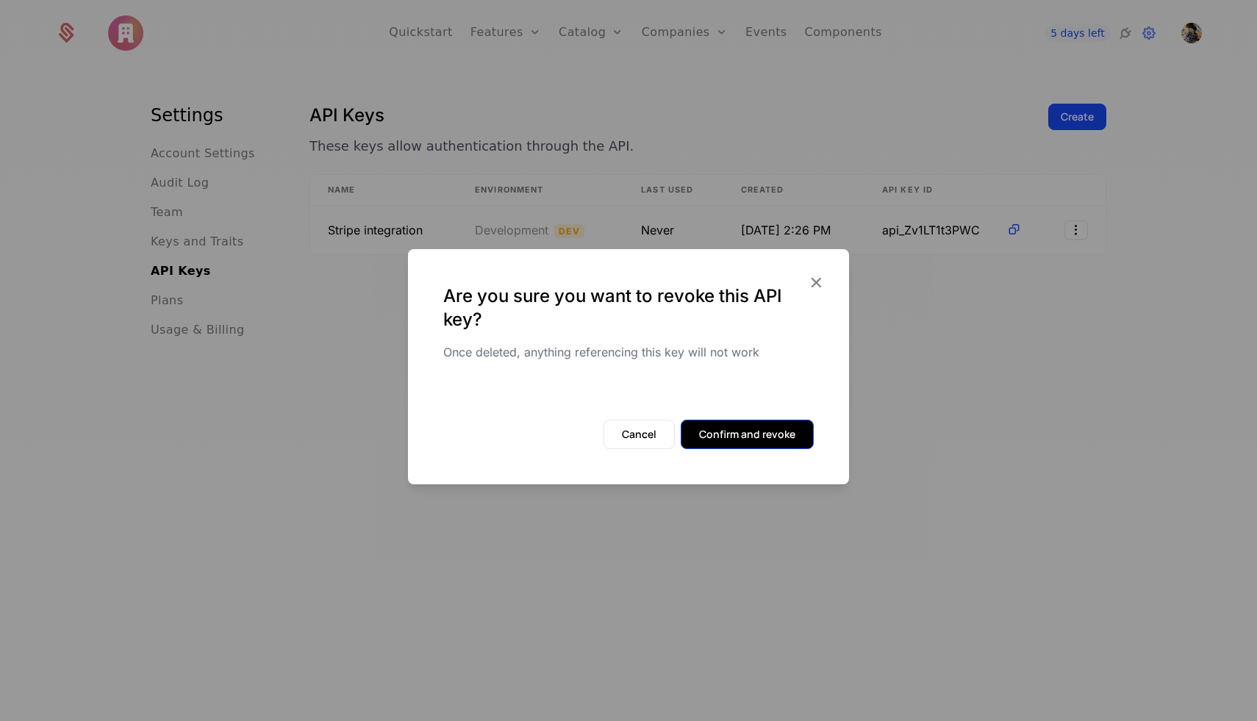
click at [765, 439] on button "Confirm and revoke" at bounding box center [747, 434] width 133 height 29
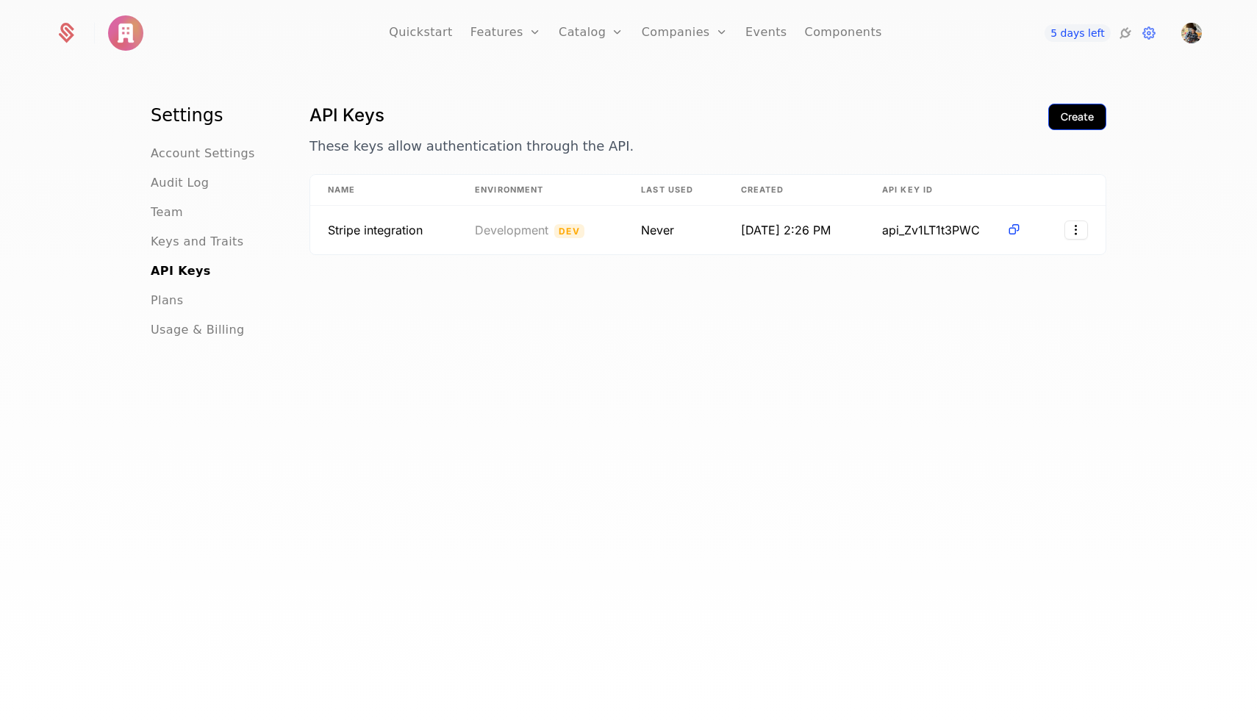
click at [1073, 121] on div "Create" at bounding box center [1077, 117] width 33 height 15
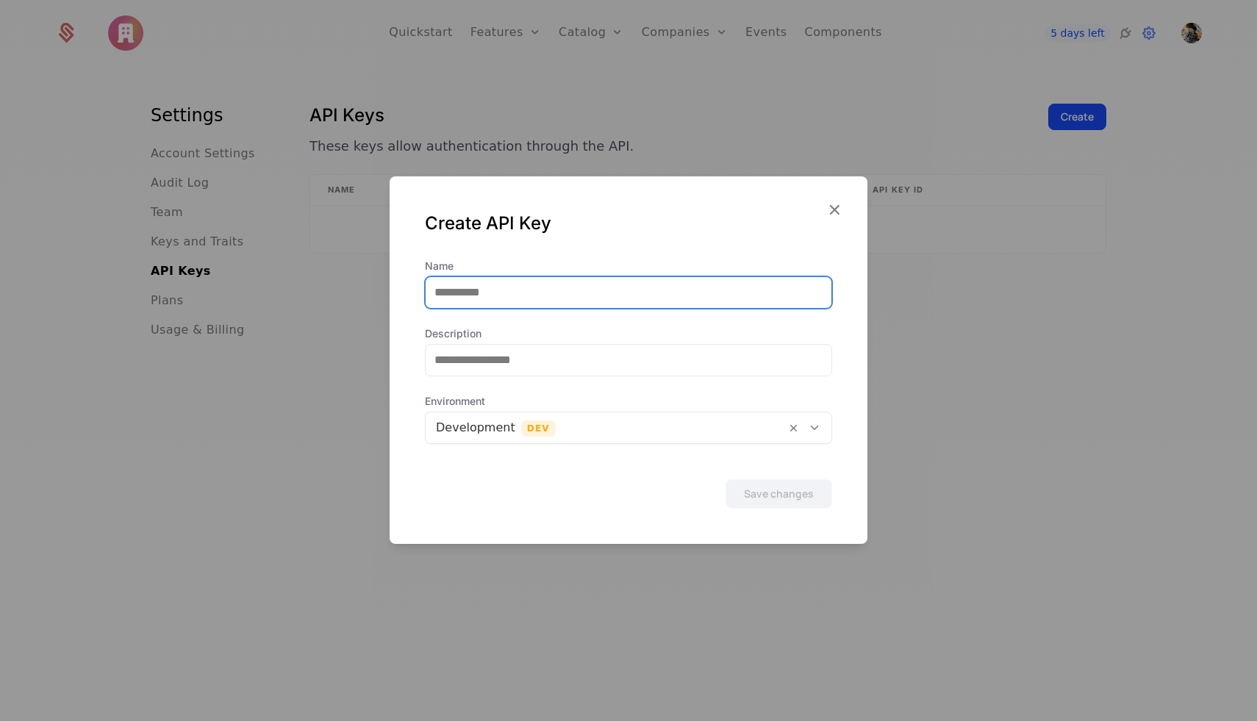
click at [455, 289] on input "Name" at bounding box center [629, 292] width 406 height 31
type input "*******"
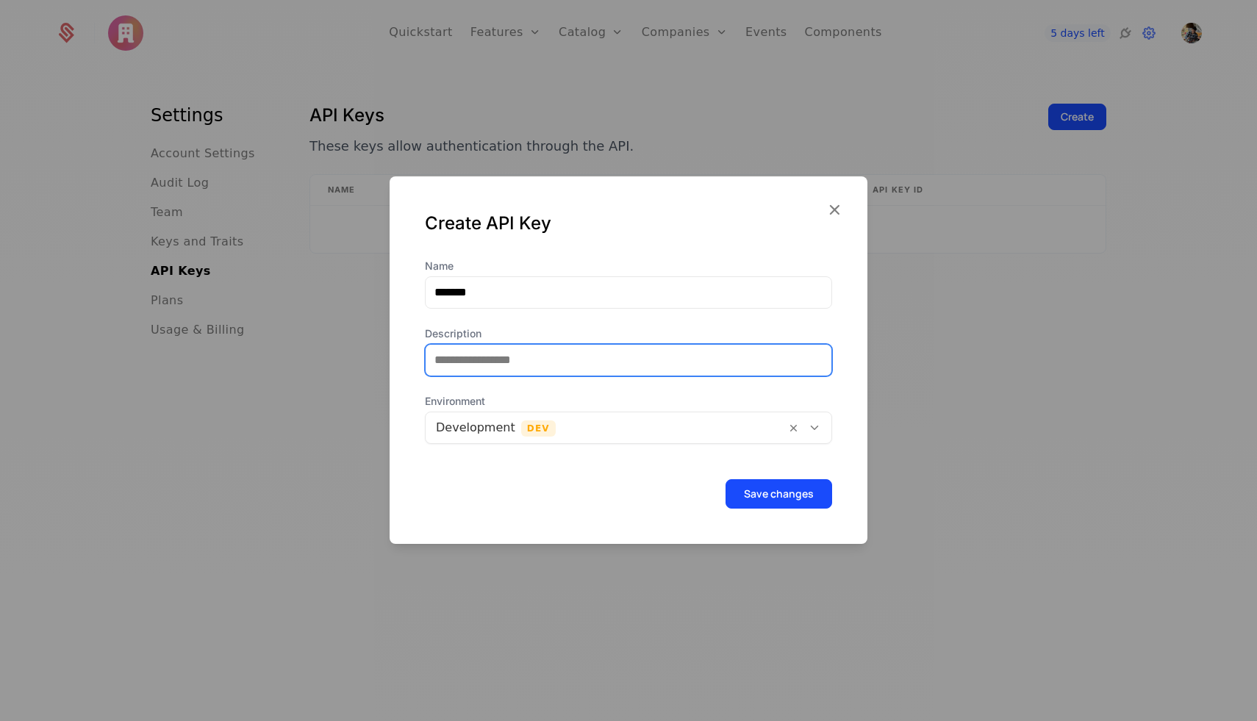
click at [471, 354] on input "Description" at bounding box center [629, 360] width 406 height 31
type input "**********"
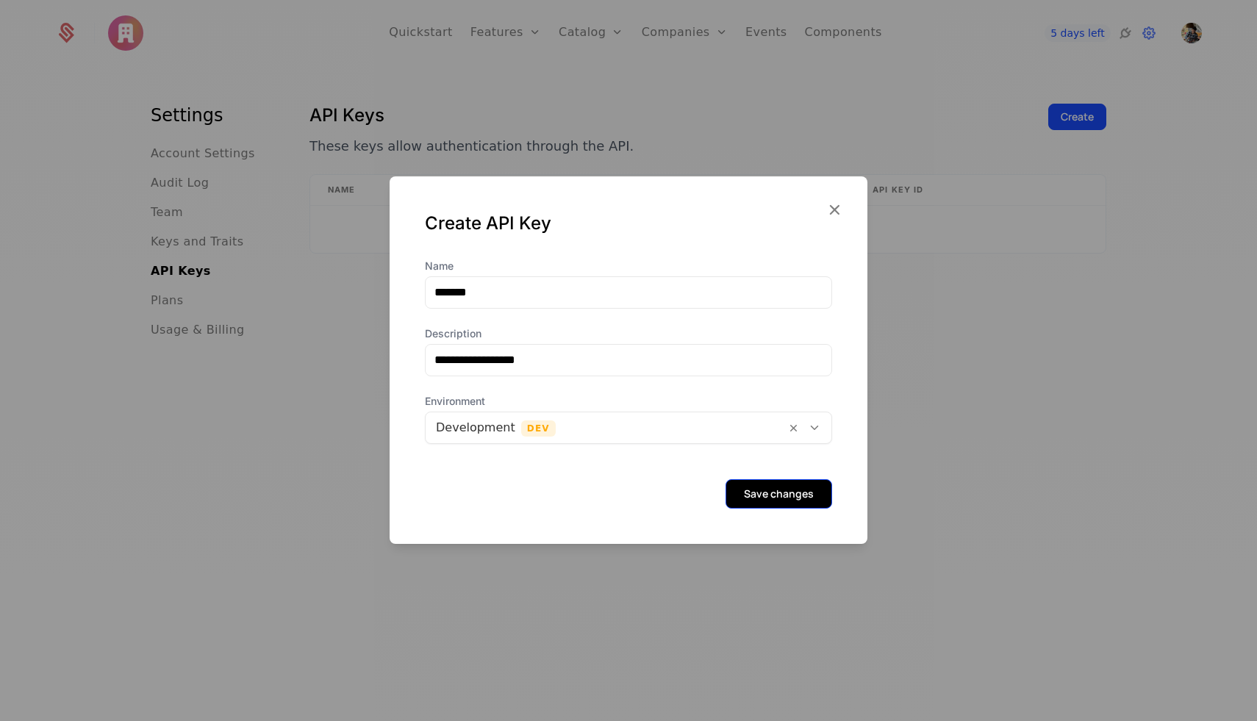
click at [776, 487] on button "Save changes" at bounding box center [779, 493] width 107 height 29
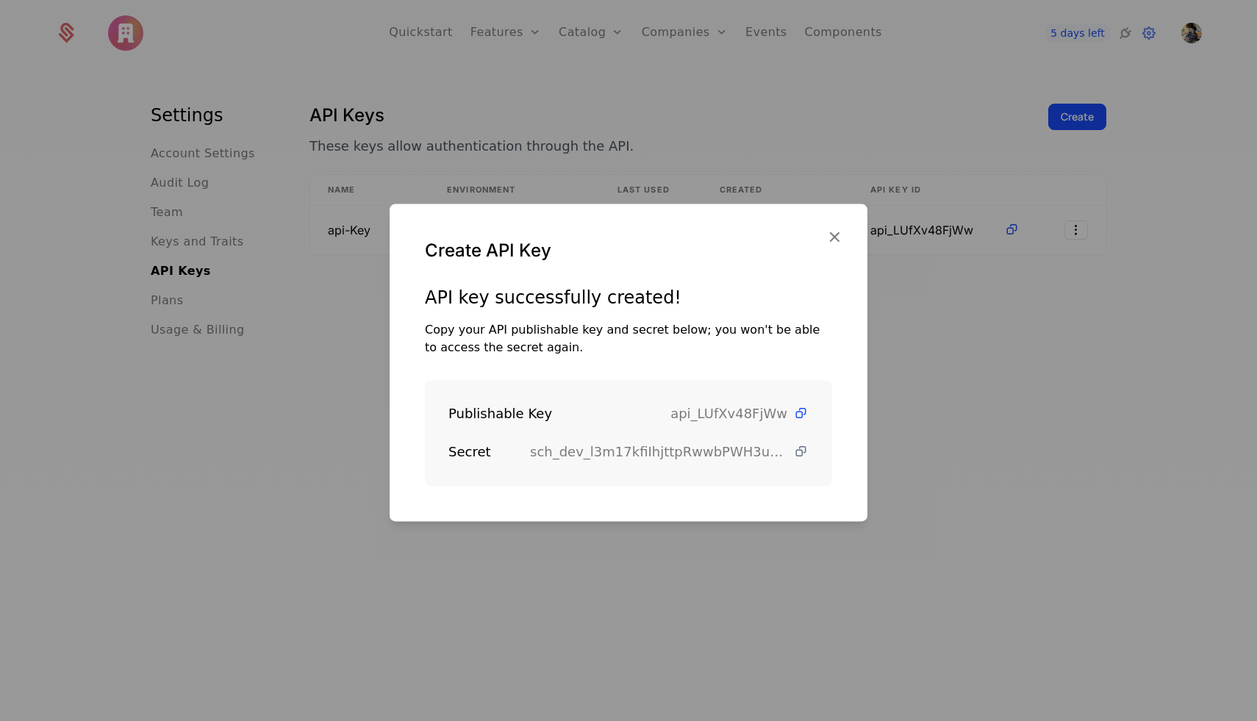
click at [801, 454] on icon at bounding box center [800, 451] width 15 height 15
click at [805, 414] on icon at bounding box center [800, 413] width 15 height 15
click at [810, 110] on div at bounding box center [628, 360] width 1257 height 721
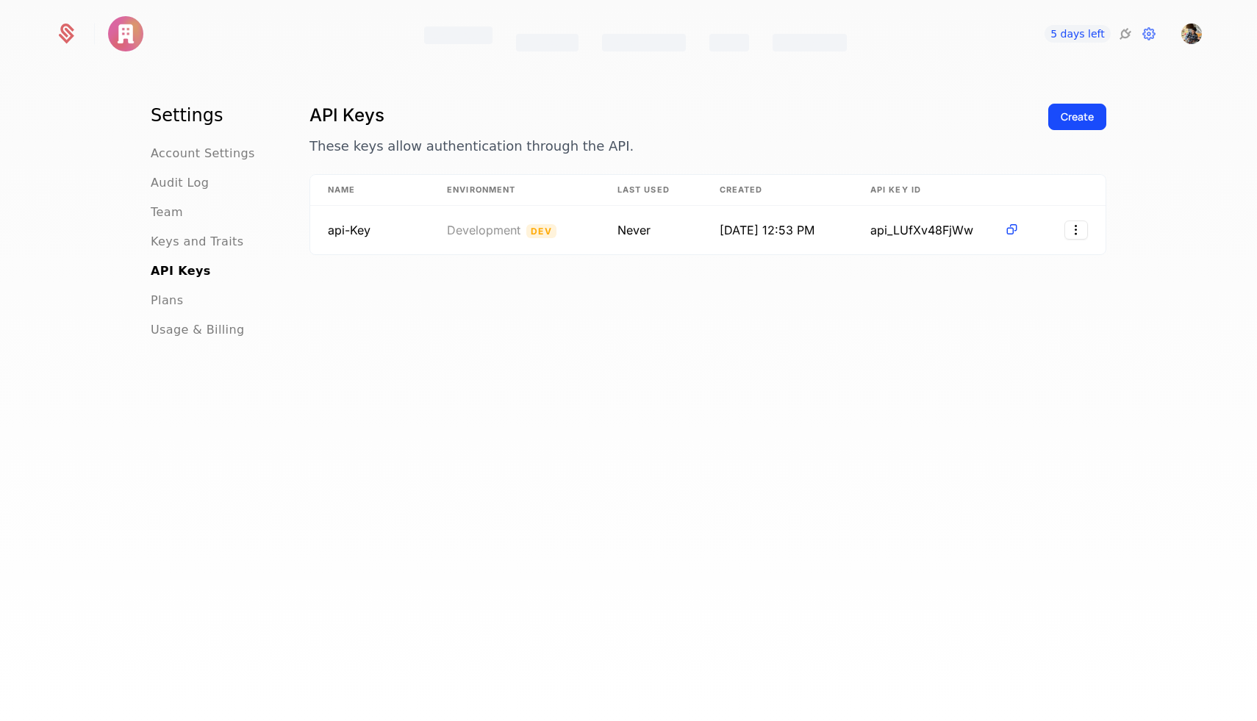
click at [765, 43] on div "Features Catalog Companies Events Components" at bounding box center [635, 34] width 423 height 68
click at [751, 37] on link "Events" at bounding box center [767, 33] width 42 height 66
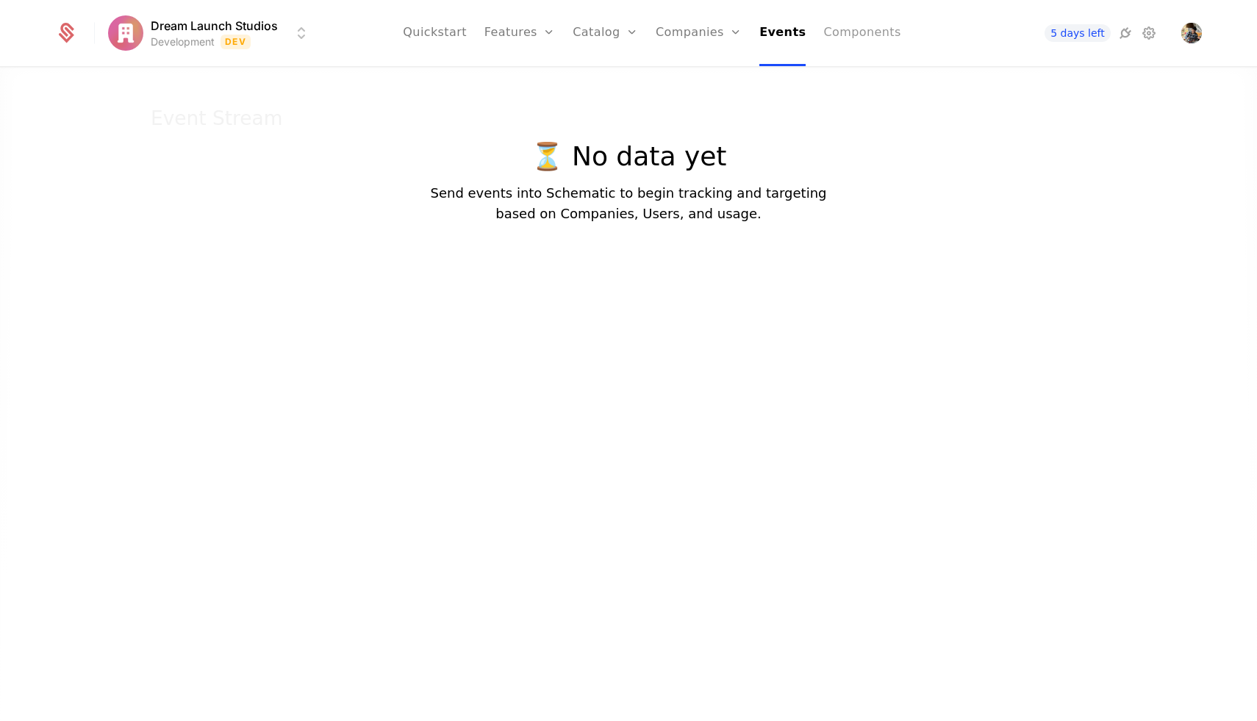
click at [823, 30] on link "Components" at bounding box center [861, 33] width 77 height 66
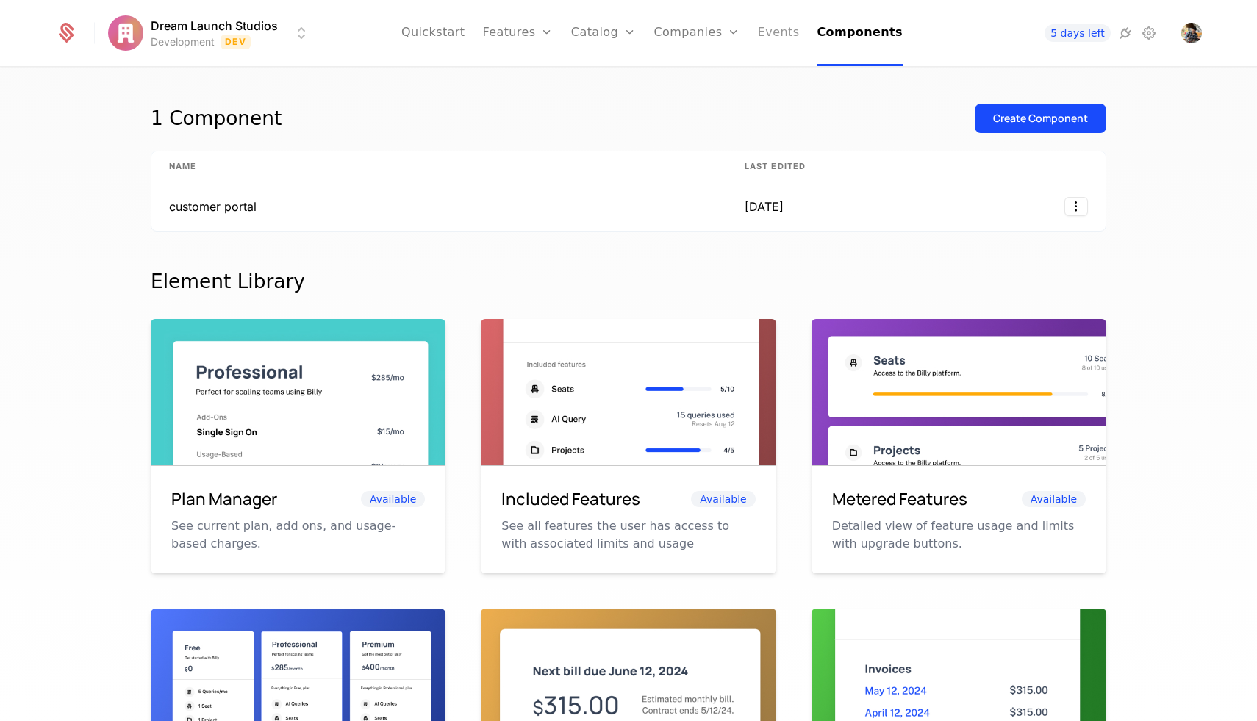
click at [773, 30] on link "Events" at bounding box center [779, 33] width 42 height 66
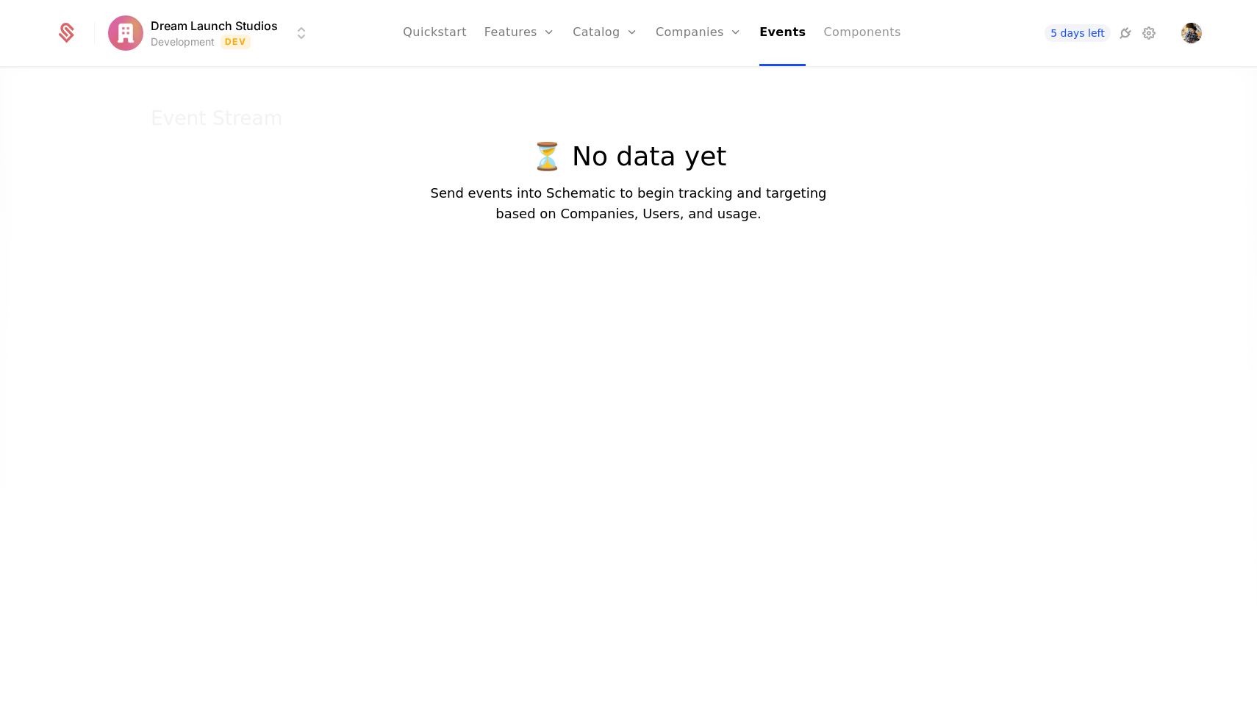
click at [838, 19] on link "Components" at bounding box center [861, 33] width 77 height 66
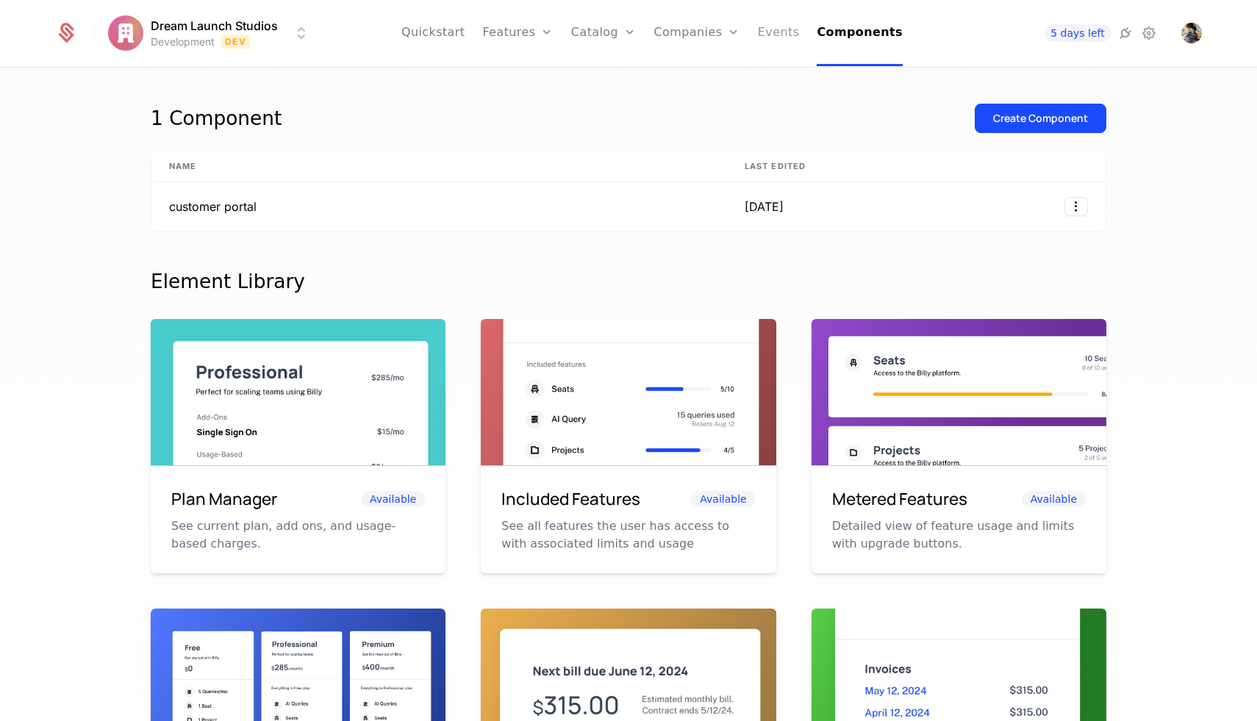
click at [779, 29] on link "Events" at bounding box center [779, 33] width 42 height 66
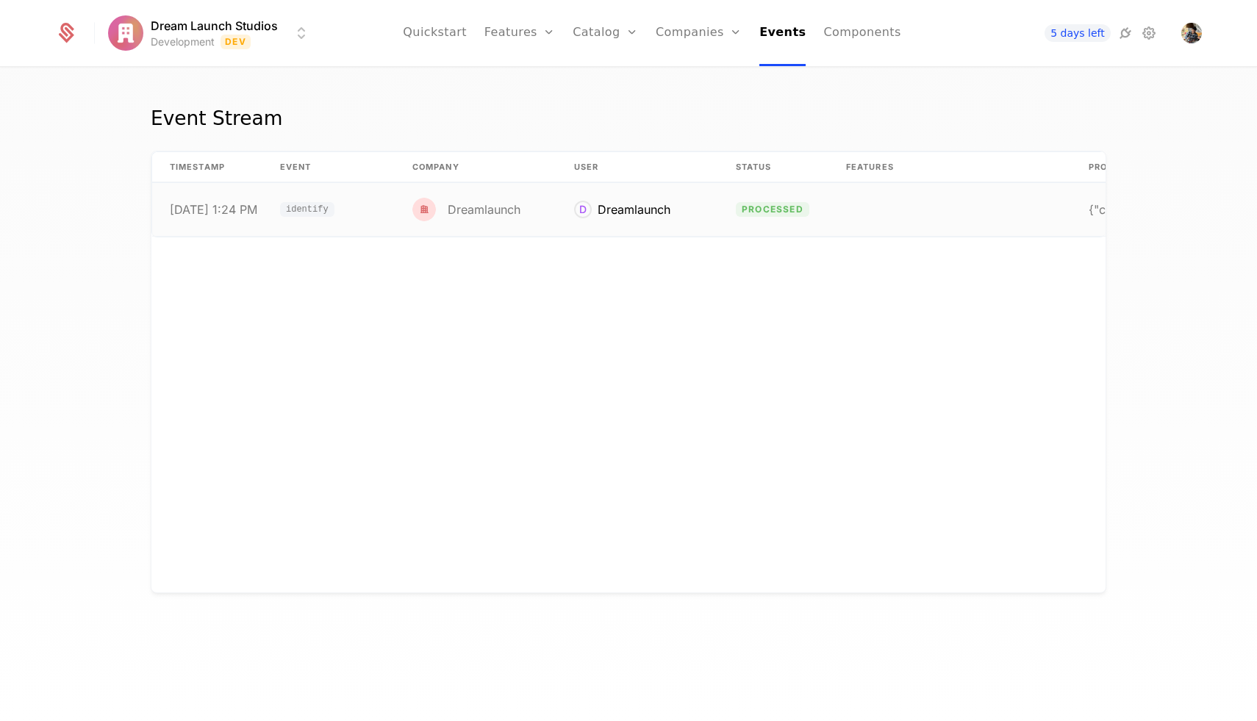
click at [693, 208] on td "D Dreamlaunch" at bounding box center [638, 209] width 162 height 53
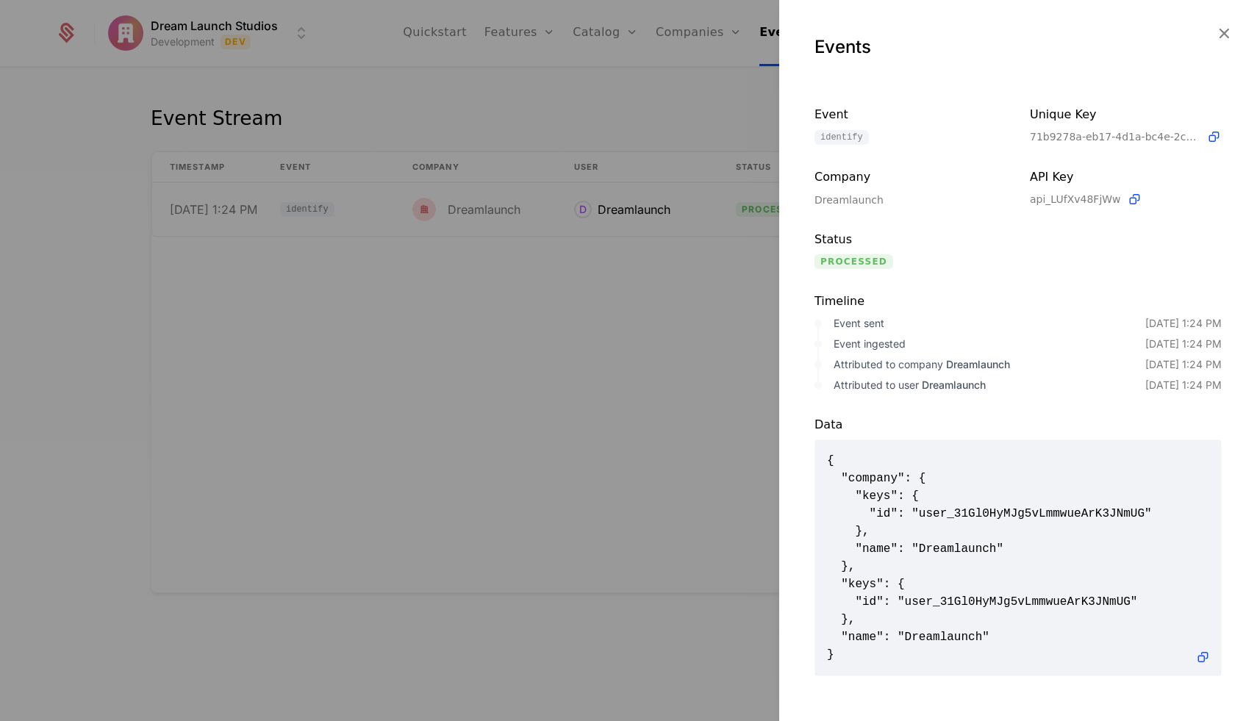
scroll to position [1, 0]
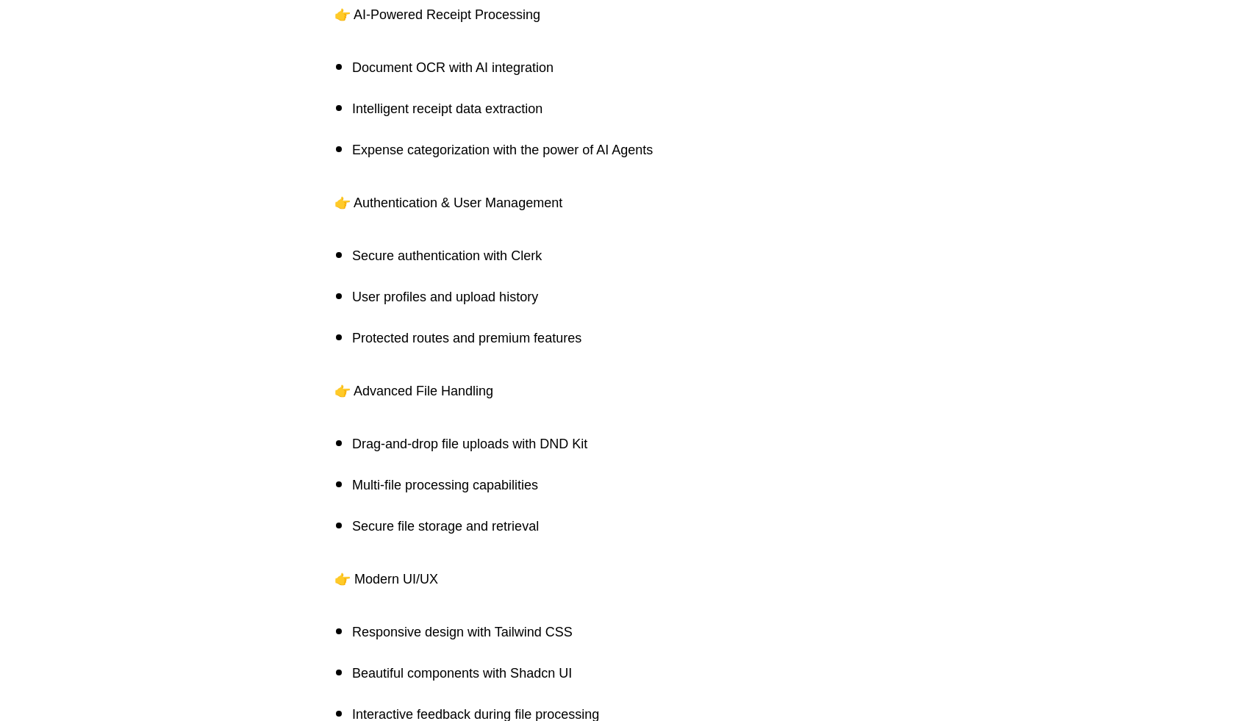
scroll to position [1381, 0]
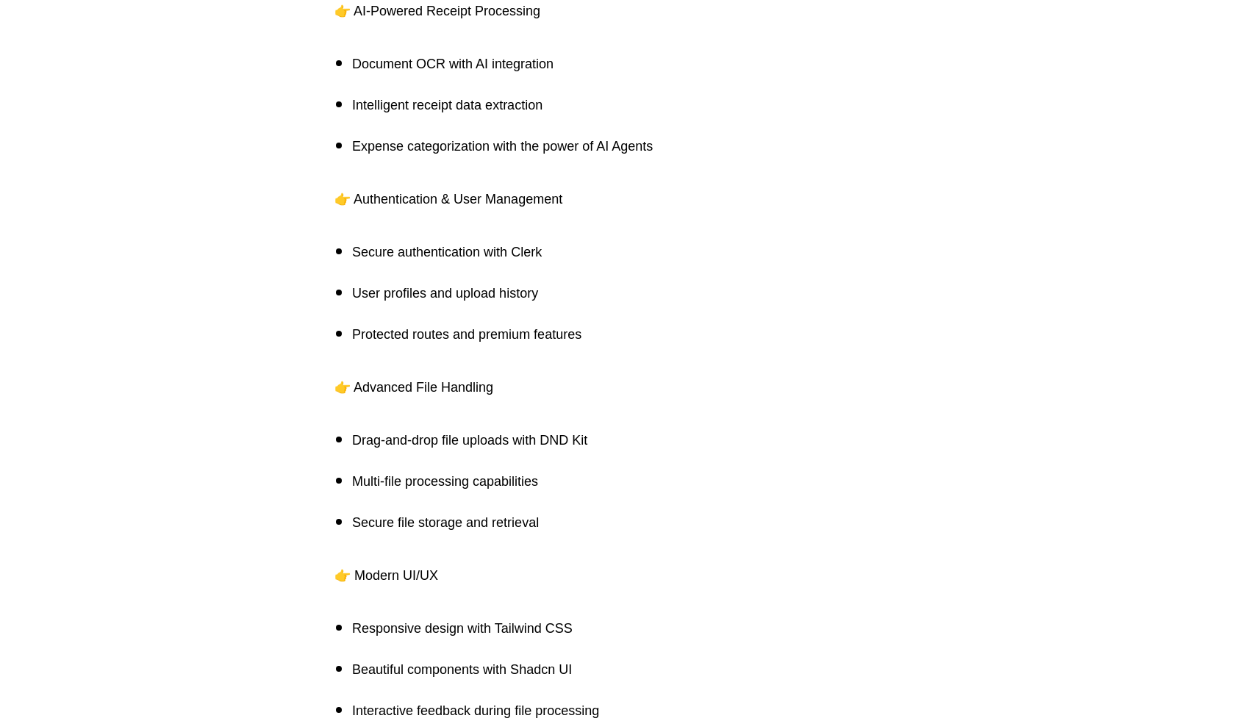
click at [433, 440] on p "Drag-and-drop file uploads with DND Kit" at bounding box center [637, 440] width 571 height 29
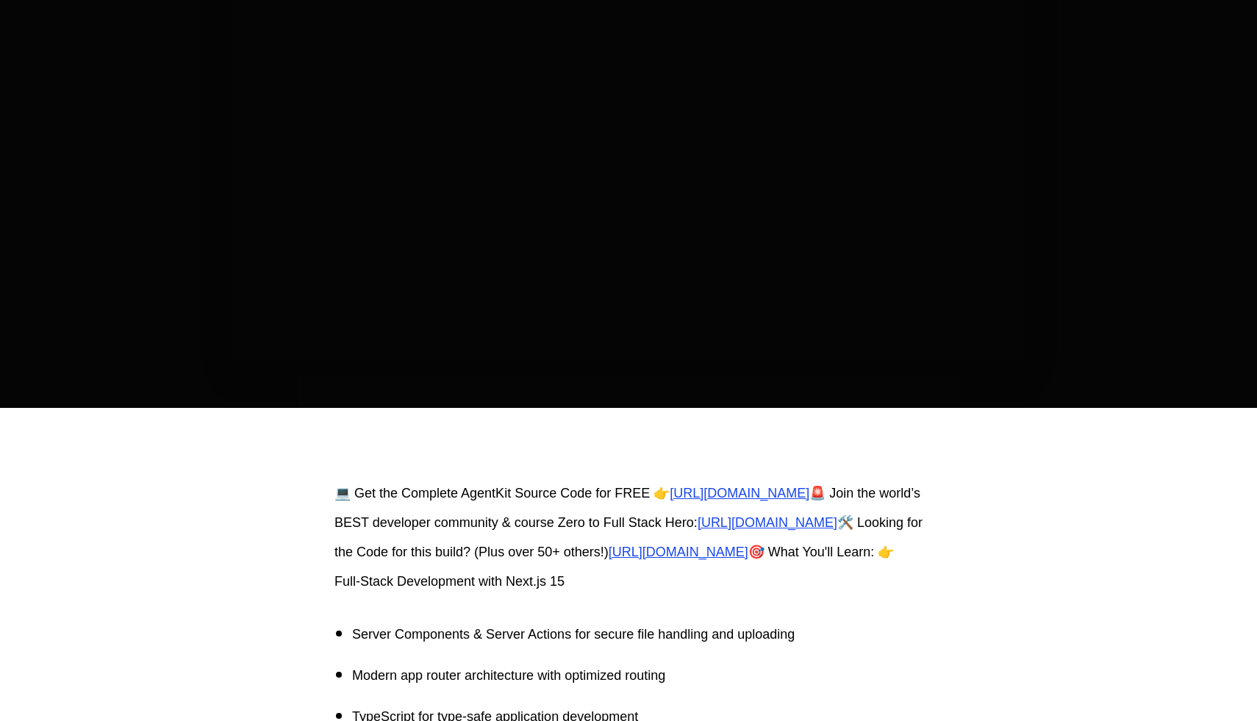
scroll to position [385, 0]
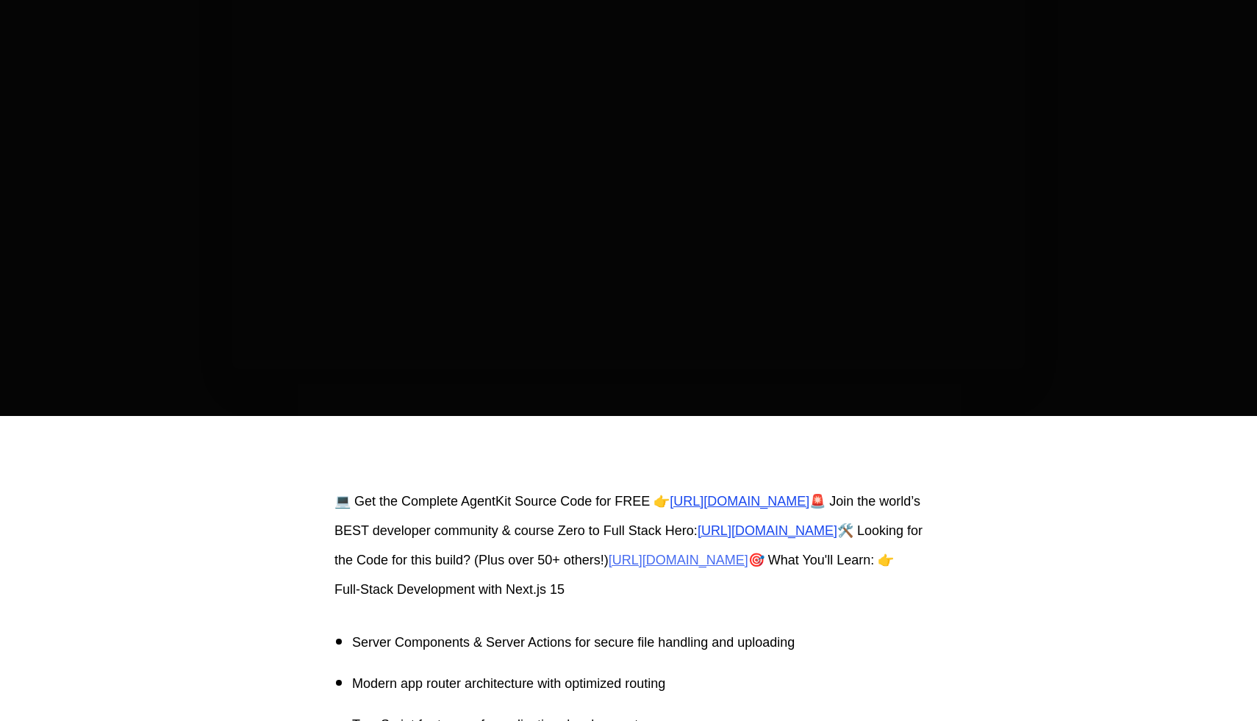
click at [609, 568] on link "[URL][DOMAIN_NAME]" at bounding box center [679, 560] width 140 height 15
